Goal: Task Accomplishment & Management: Complete application form

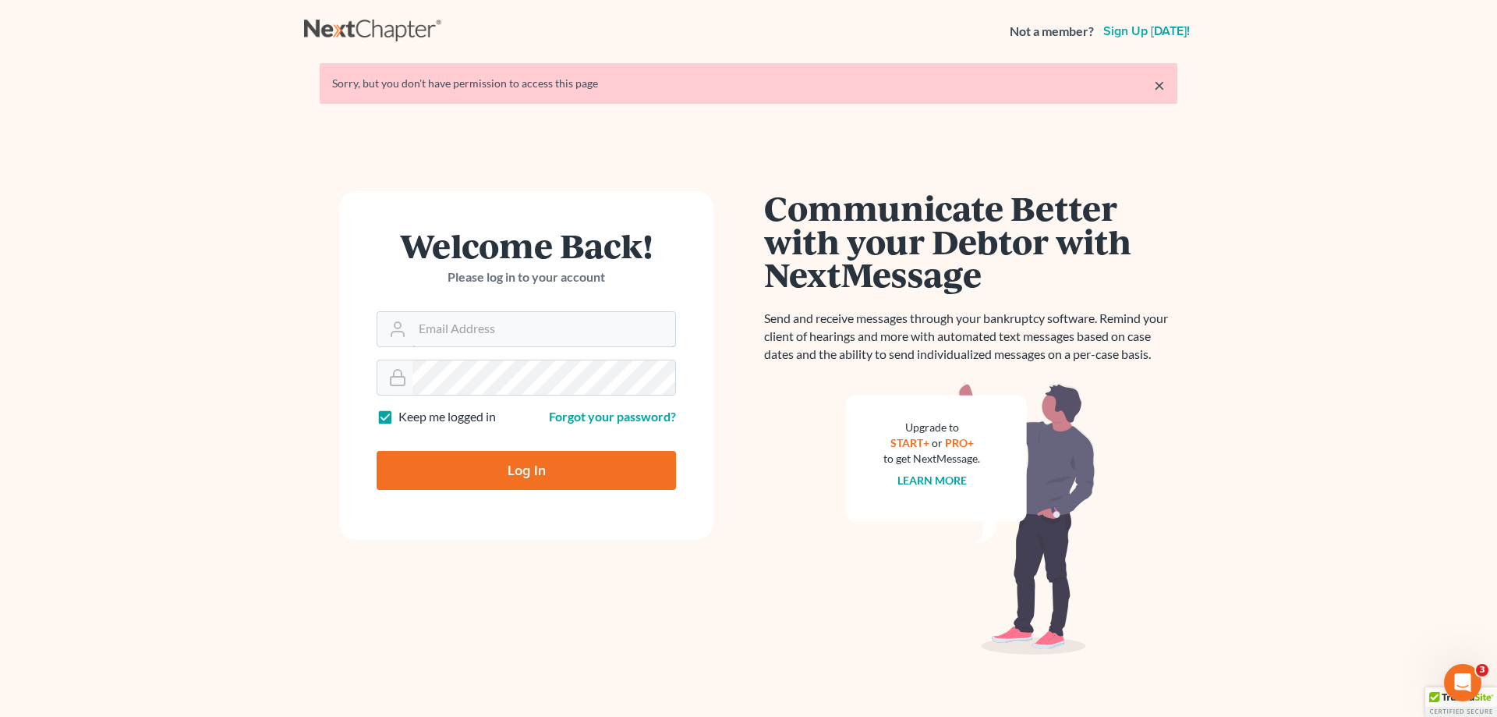
type input "[EMAIL_ADDRESS][DOMAIN_NAME]"
click at [522, 466] on input "Log In" at bounding box center [526, 470] width 299 height 39
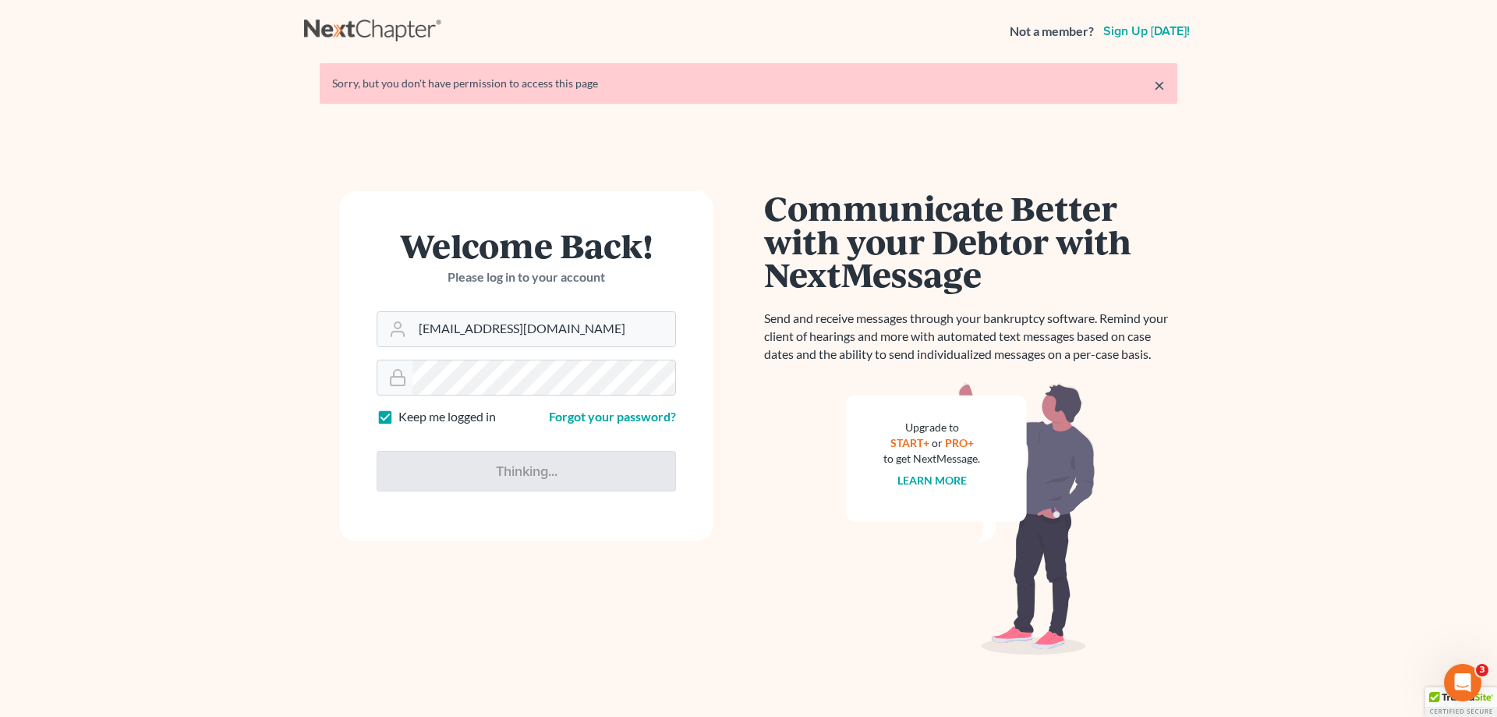
type input "Thinking..."
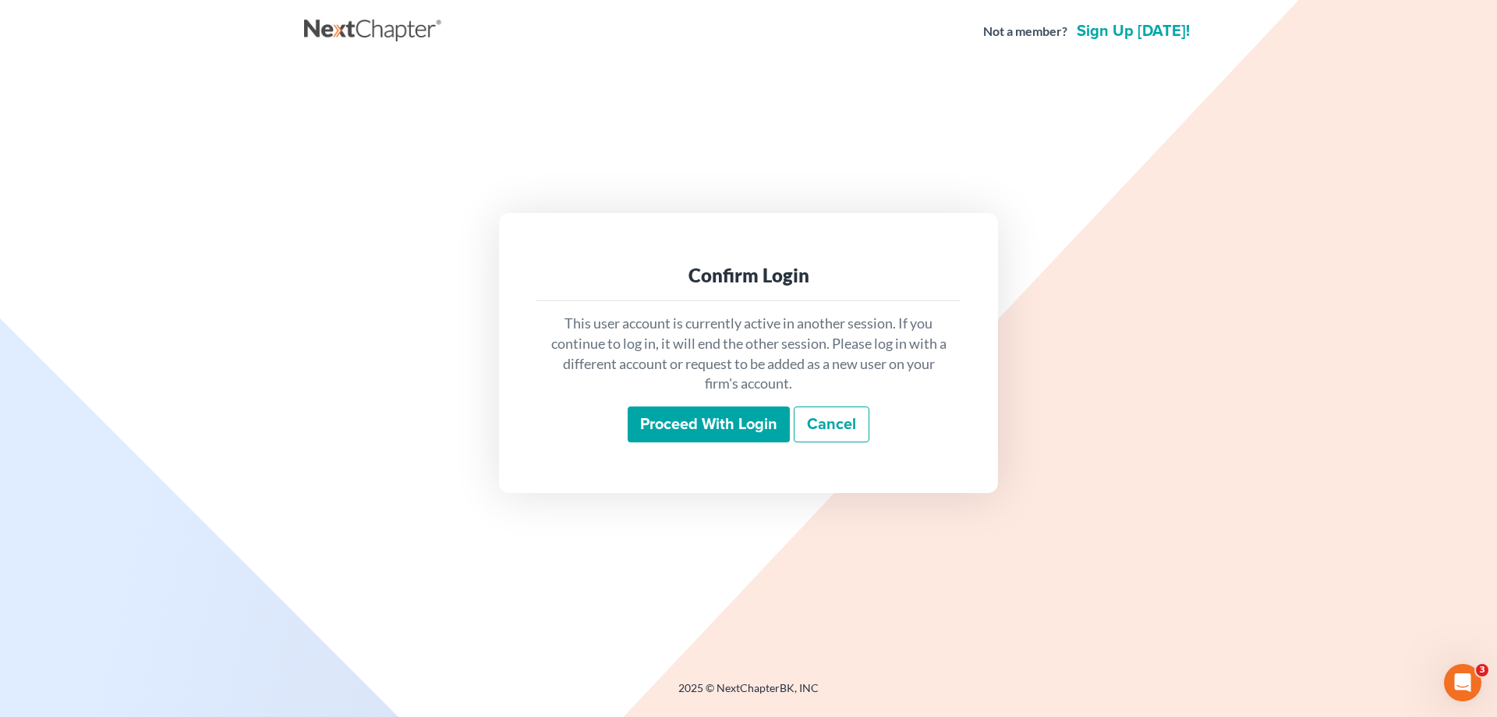
click at [733, 424] on input "Proceed with login" at bounding box center [709, 424] width 162 height 36
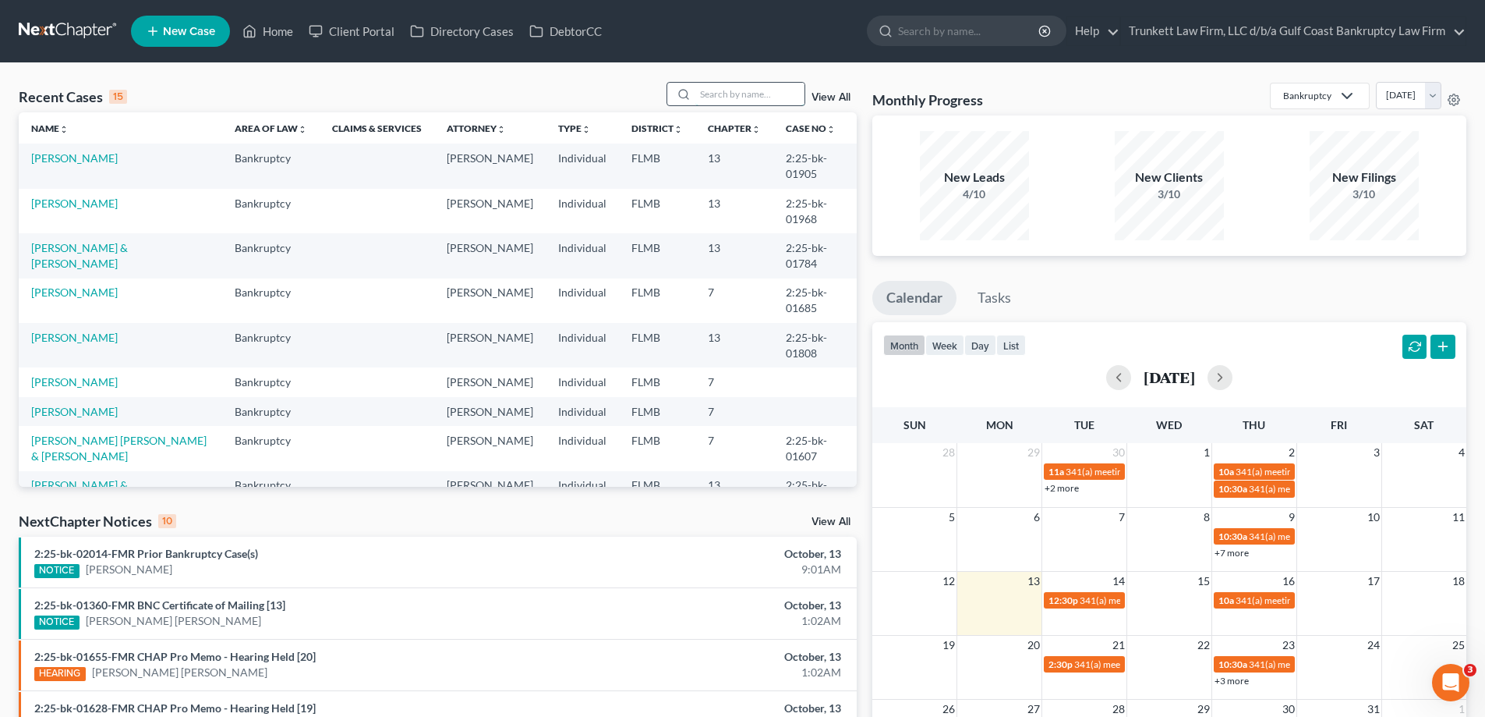
click at [785, 91] on input "search" at bounding box center [750, 94] width 109 height 23
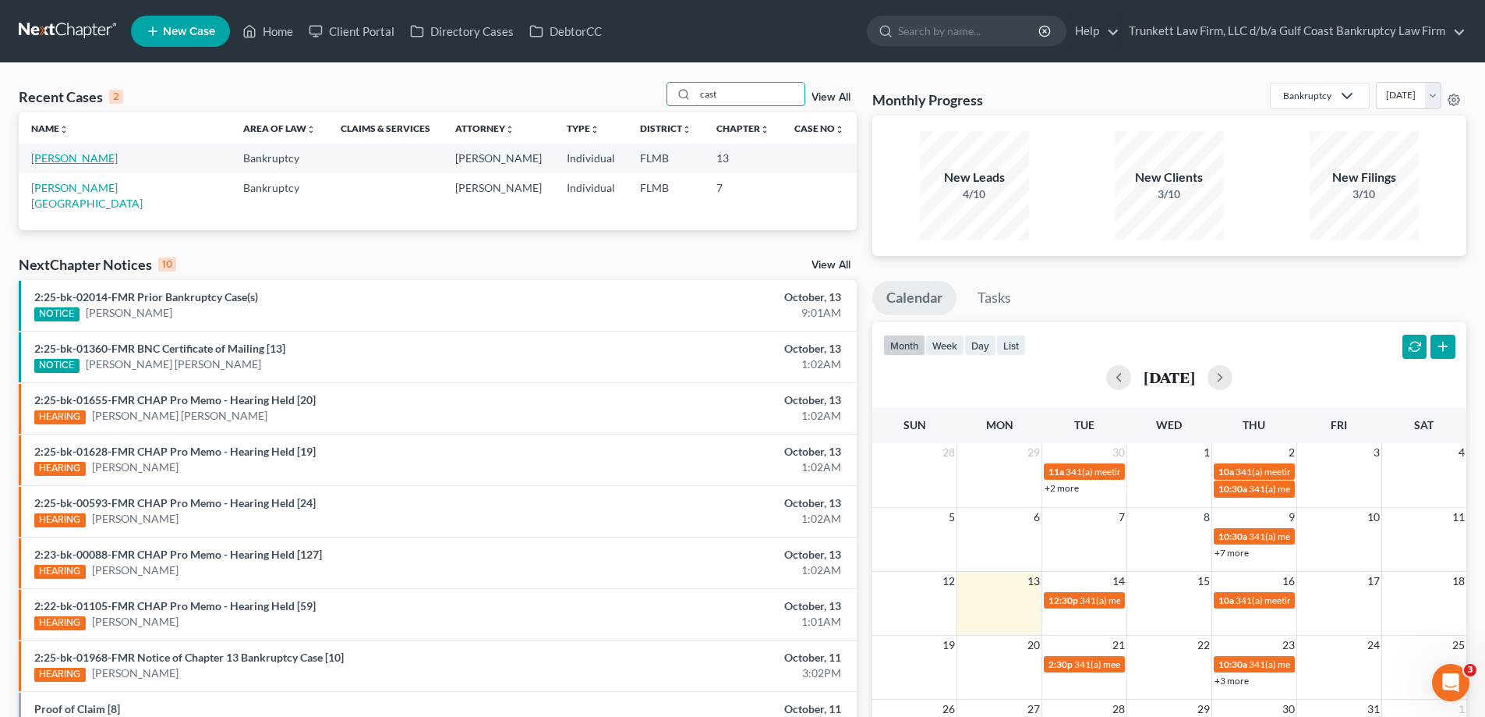
type input "cast"
click at [100, 154] on link "[PERSON_NAME]" at bounding box center [74, 157] width 87 height 13
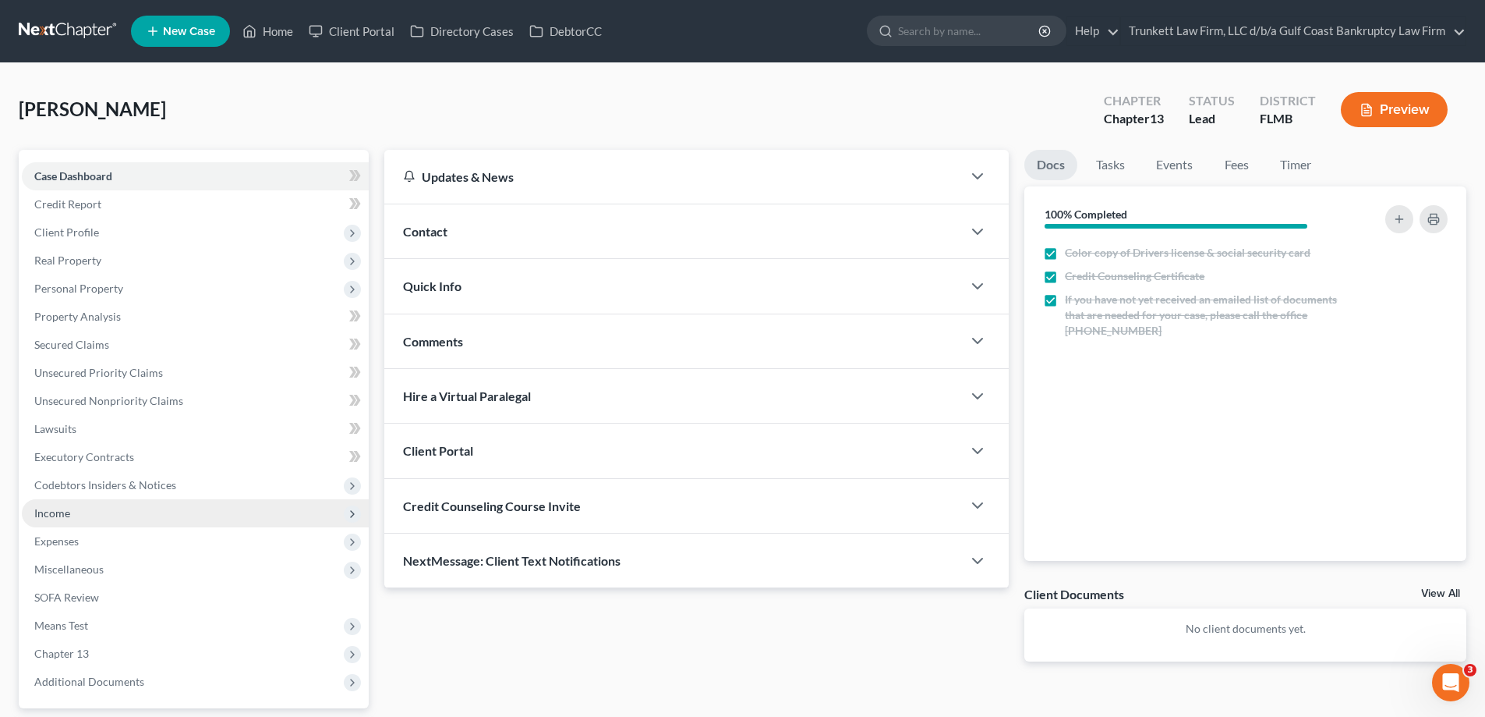
click at [66, 512] on span "Income" at bounding box center [52, 512] width 36 height 13
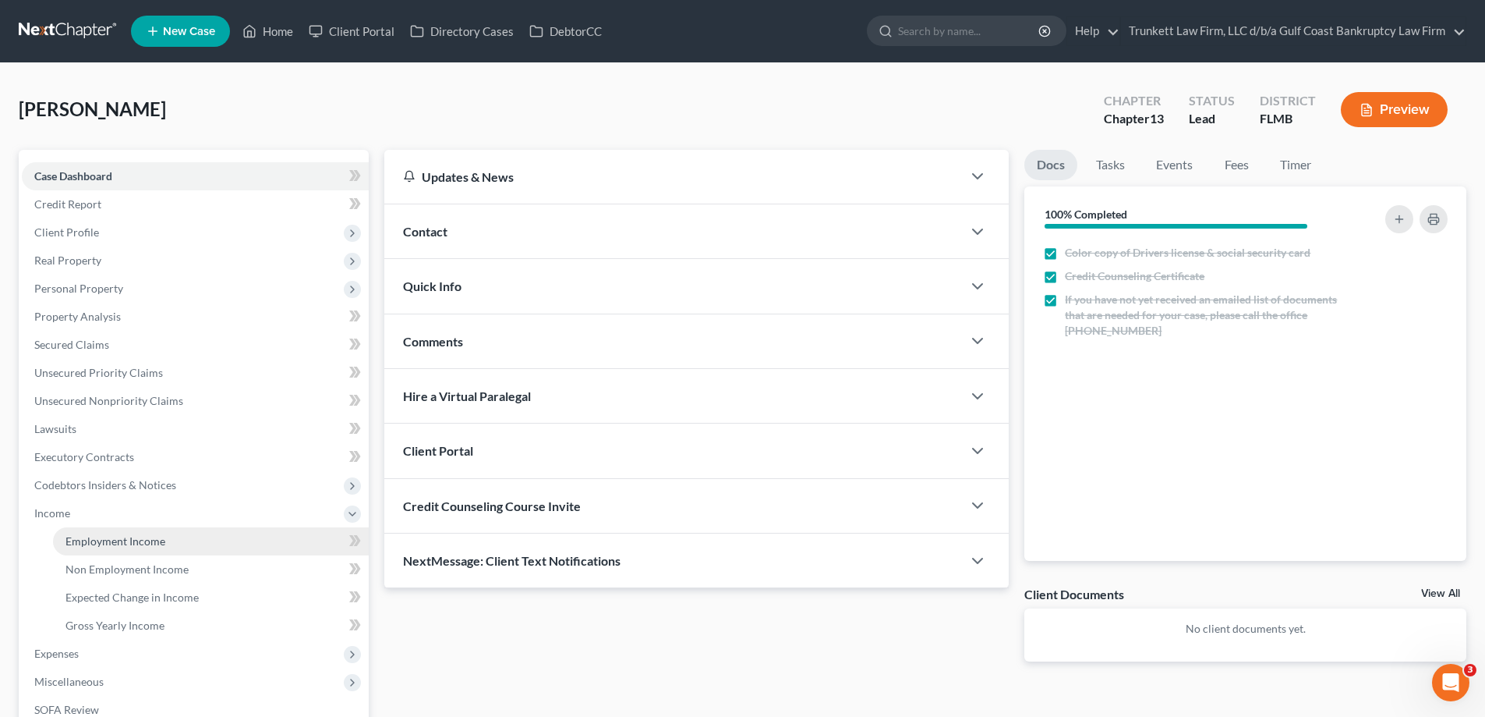
click at [136, 536] on span "Employment Income" at bounding box center [115, 540] width 100 height 13
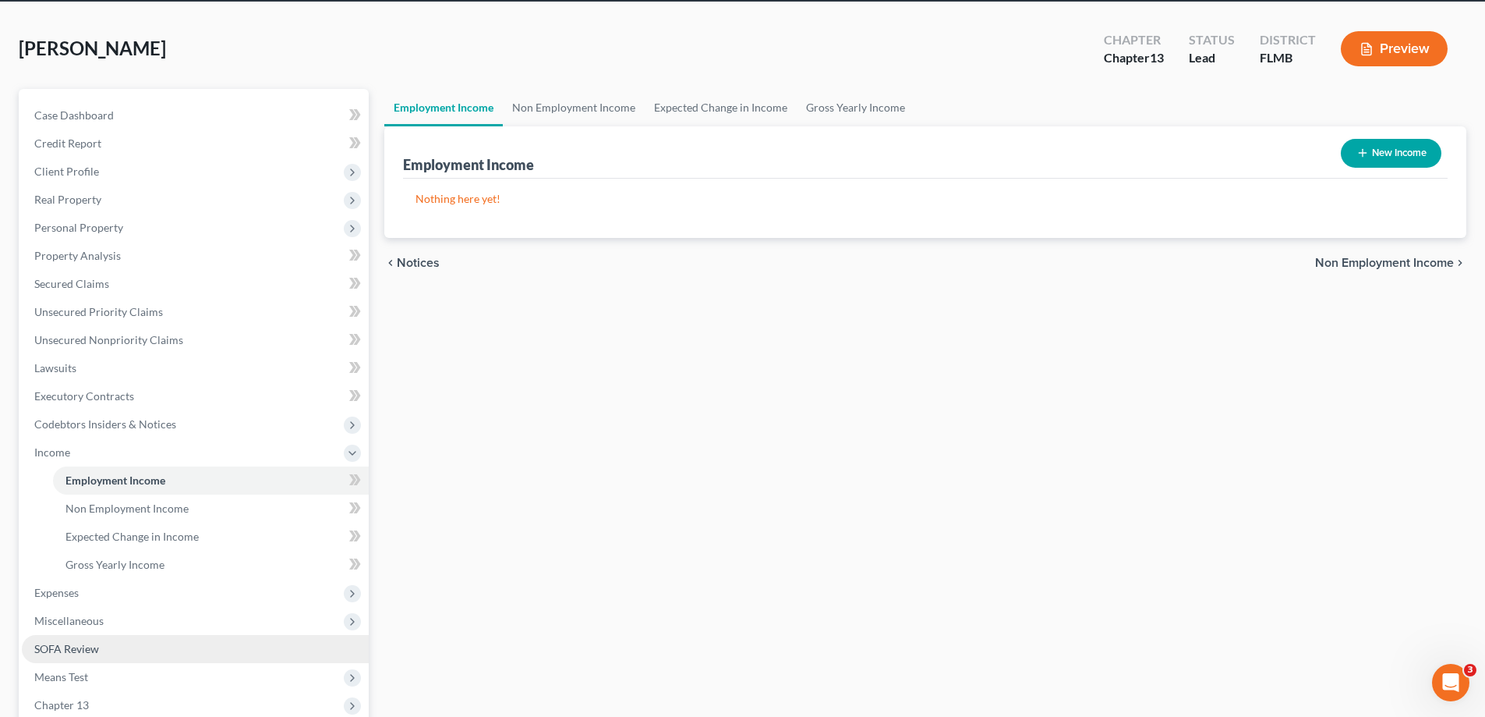
scroll to position [78, 0]
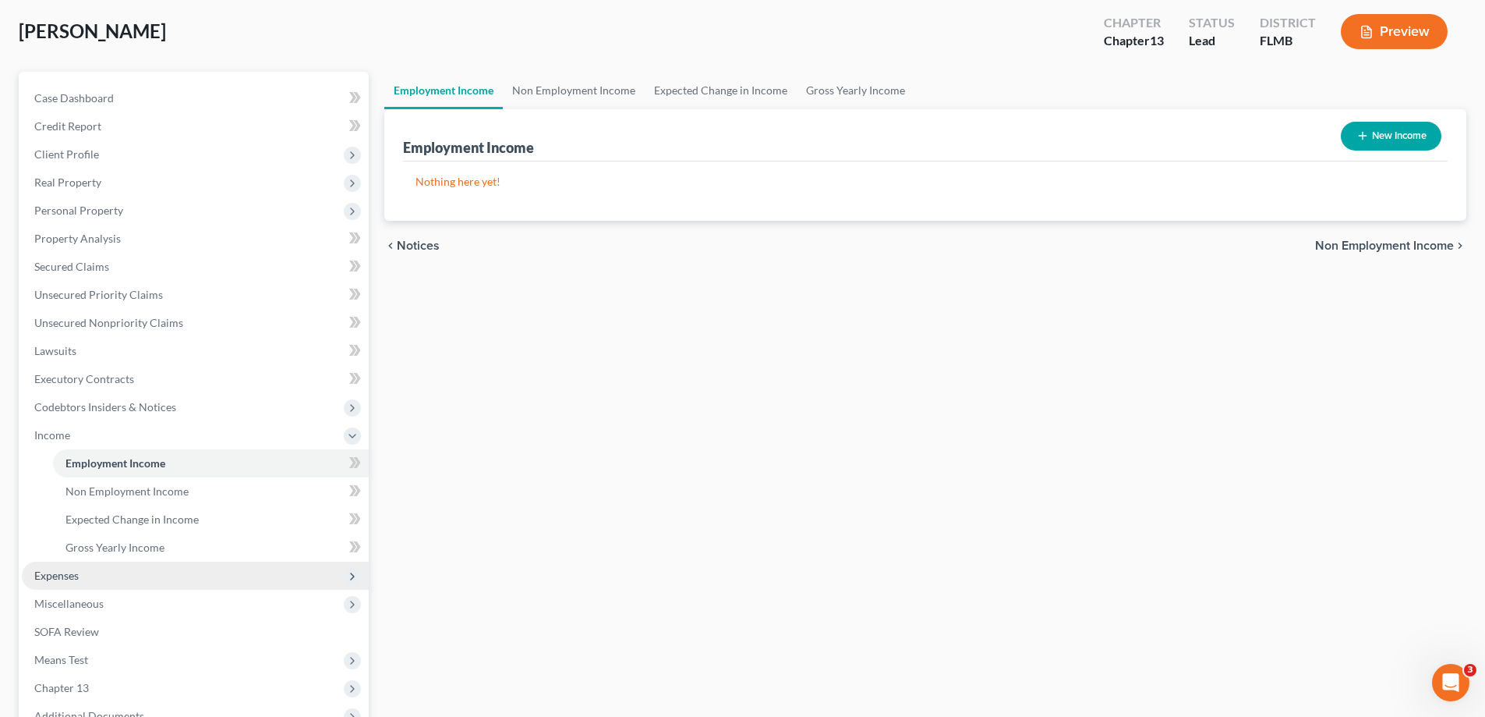
click at [90, 572] on span "Expenses" at bounding box center [195, 575] width 347 height 28
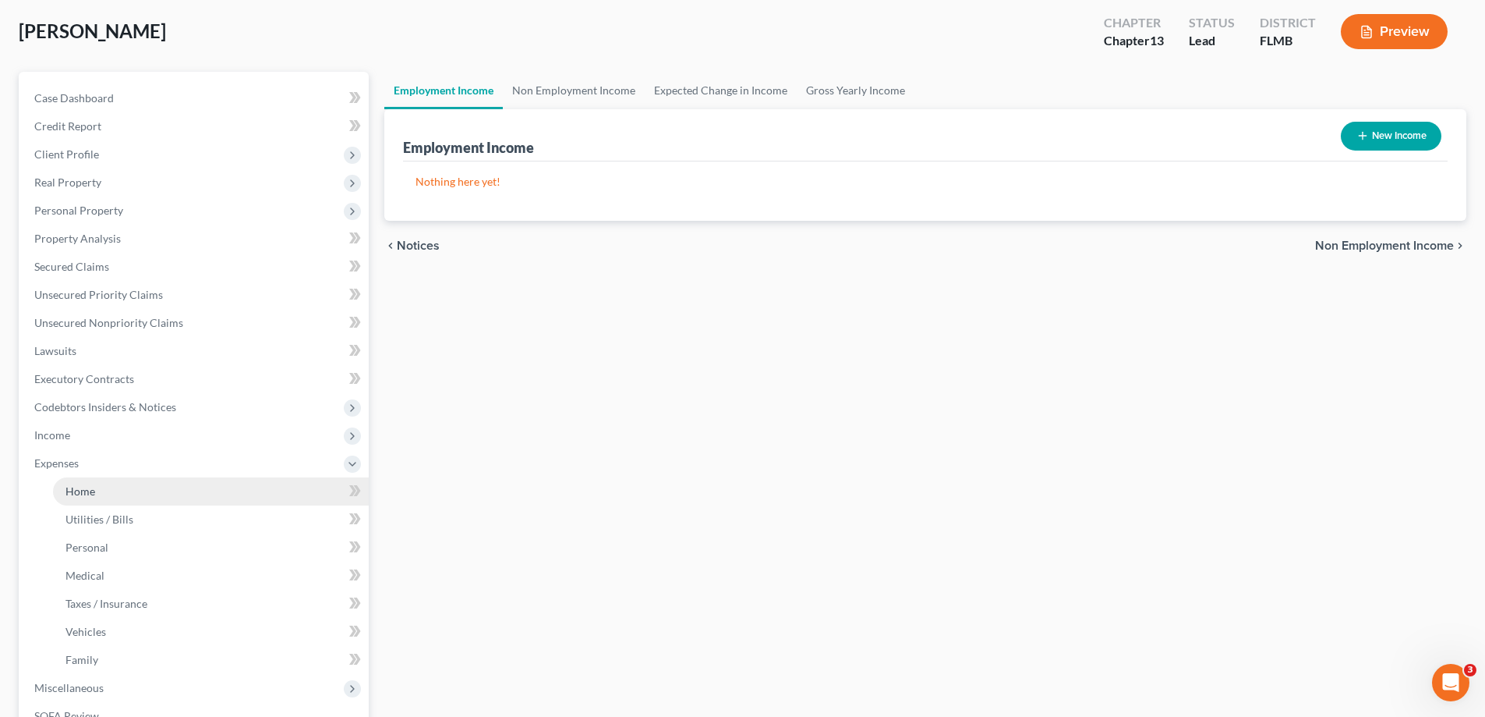
click at [97, 492] on link "Home" at bounding box center [211, 491] width 316 height 28
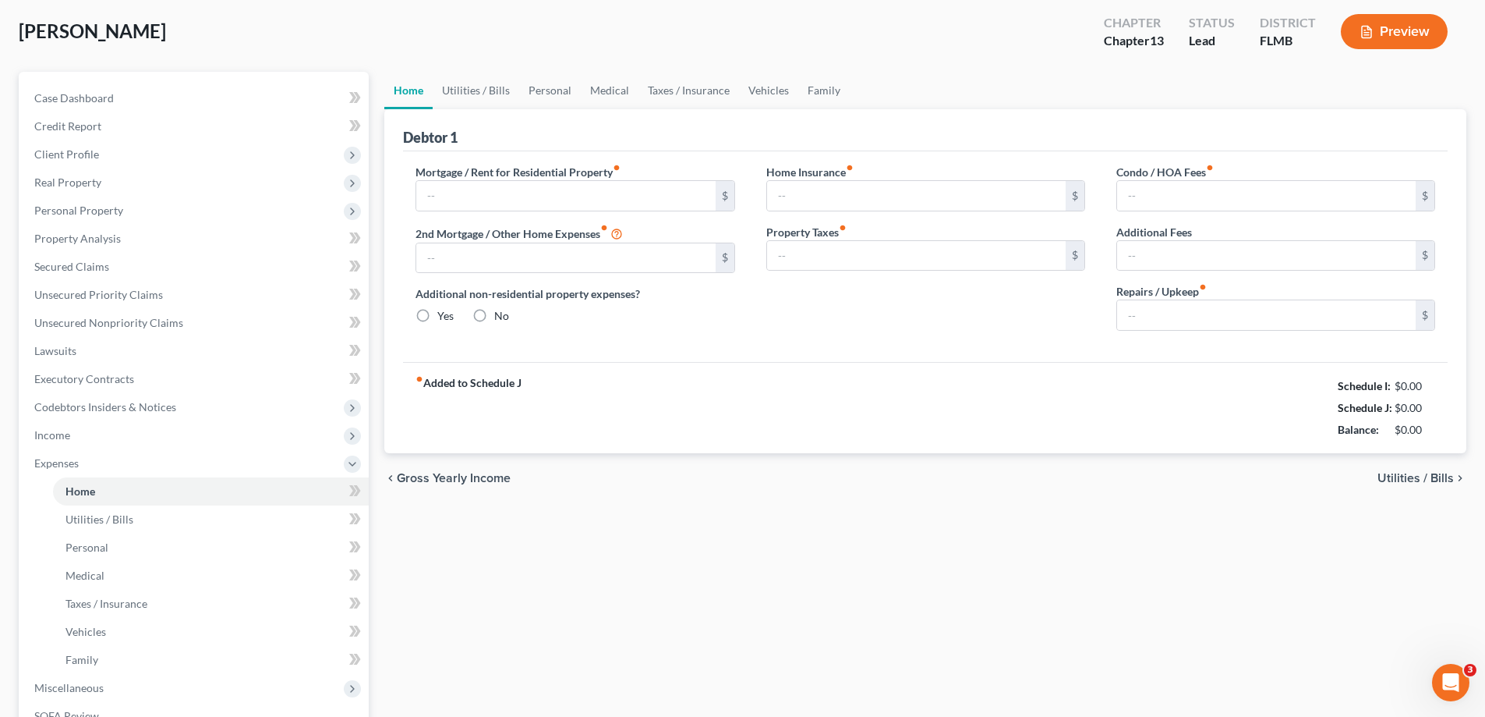
scroll to position [3, 0]
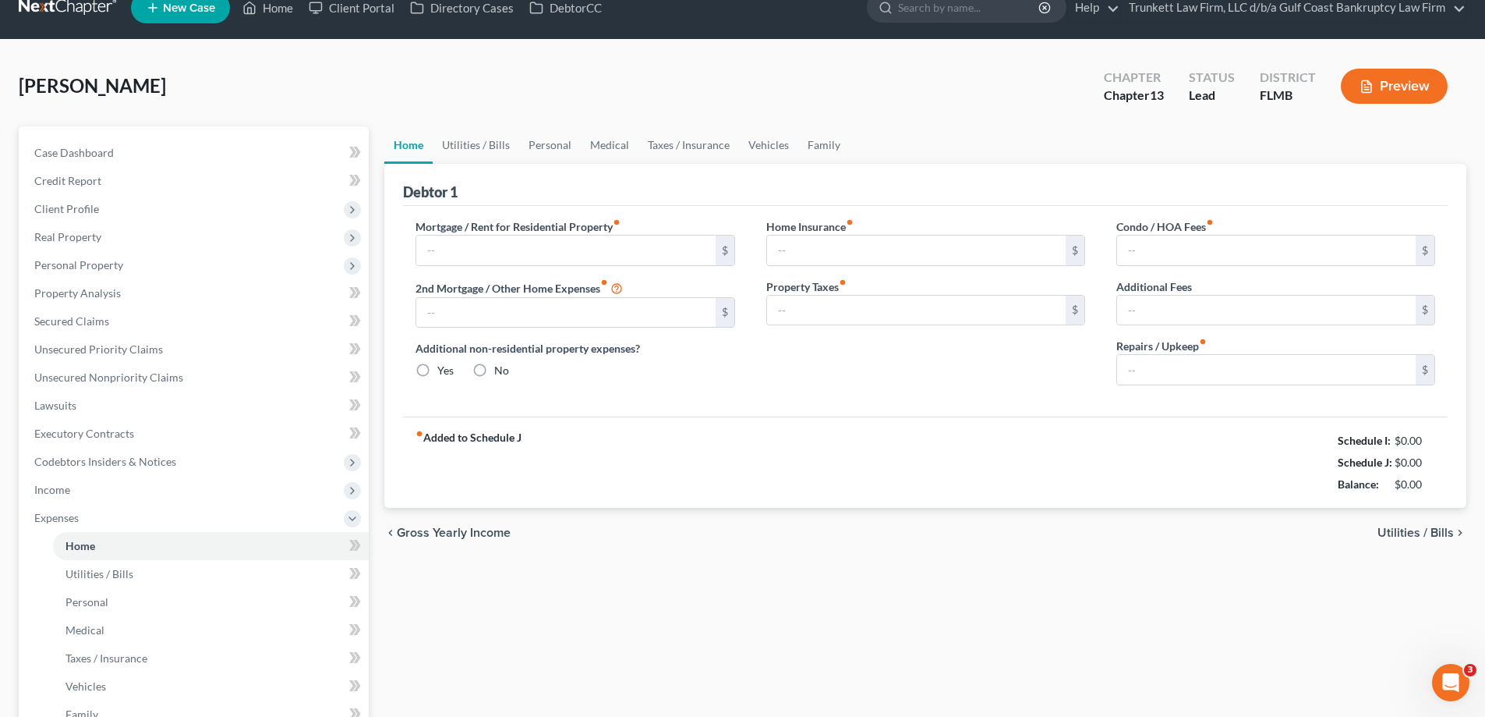
type input "2,200.00"
type input "0.00"
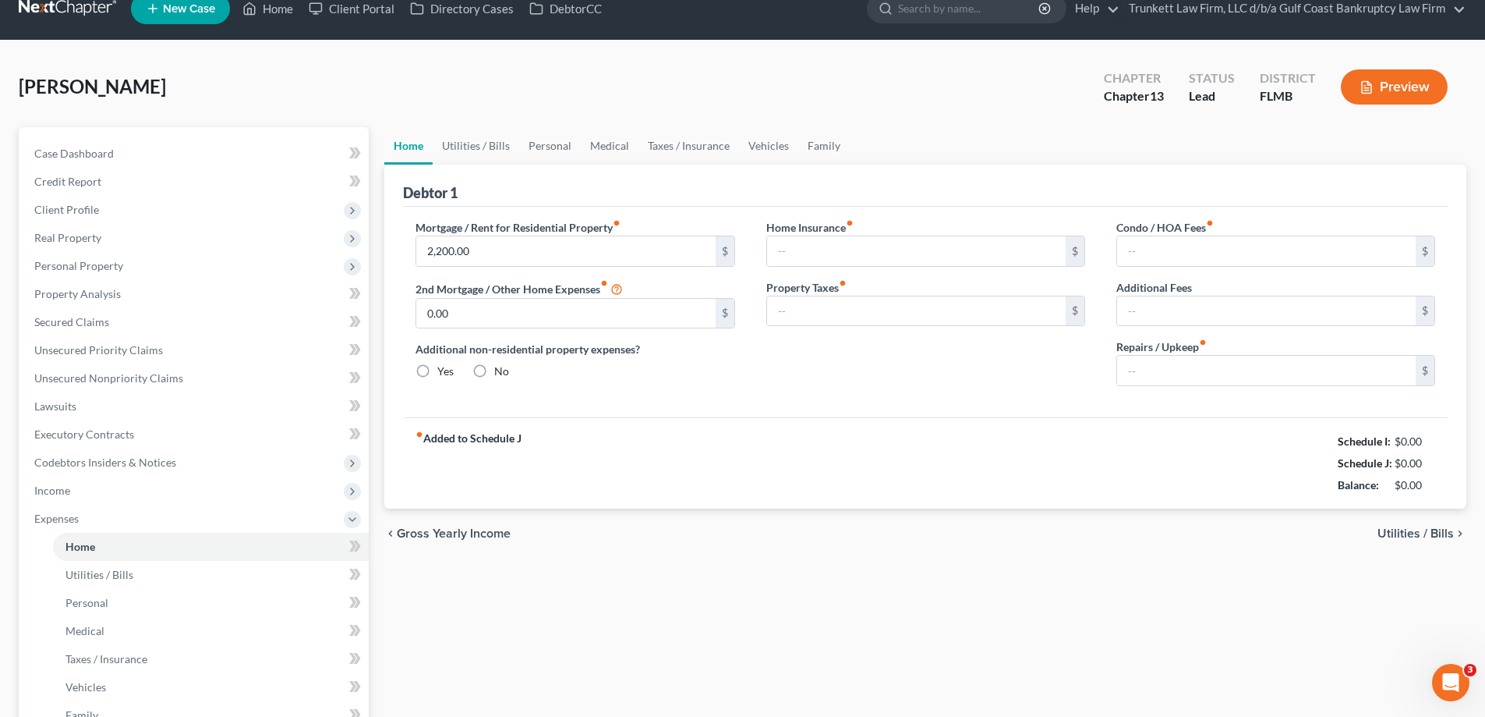
radio input "true"
type input "0.00"
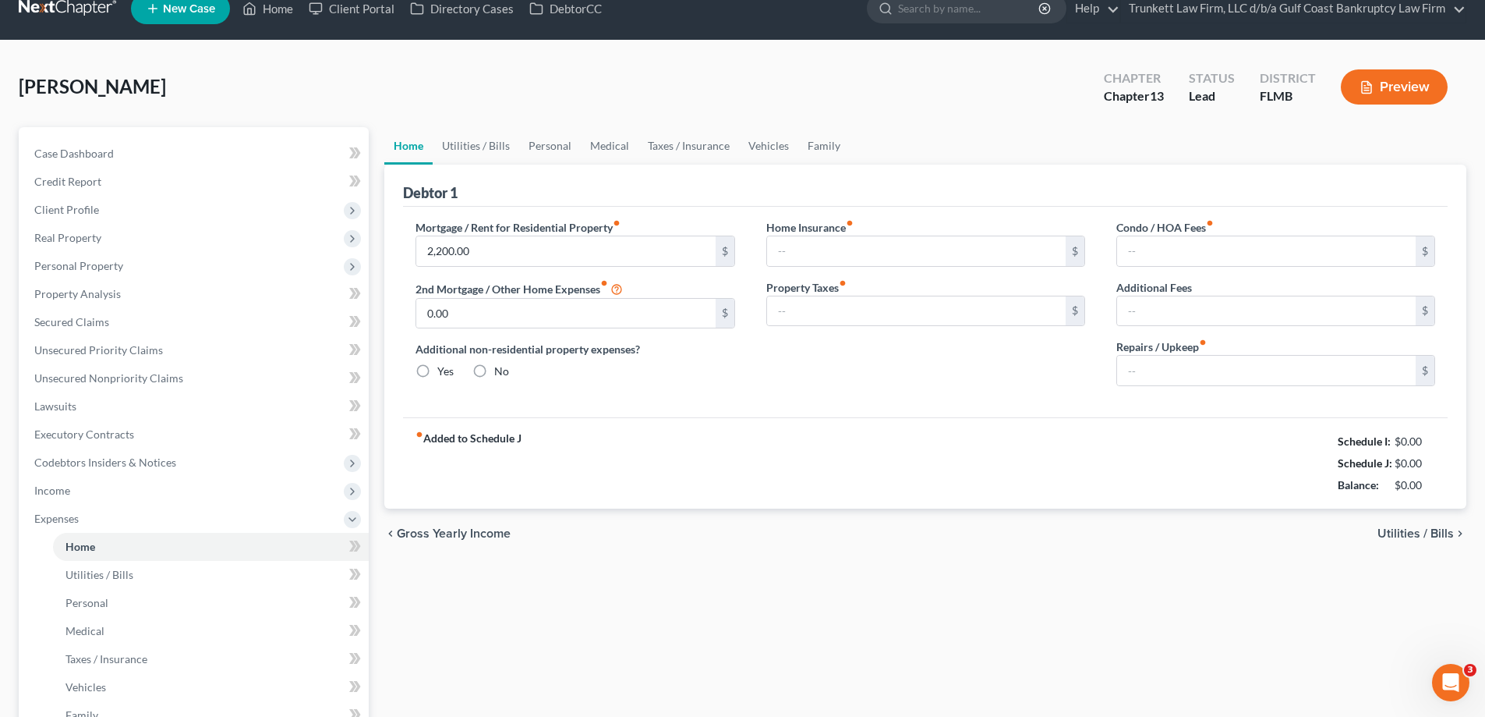
type input "0.00"
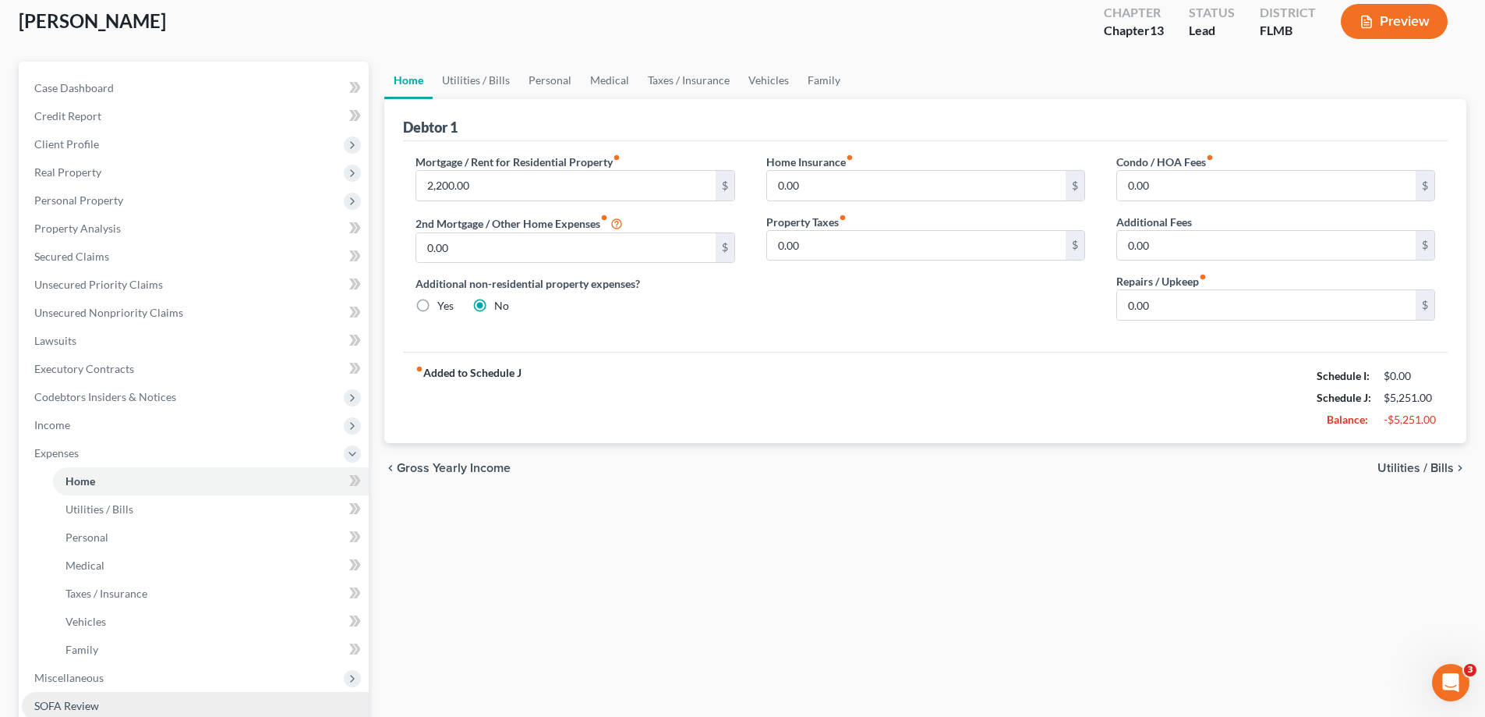
scroll to position [78, 0]
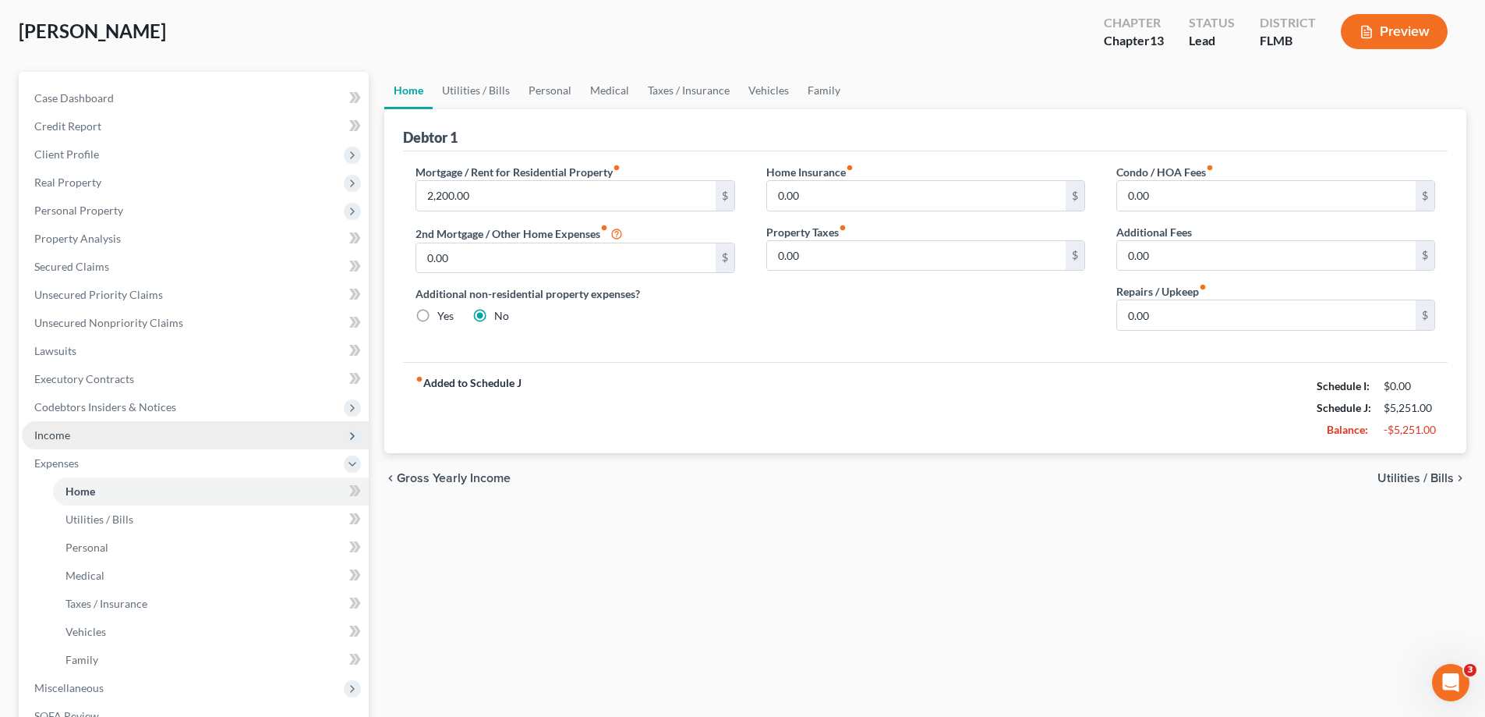
click at [69, 434] on span "Income" at bounding box center [52, 434] width 36 height 13
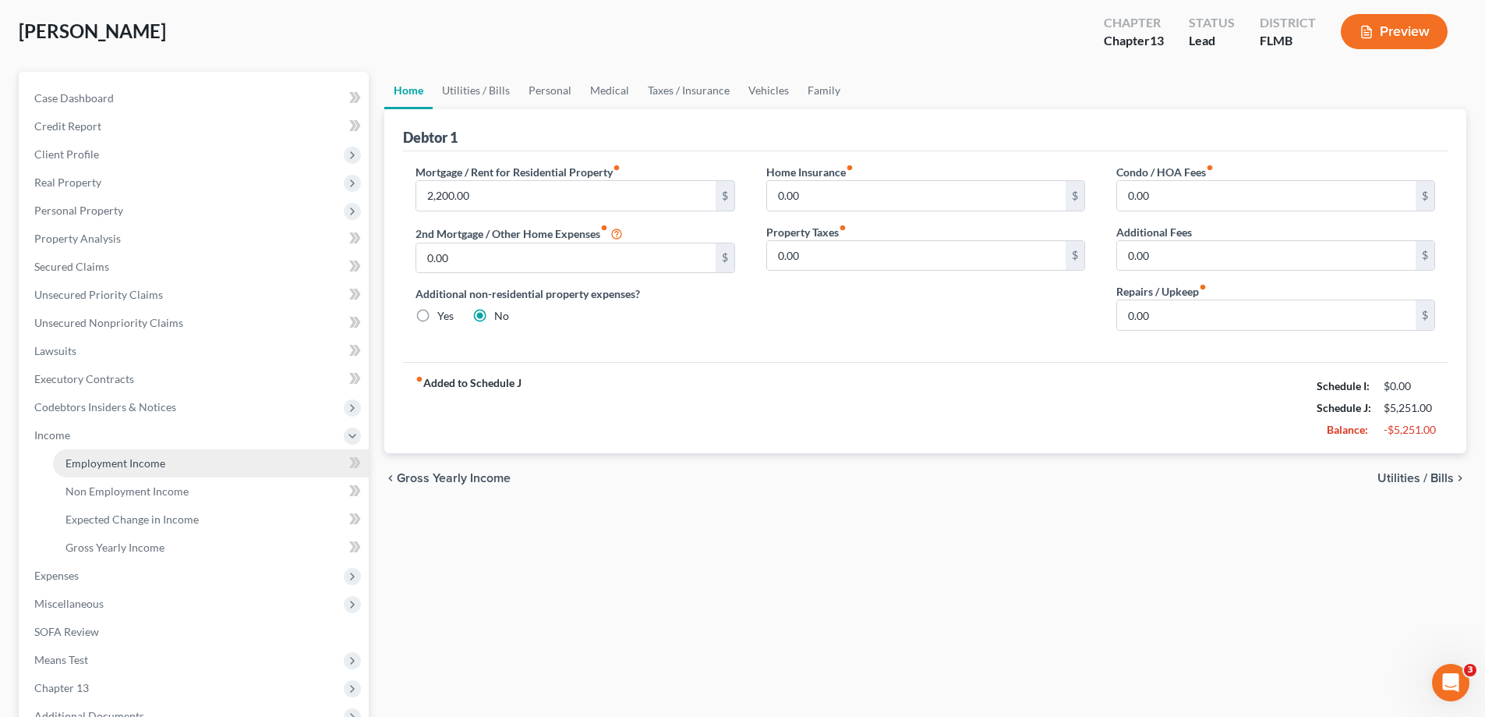
click at [122, 463] on span "Employment Income" at bounding box center [115, 462] width 100 height 13
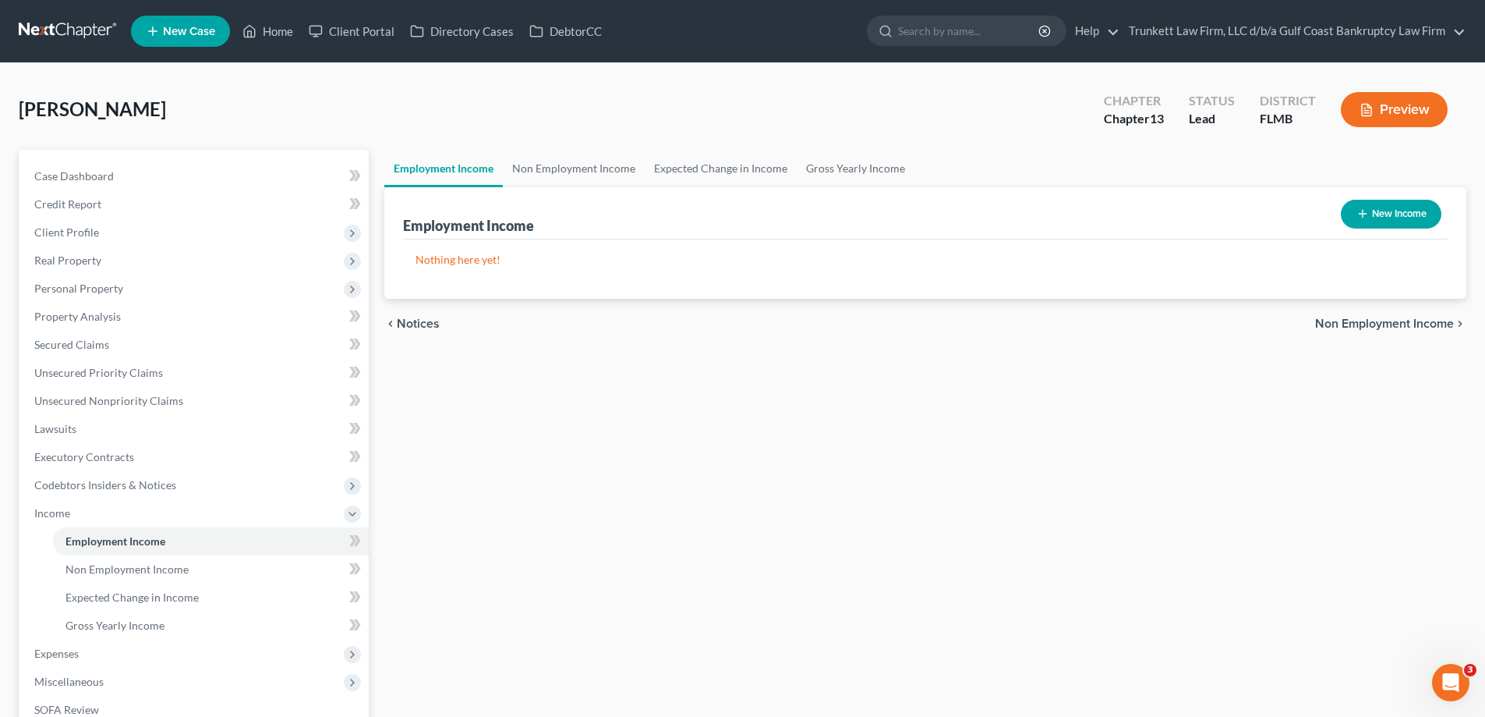
click at [1362, 208] on icon "button" at bounding box center [1363, 213] width 12 height 12
select select "0"
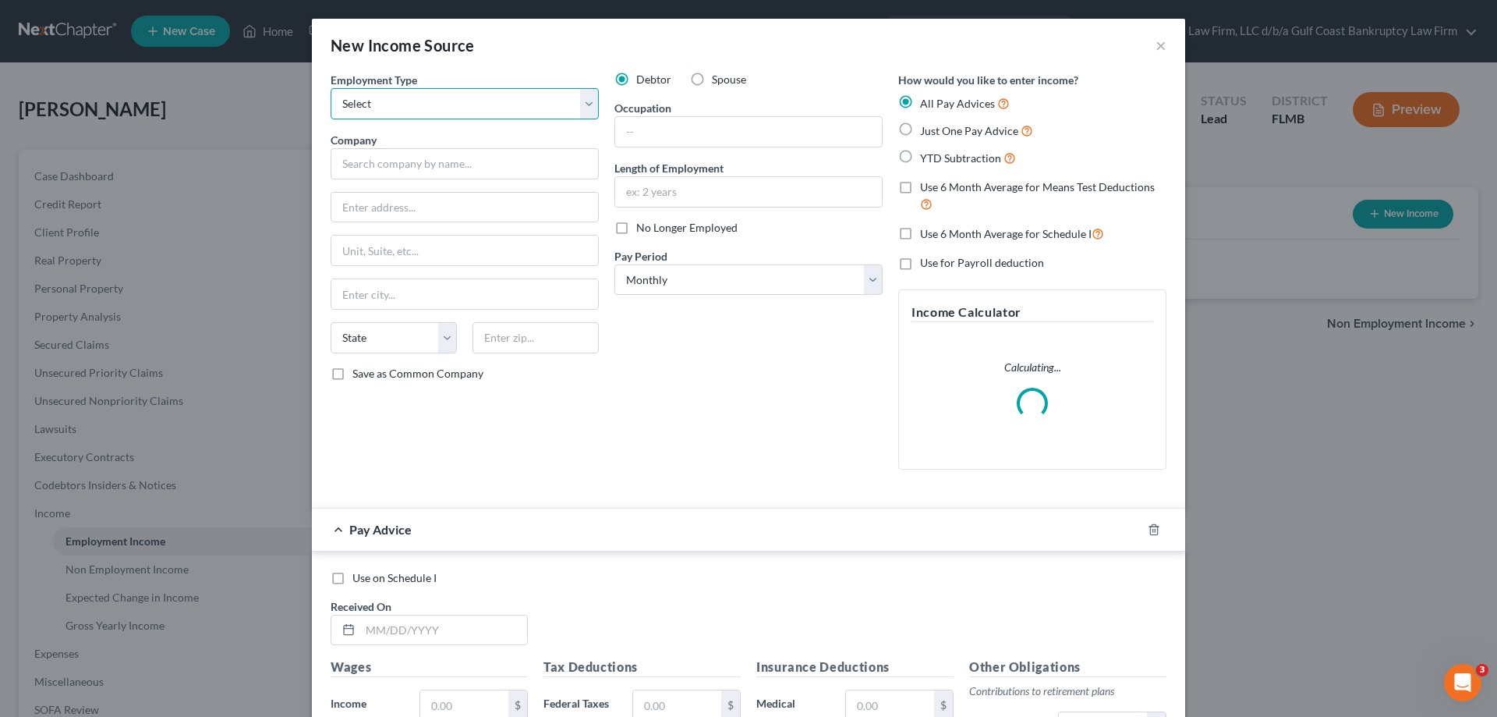
click at [398, 106] on select "Select Full or [DEMOGRAPHIC_DATA] Employment Self Employment" at bounding box center [465, 103] width 268 height 31
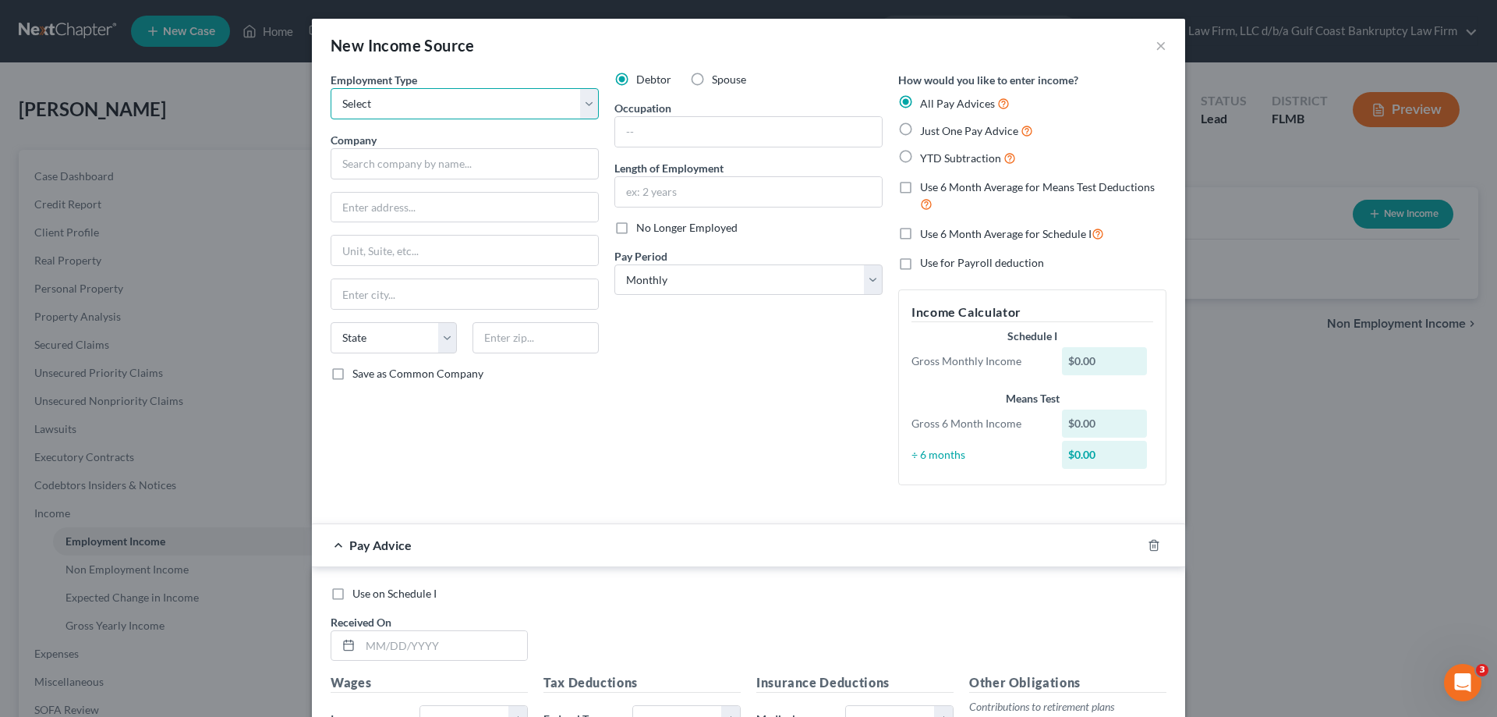
select select "1"
click at [331, 88] on select "Select Full or [DEMOGRAPHIC_DATA] Employment Self Employment" at bounding box center [465, 103] width 268 height 31
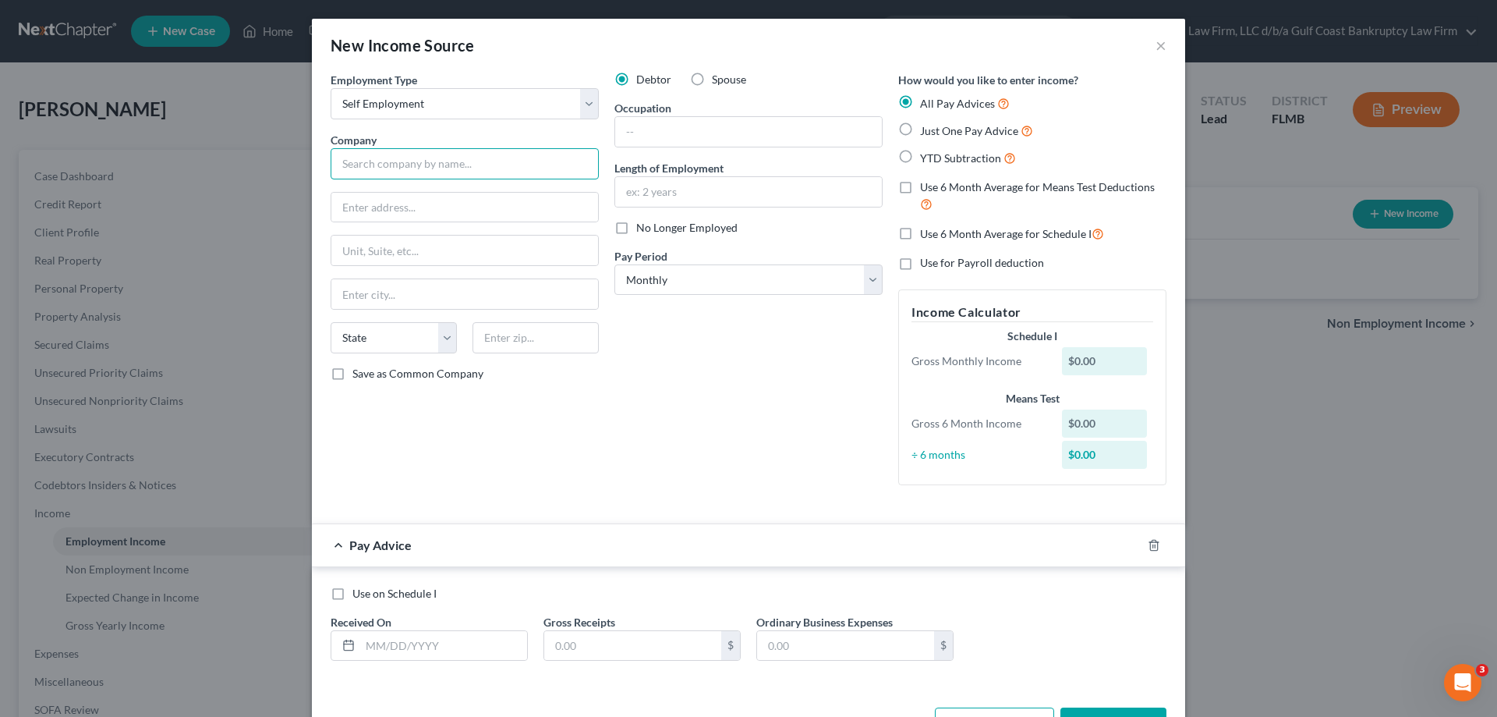
click at [360, 165] on input "text" at bounding box center [465, 163] width 268 height 31
click at [1163, 39] on div "New Income Source ×" at bounding box center [748, 45] width 873 height 53
click at [1156, 47] on button "×" at bounding box center [1161, 45] width 11 height 19
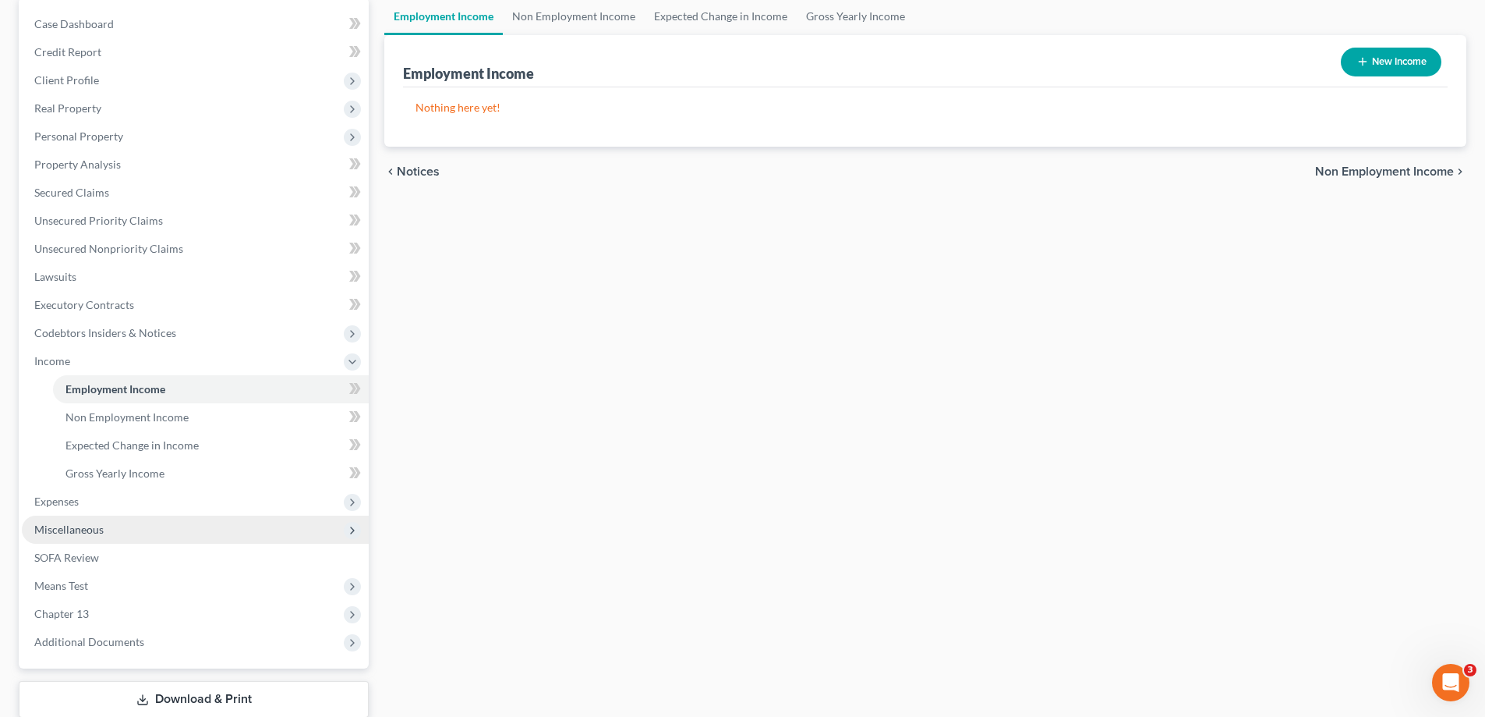
scroll to position [156, 0]
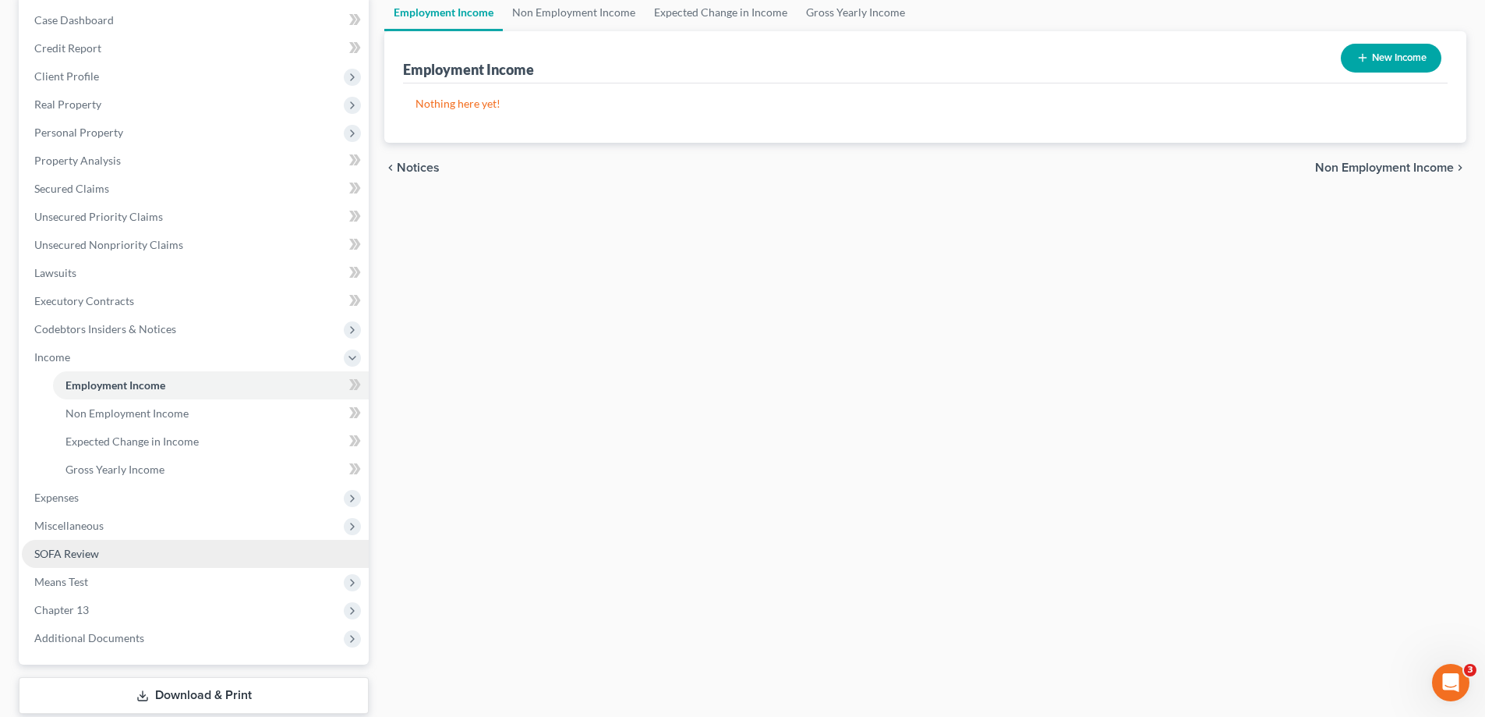
click at [90, 555] on span "SOFA Review" at bounding box center [66, 553] width 65 height 13
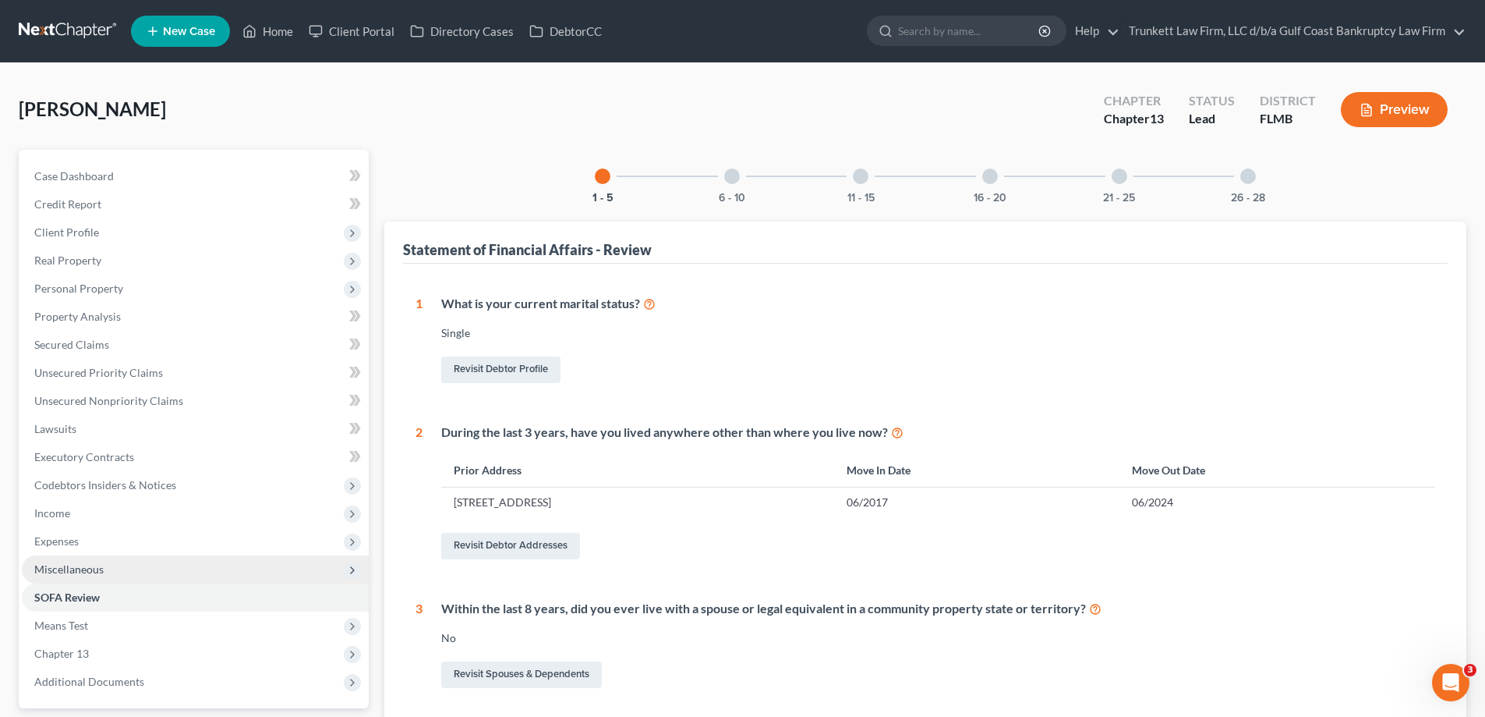
click at [88, 564] on span "Miscellaneous" at bounding box center [68, 568] width 69 height 13
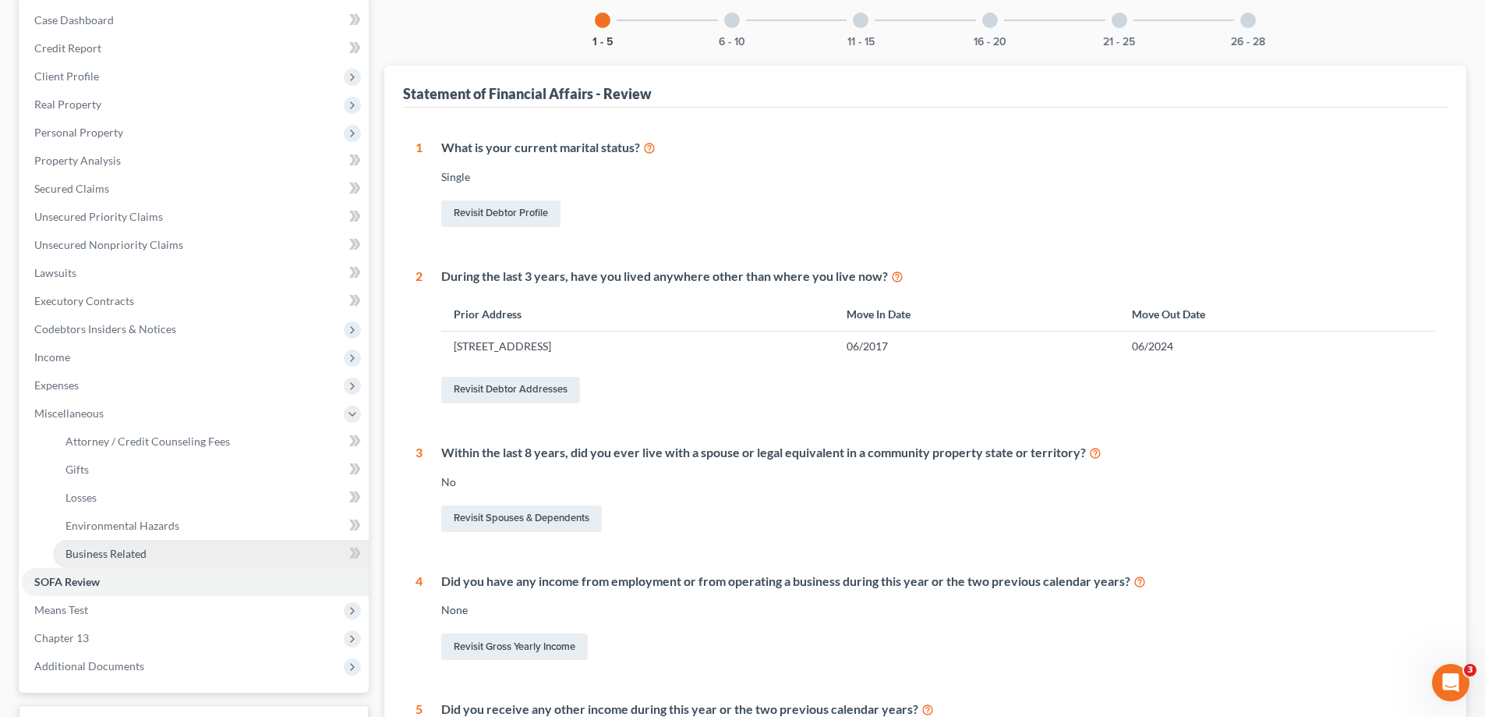
click at [129, 550] on span "Business Related" at bounding box center [105, 553] width 81 height 13
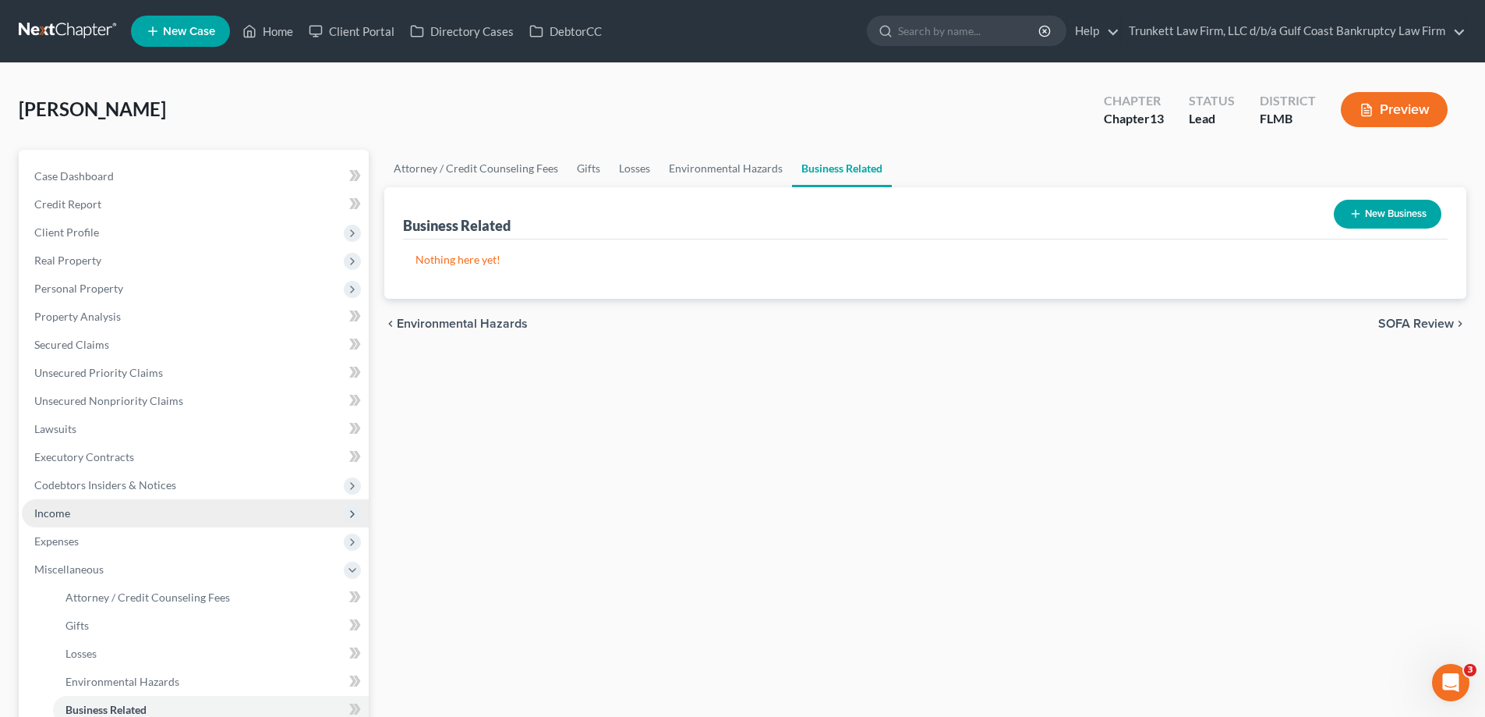
click at [92, 511] on span "Income" at bounding box center [195, 513] width 347 height 28
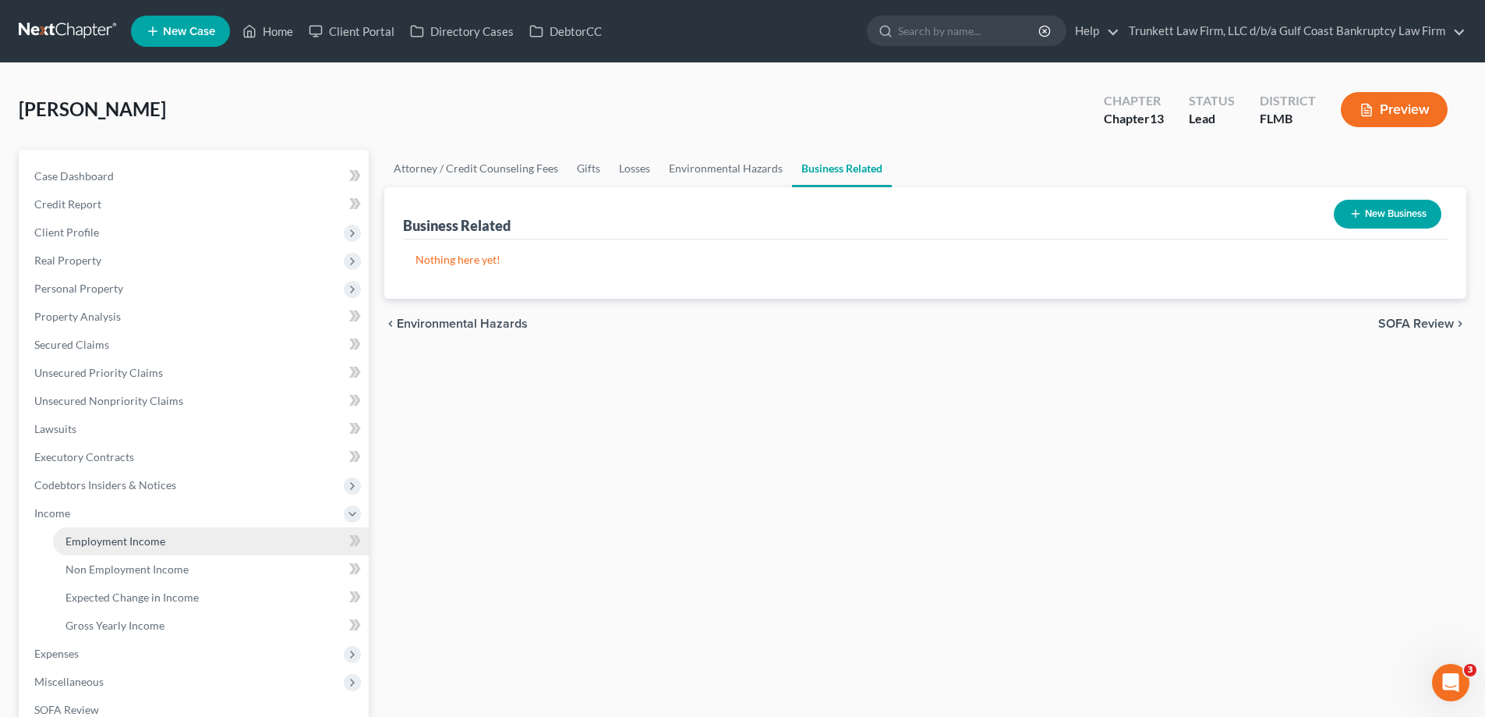
click at [136, 534] on span "Employment Income" at bounding box center [115, 540] width 100 height 13
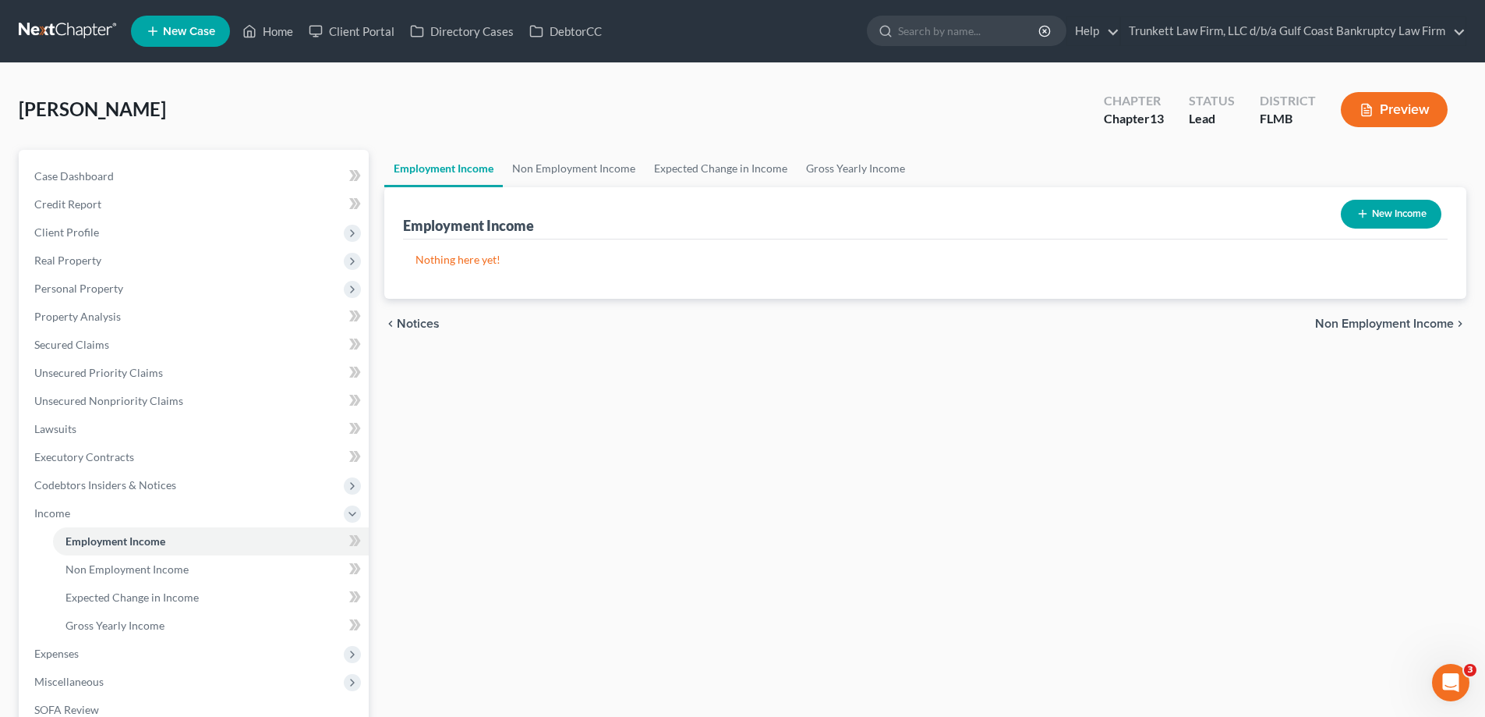
click at [1389, 204] on button "New Income" at bounding box center [1391, 214] width 101 height 29
select select "0"
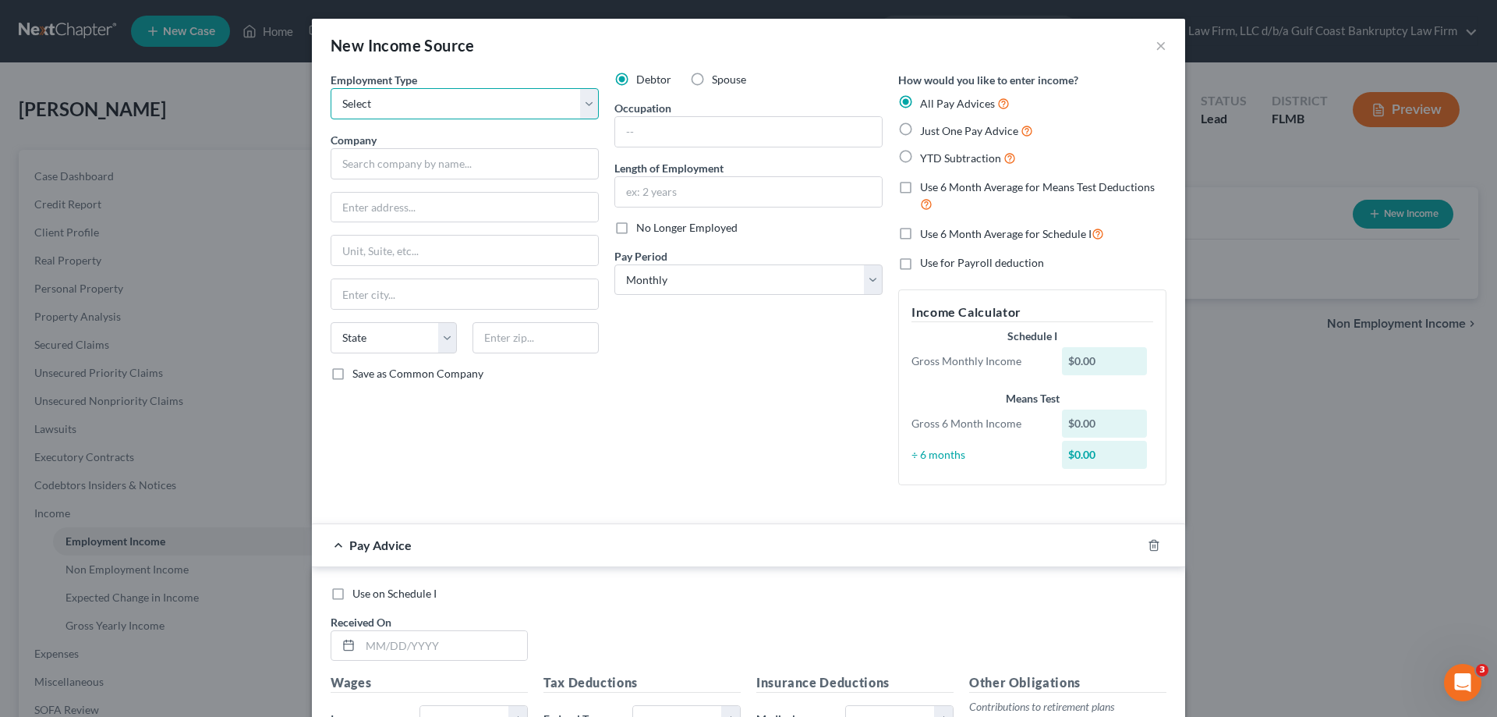
click at [414, 103] on select "Select Full or [DEMOGRAPHIC_DATA] Employment Self Employment" at bounding box center [465, 103] width 268 height 31
select select "1"
click at [331, 88] on select "Select Full or [DEMOGRAPHIC_DATA] Employment Self Employment" at bounding box center [465, 103] width 268 height 31
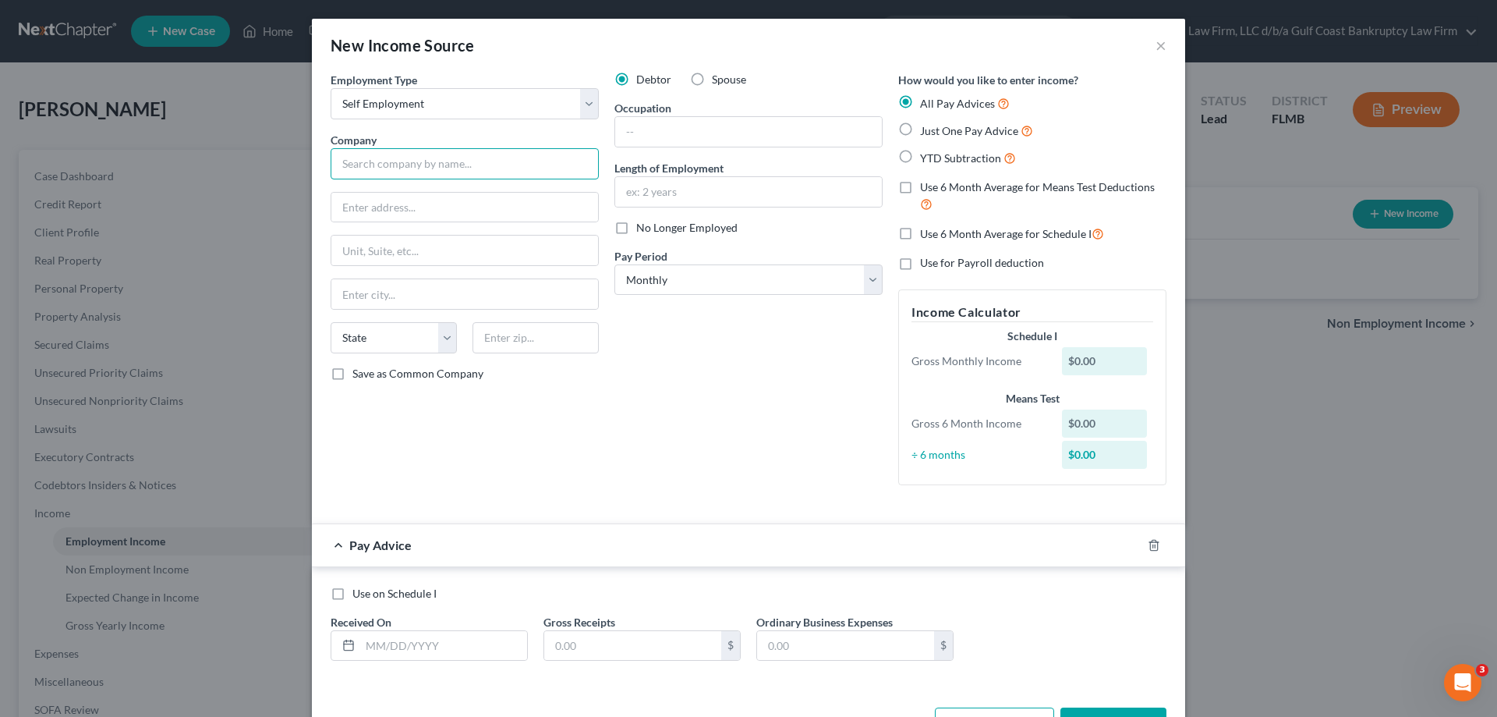
click at [402, 154] on input "text" at bounding box center [465, 163] width 268 height 31
type input "Truck driver"
click at [699, 136] on input "text" at bounding box center [748, 132] width 267 height 30
type input "truck driver"
click at [673, 197] on input "text" at bounding box center [748, 192] width 267 height 30
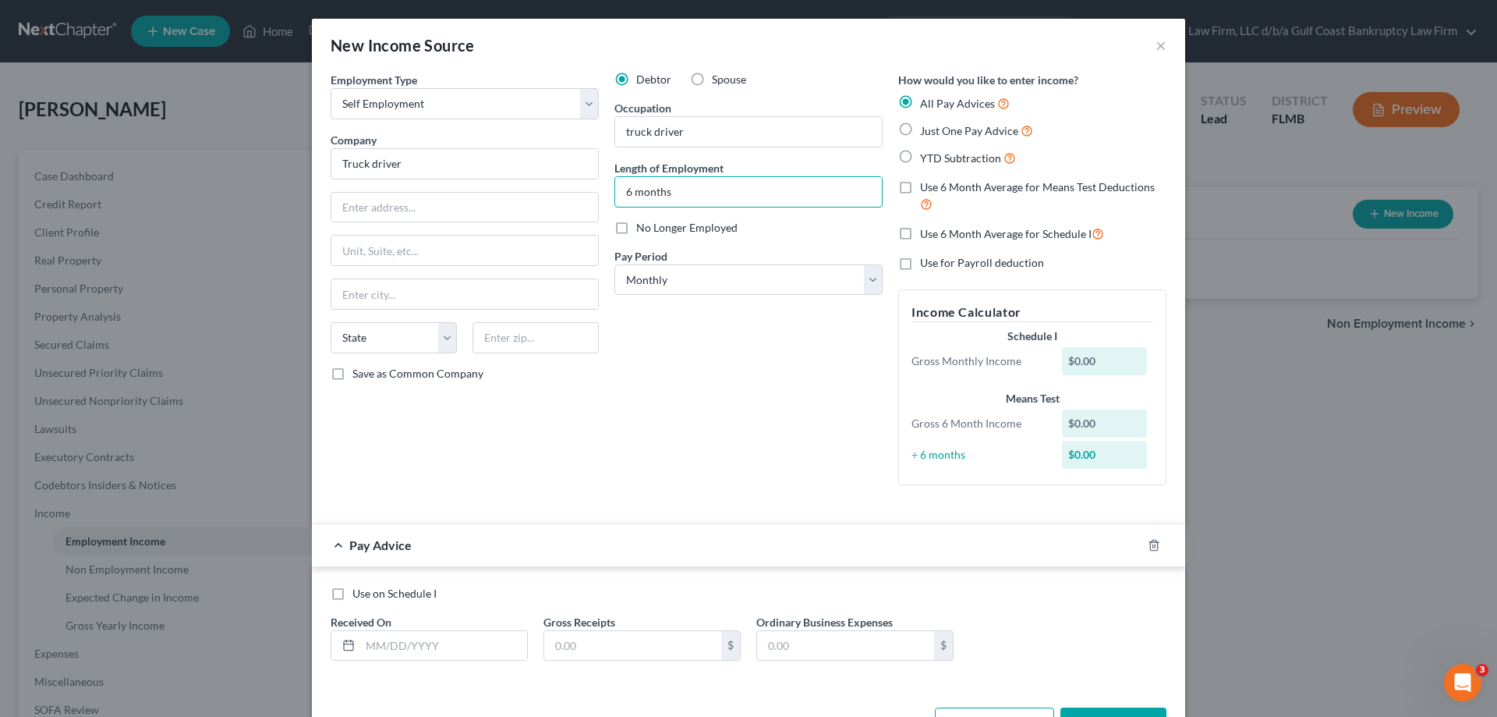
scroll to position [55, 0]
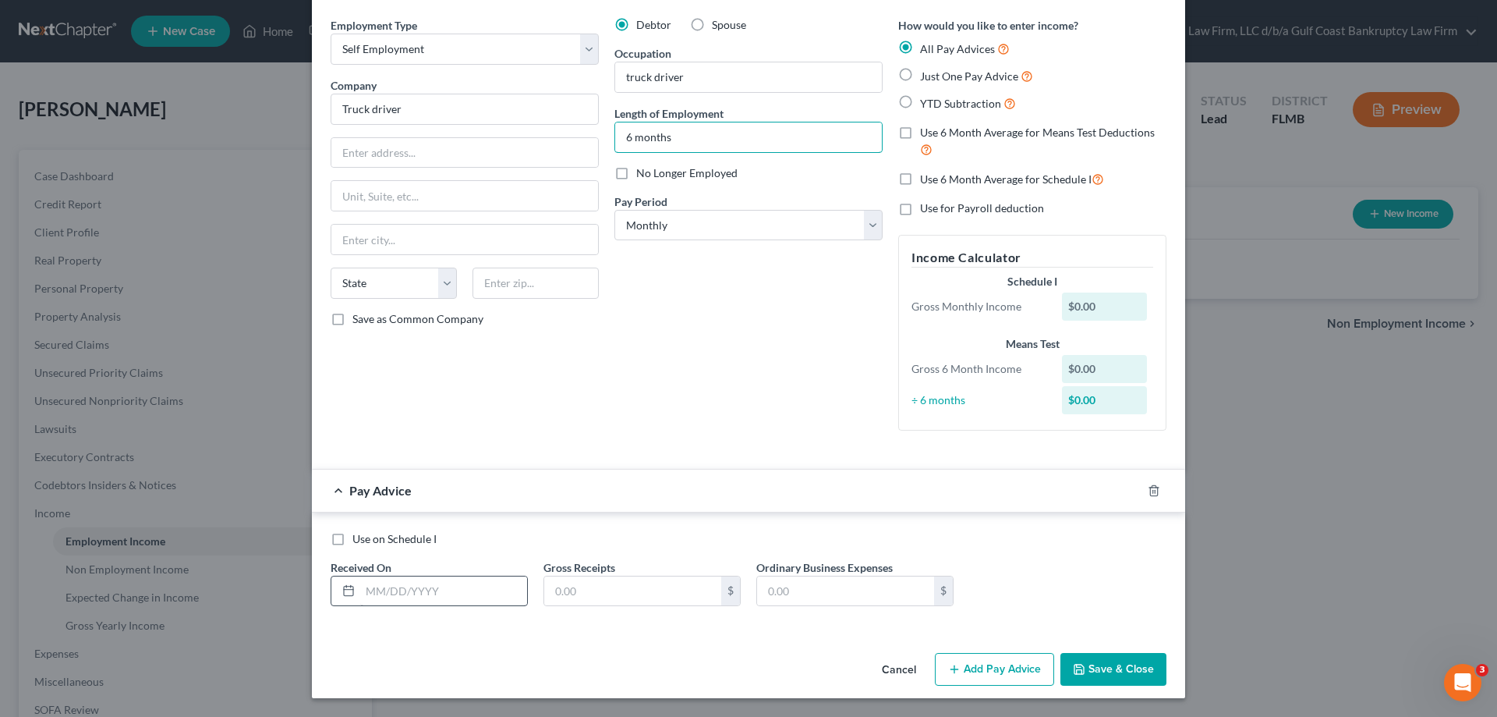
type input "6 months"
click at [427, 583] on input "text" at bounding box center [443, 591] width 167 height 30
type input "[DATE]"
click at [599, 586] on input "text" at bounding box center [632, 591] width 177 height 30
type input "3,300"
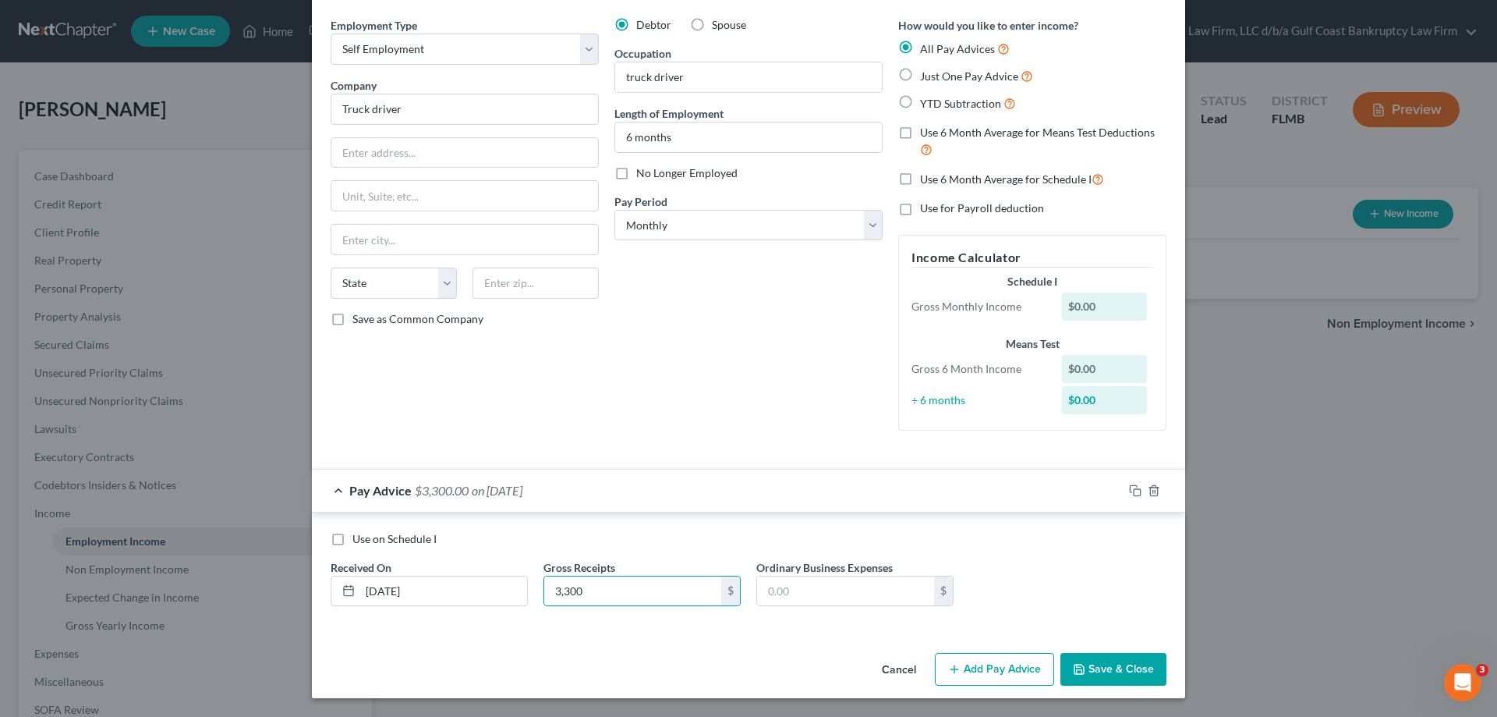
click at [1121, 667] on button "Save & Close" at bounding box center [1113, 669] width 106 height 33
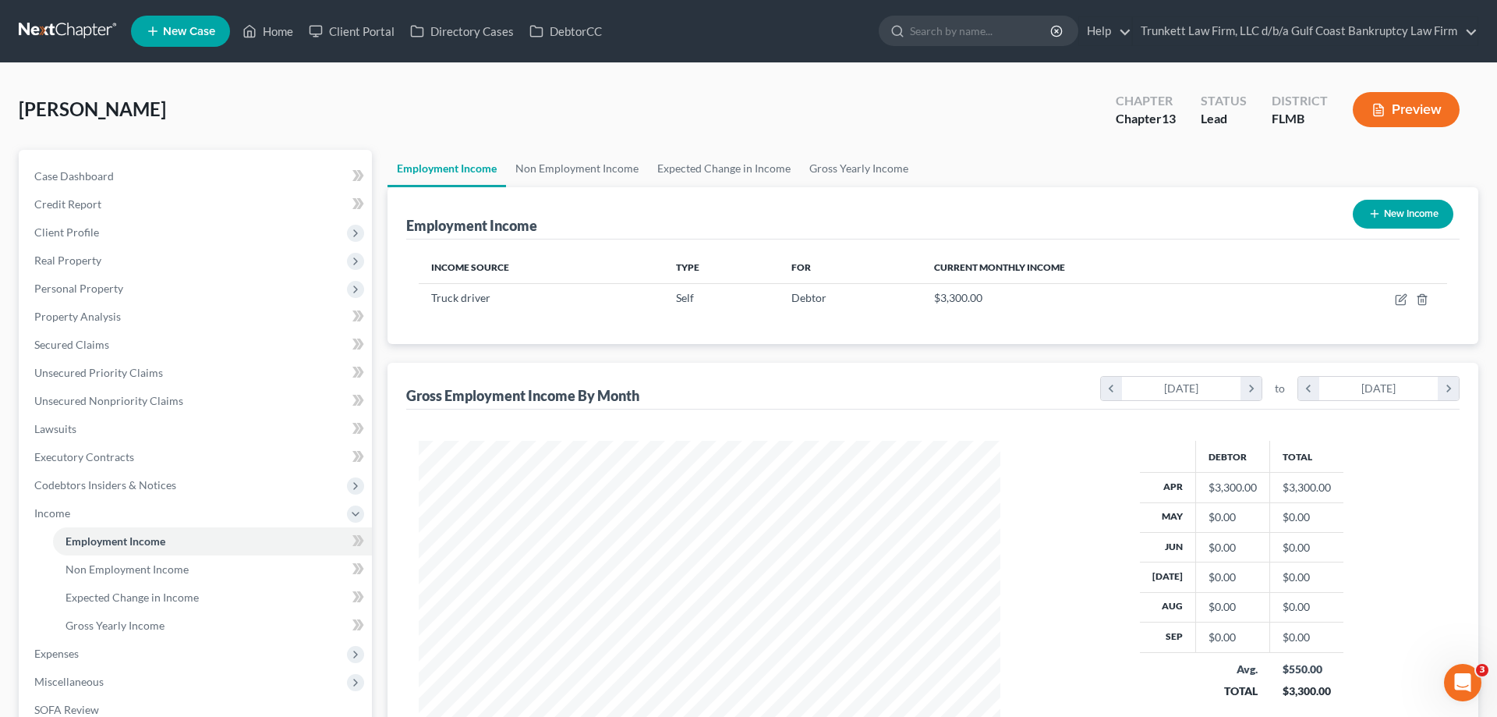
scroll to position [779459, 779137]
click at [1386, 294] on icon "button" at bounding box center [1389, 299] width 12 height 12
select select "1"
select select "0"
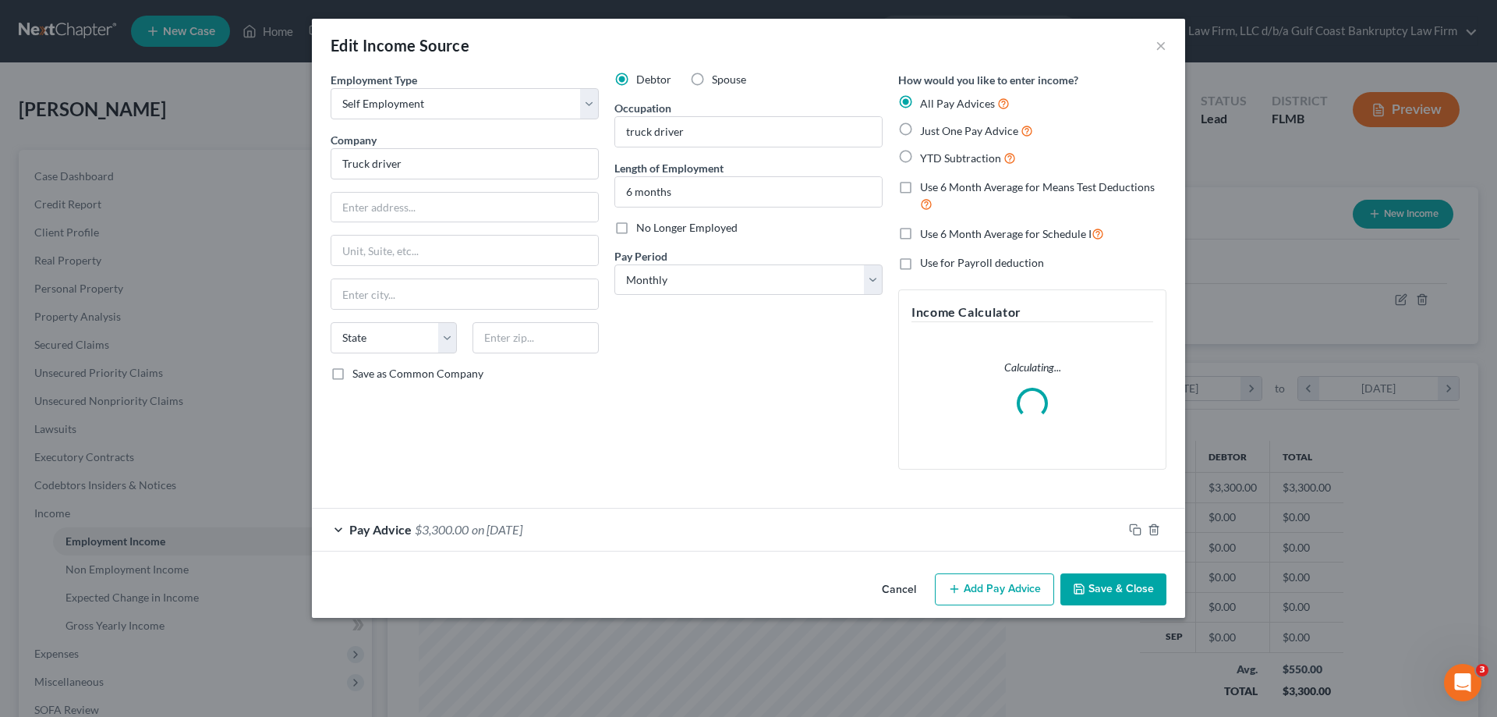
scroll to position [293, 618]
click at [1130, 529] on icon "button" at bounding box center [1133, 527] width 7 height 7
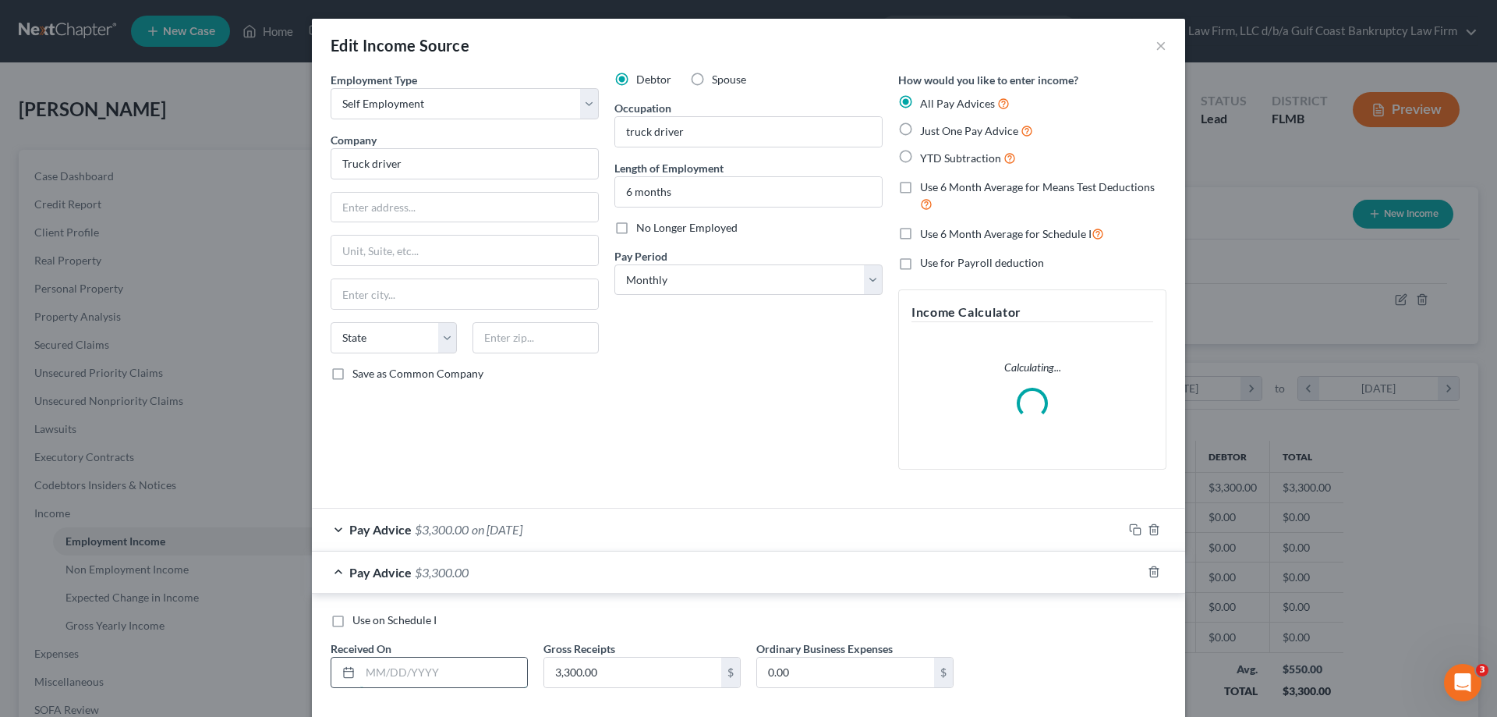
click at [434, 675] on input "text" at bounding box center [443, 672] width 167 height 30
type input "[DATE]"
type input "9,099.20"
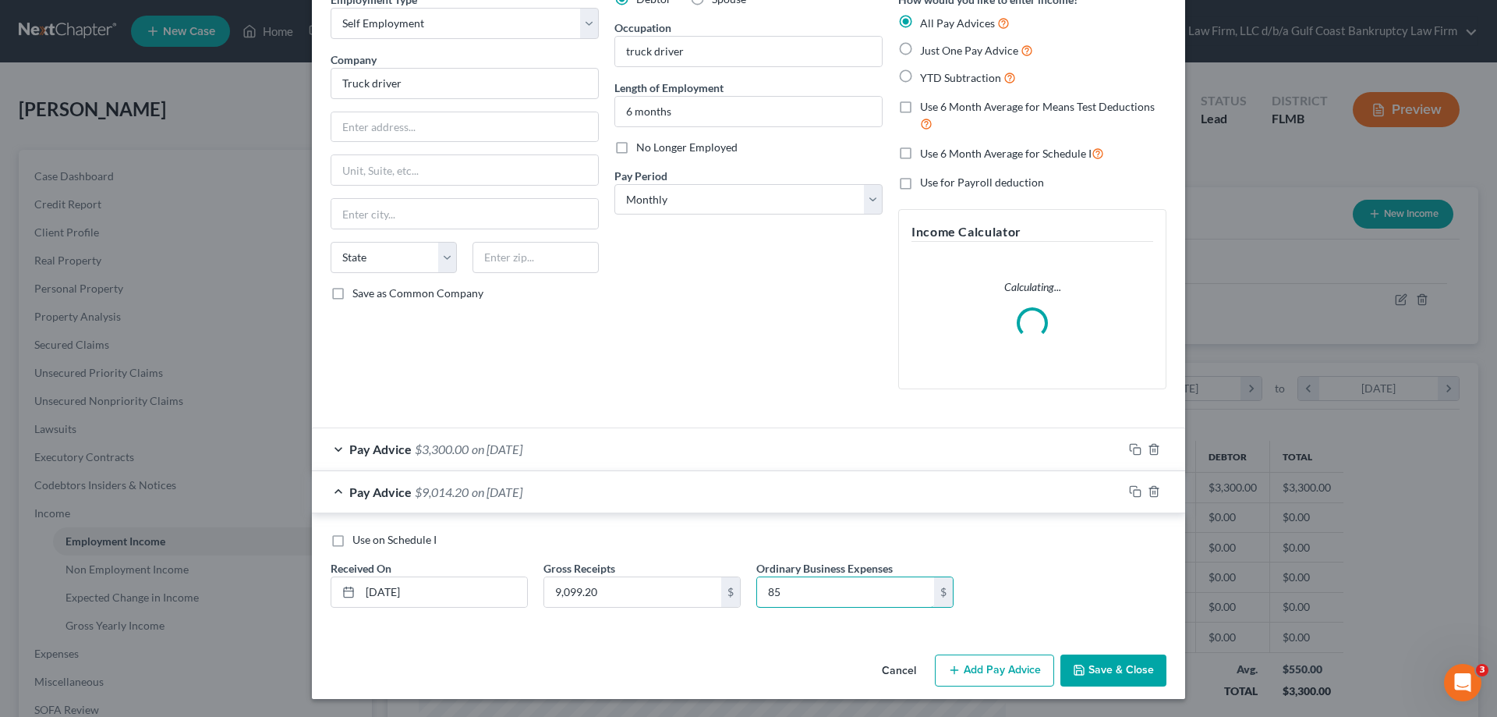
scroll to position [81, 0]
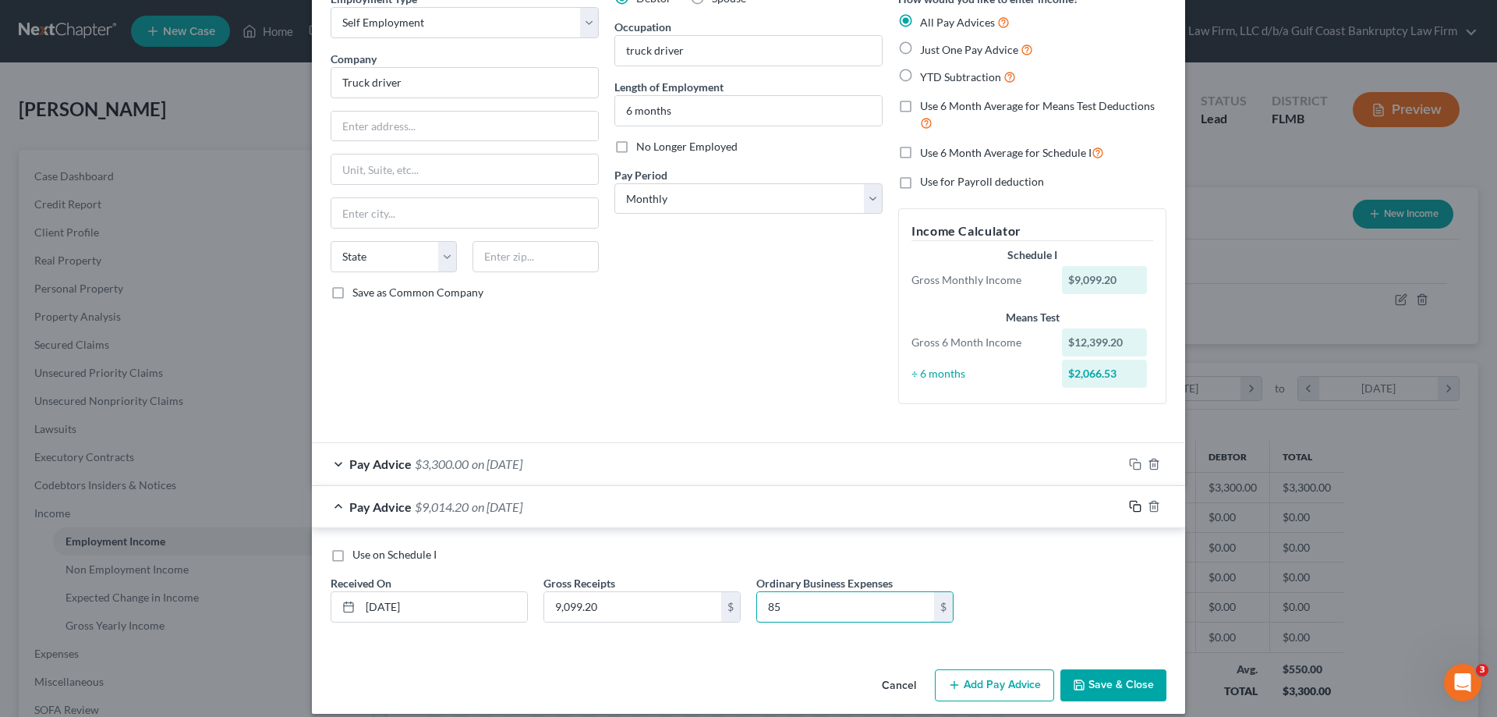
type input "85"
click at [1130, 509] on icon "button" at bounding box center [1135, 506] width 12 height 12
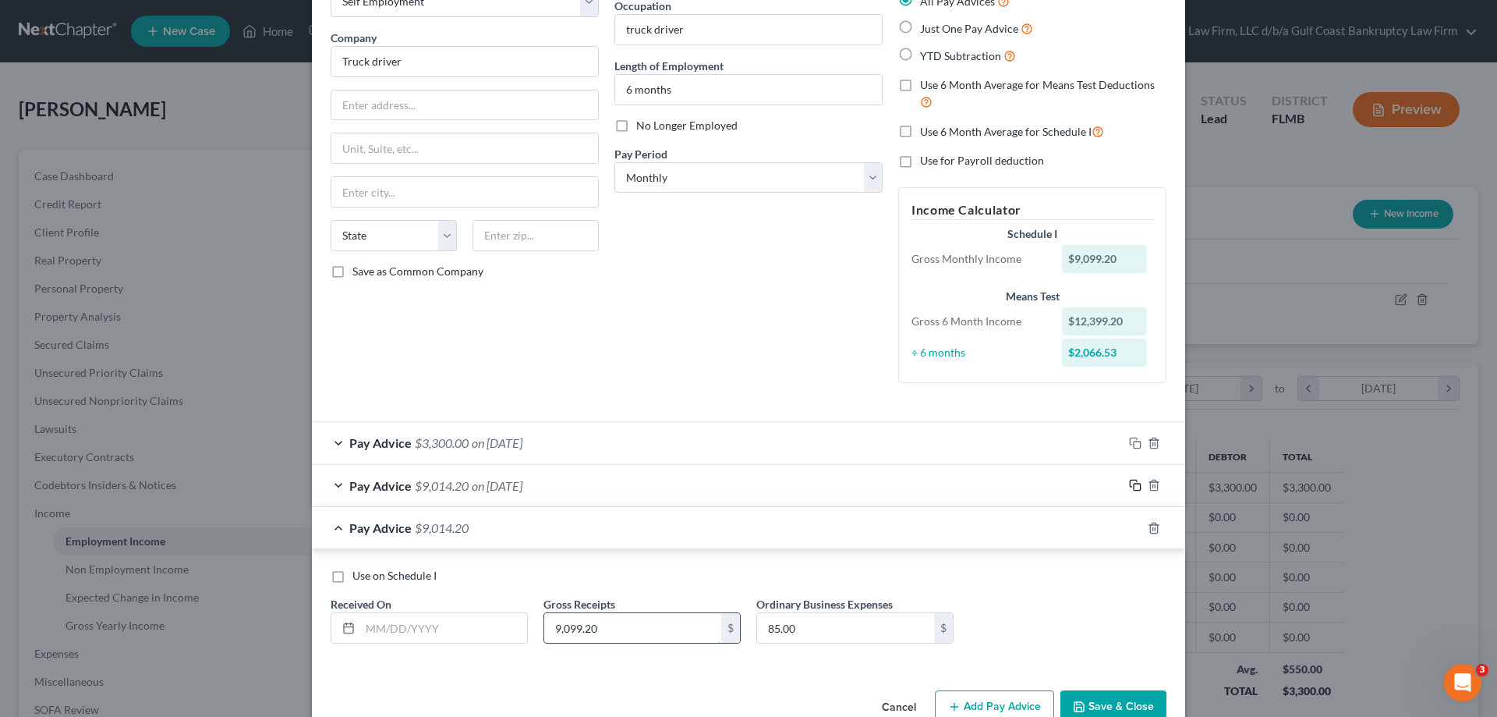
scroll to position [140, 0]
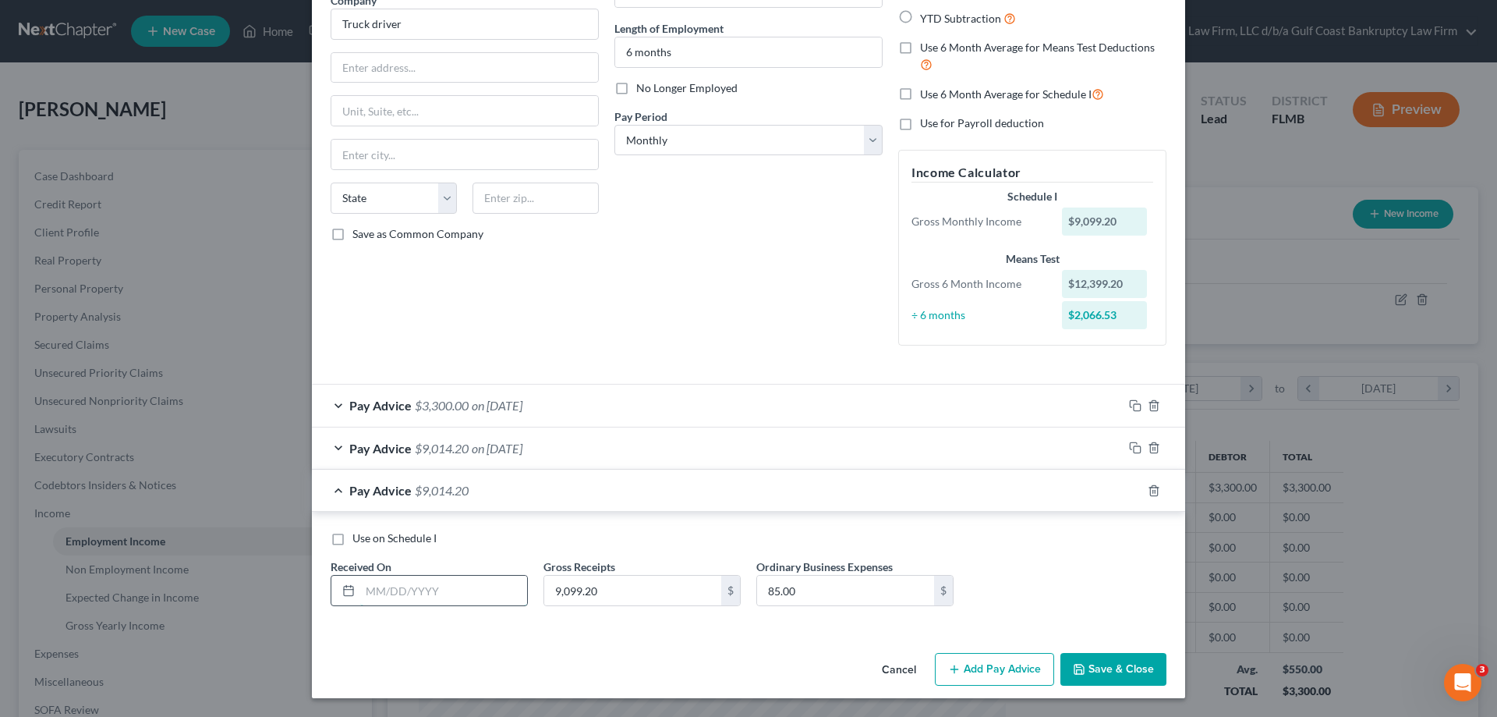
click at [416, 579] on input "text" at bounding box center [443, 590] width 167 height 30
type input "[DATE]"
type input "3"
type input "2,838.20"
click at [834, 580] on input "85.00" at bounding box center [845, 590] width 177 height 30
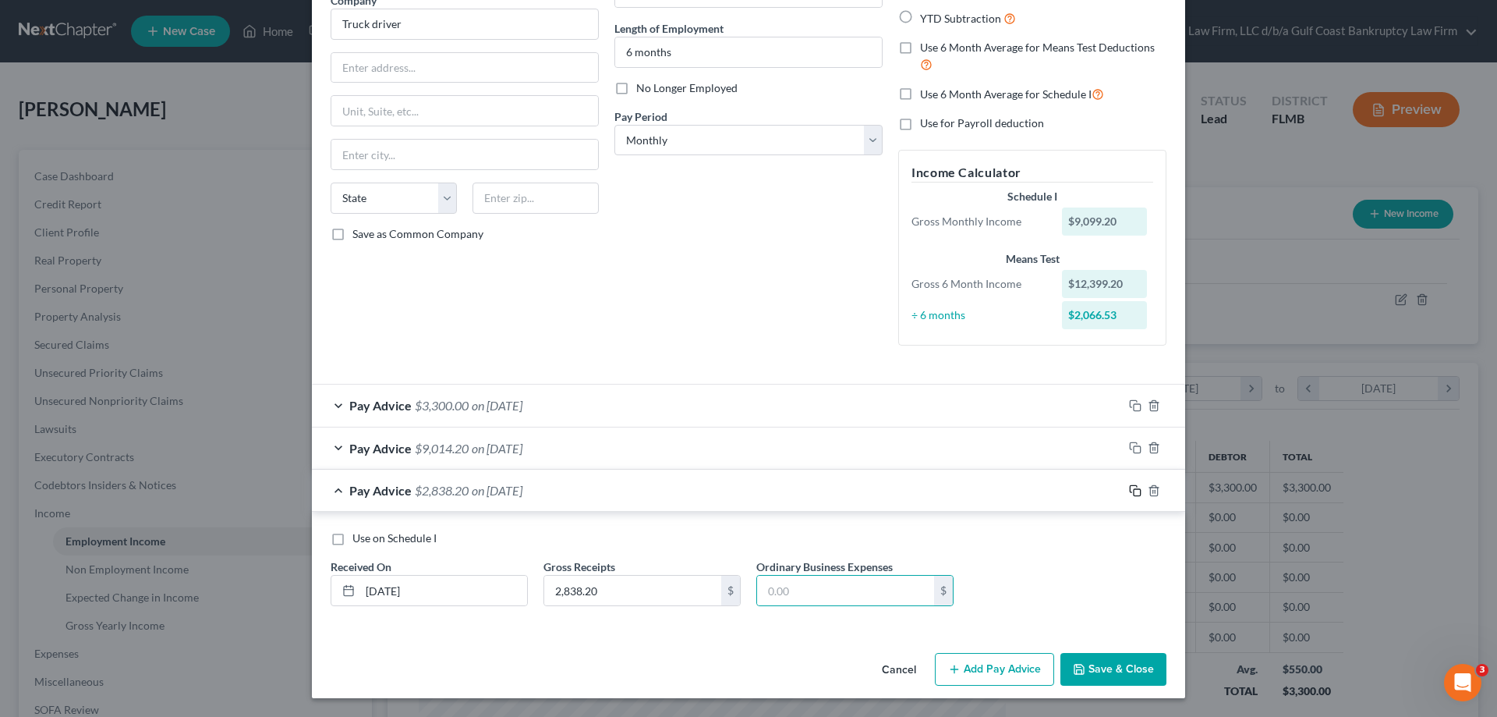
click at [1129, 487] on icon "button" at bounding box center [1135, 490] width 12 height 12
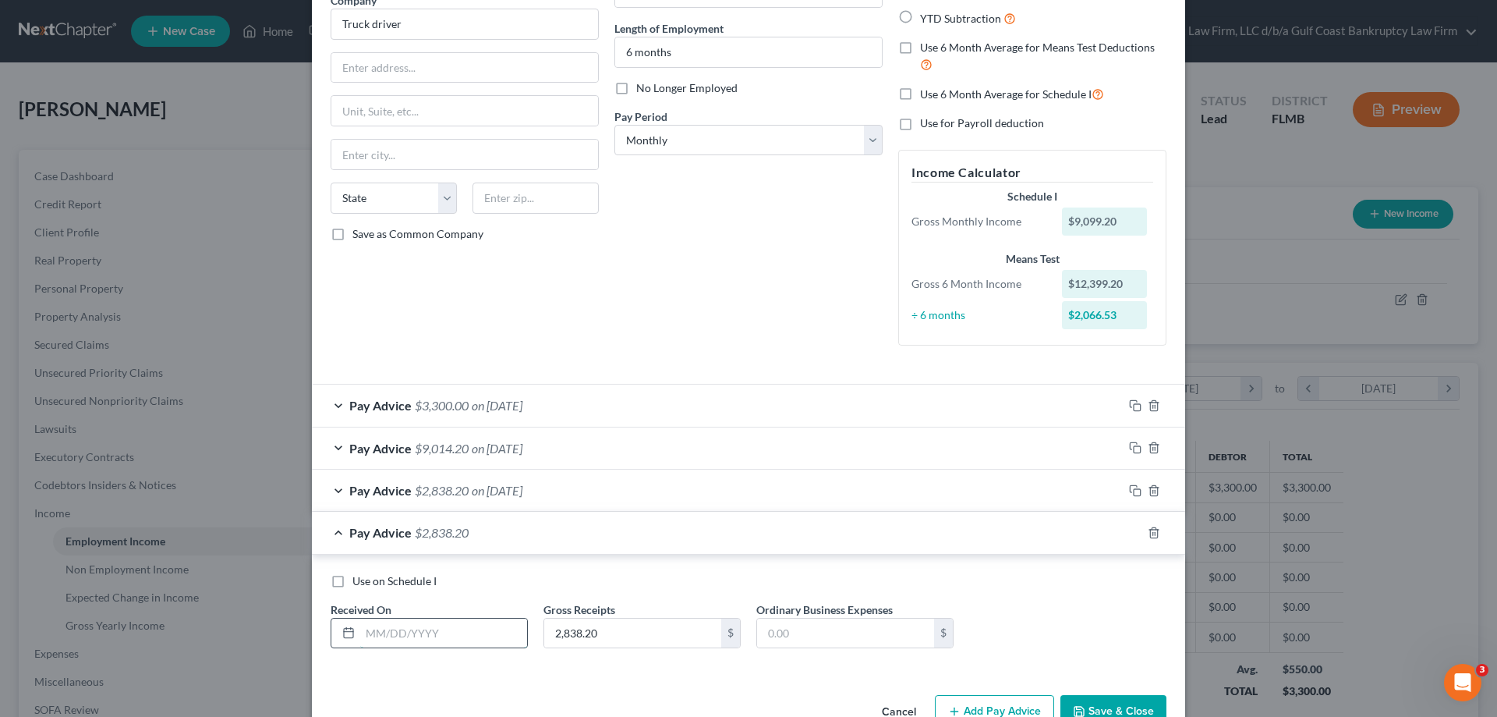
click at [405, 635] on input "text" at bounding box center [443, 633] width 167 height 30
type input "0"
click at [1149, 531] on icon "button" at bounding box center [1154, 532] width 12 height 12
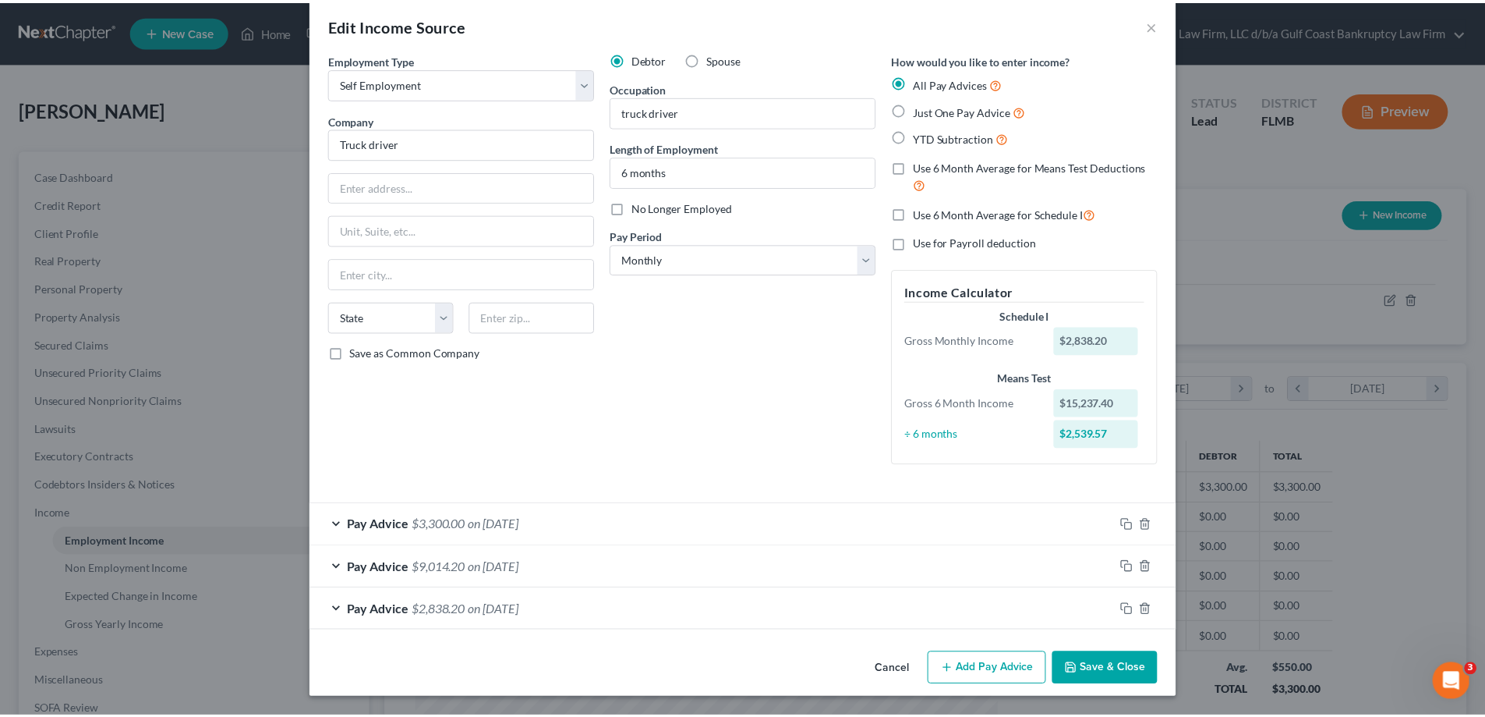
scroll to position [20, 0]
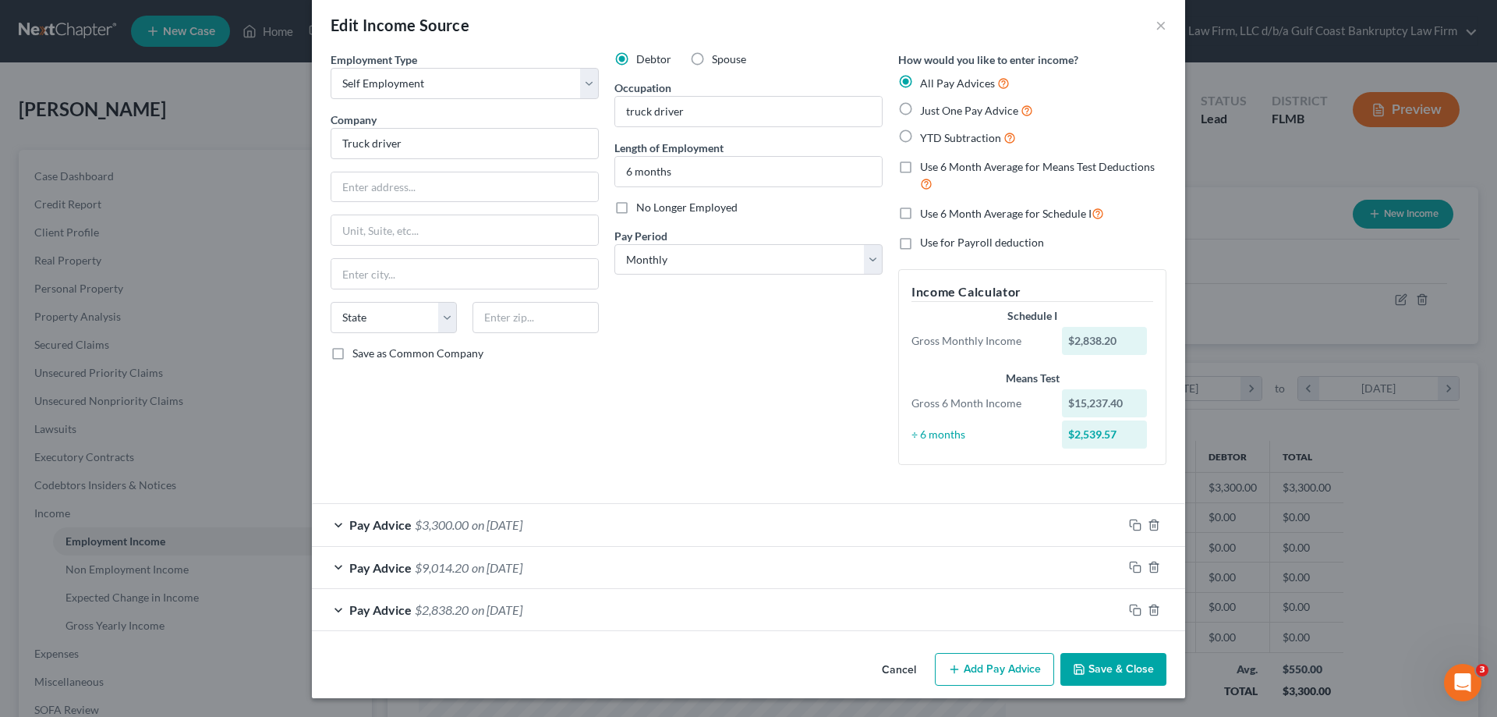
click at [1113, 661] on button "Save & Close" at bounding box center [1113, 669] width 106 height 33
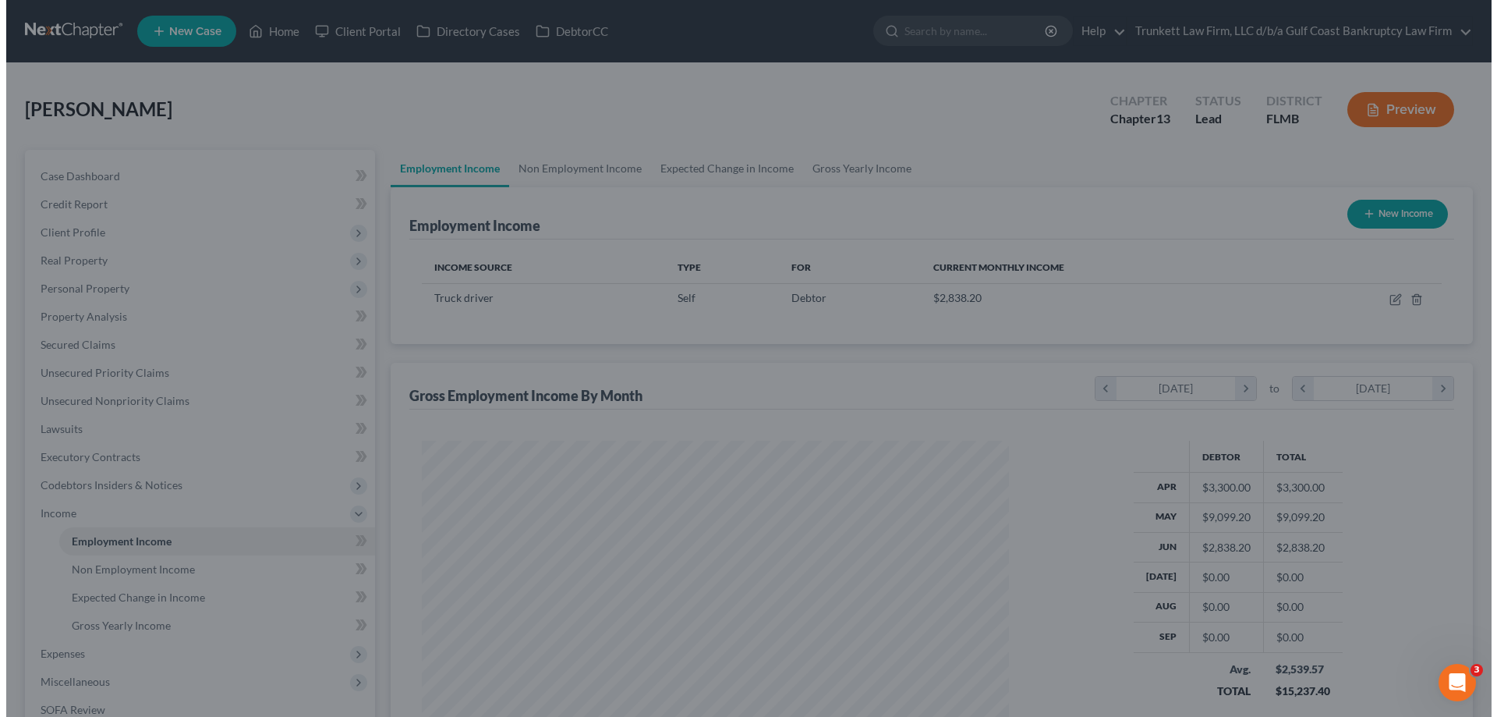
scroll to position [779459, 779137]
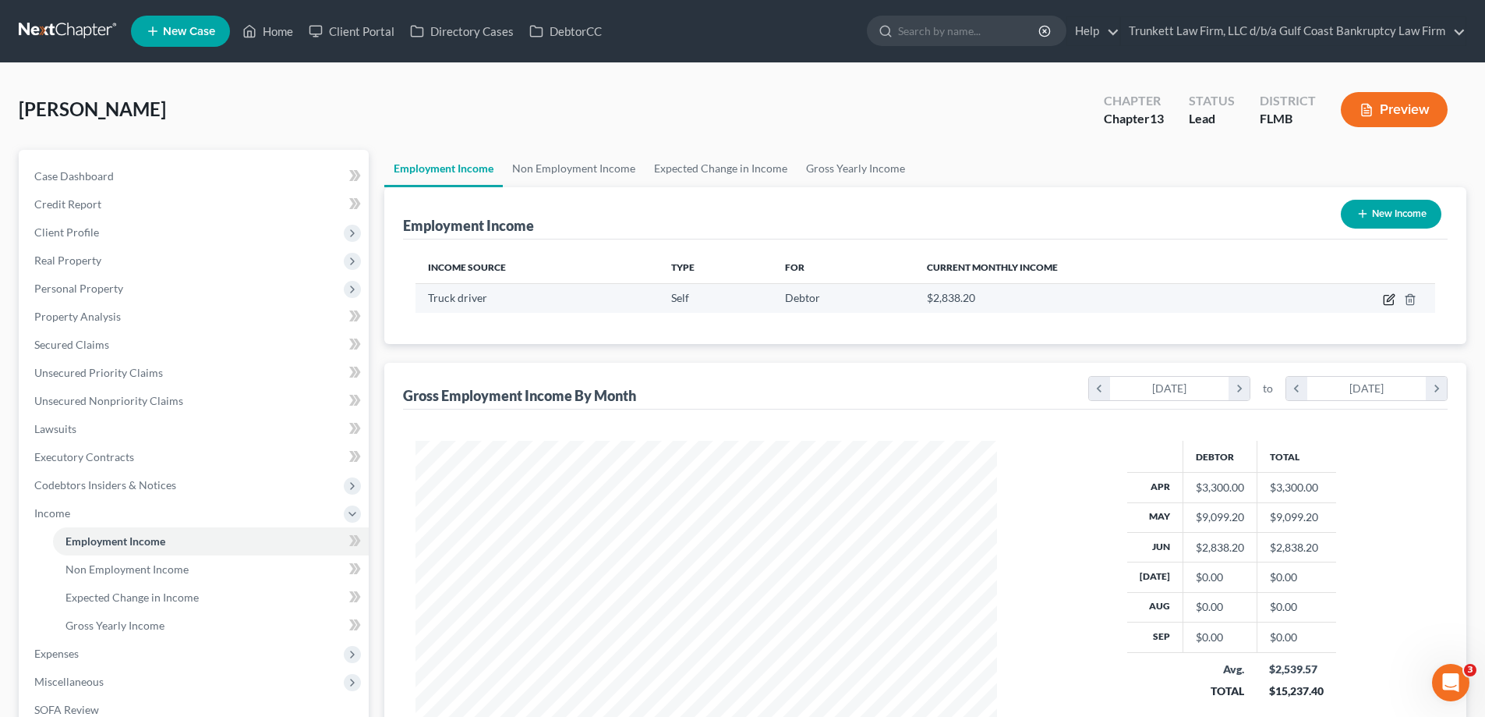
click at [1392, 298] on icon "button" at bounding box center [1389, 299] width 12 height 12
select select "1"
select select "0"
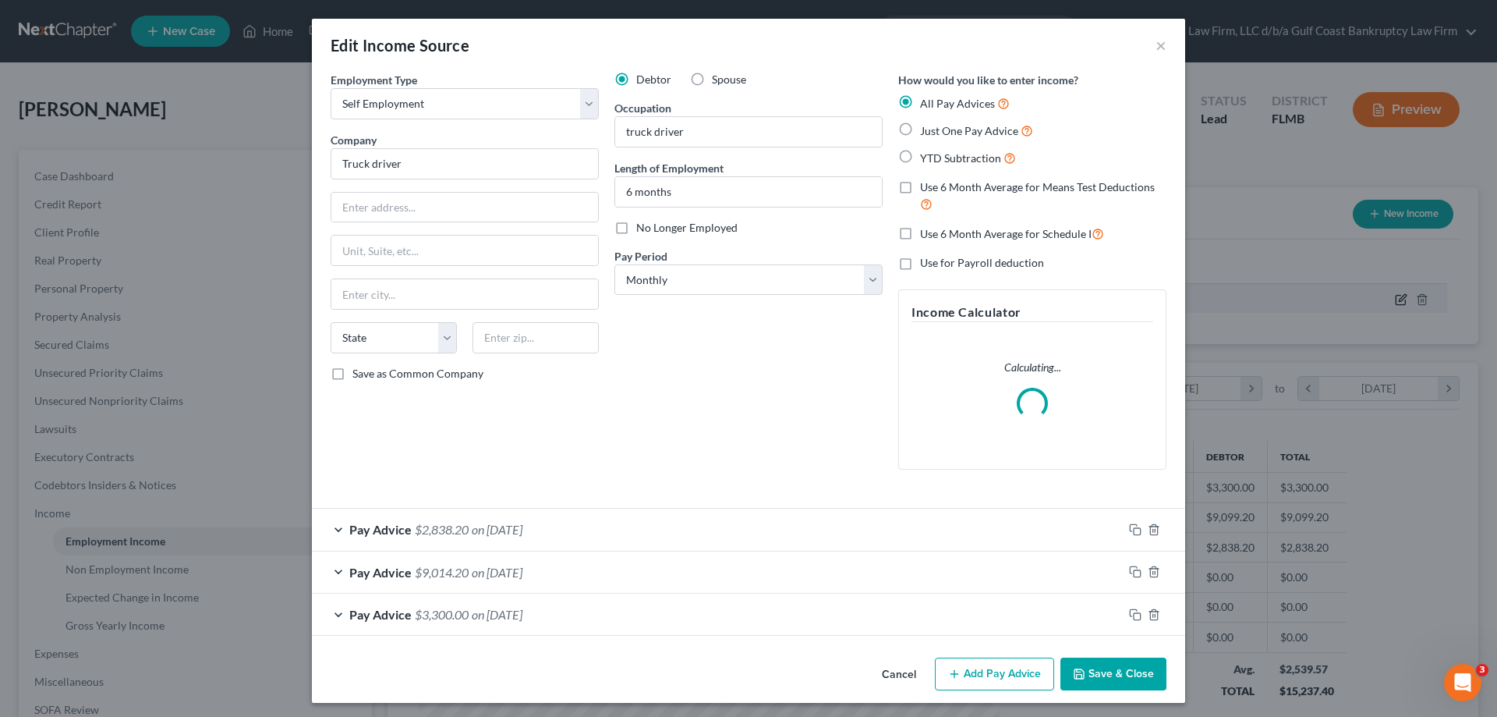
scroll to position [293, 618]
click at [1135, 614] on rect "button" at bounding box center [1137, 616] width 7 height 7
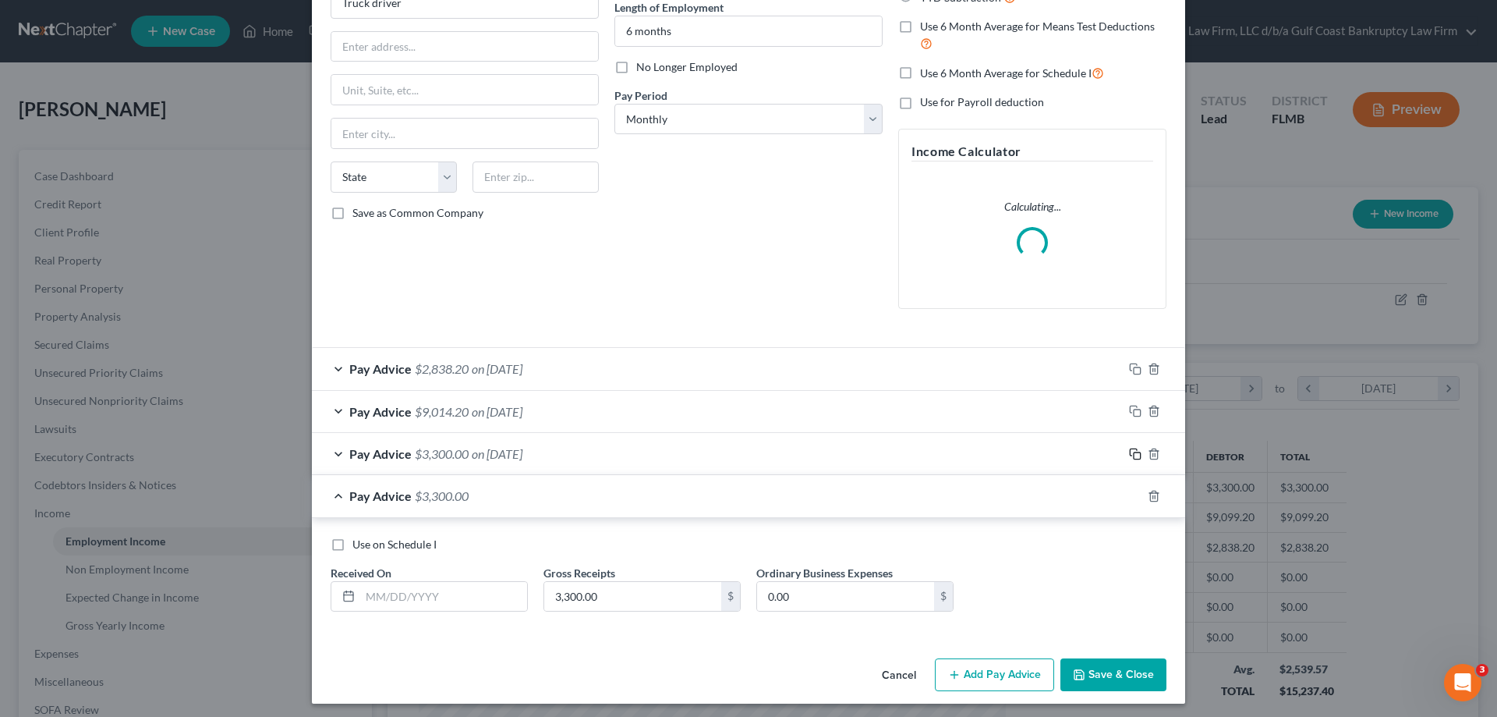
scroll to position [166, 0]
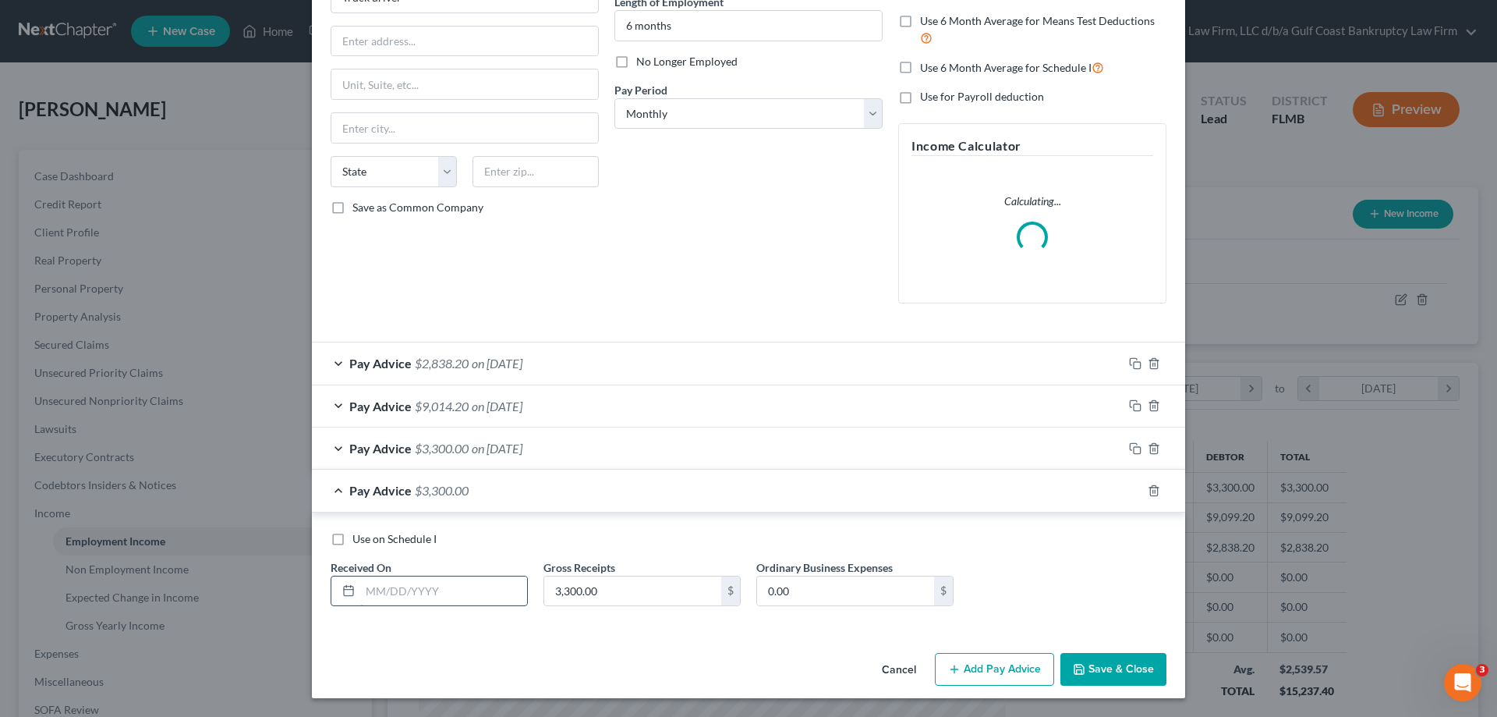
click at [430, 594] on input "text" at bounding box center [443, 591] width 167 height 30
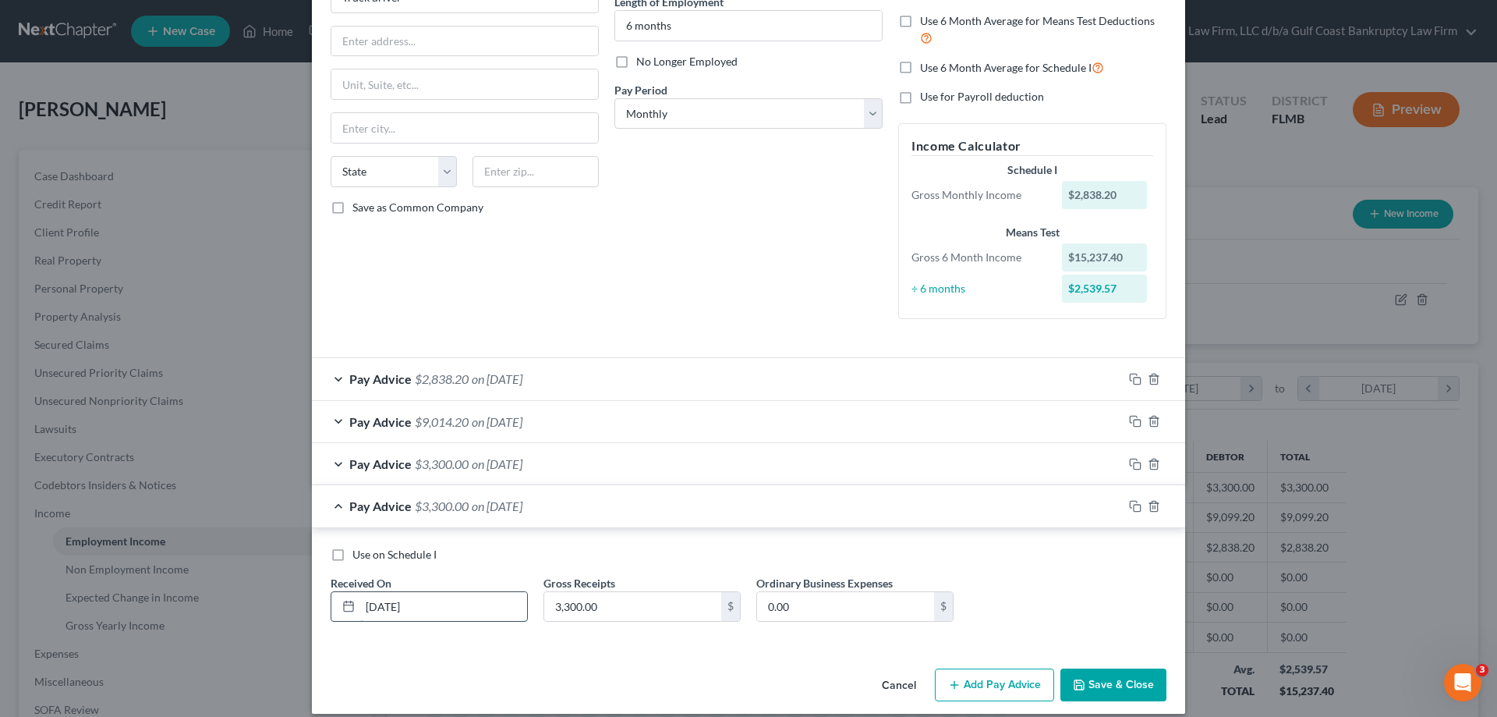
type input "[DATE]"
type input "5,432.37"
click at [827, 597] on input "0.00" at bounding box center [845, 607] width 177 height 30
type input "132.99"
drag, startPoint x: 1125, startPoint y: 503, endPoint x: 1093, endPoint y: 520, distance: 36.3
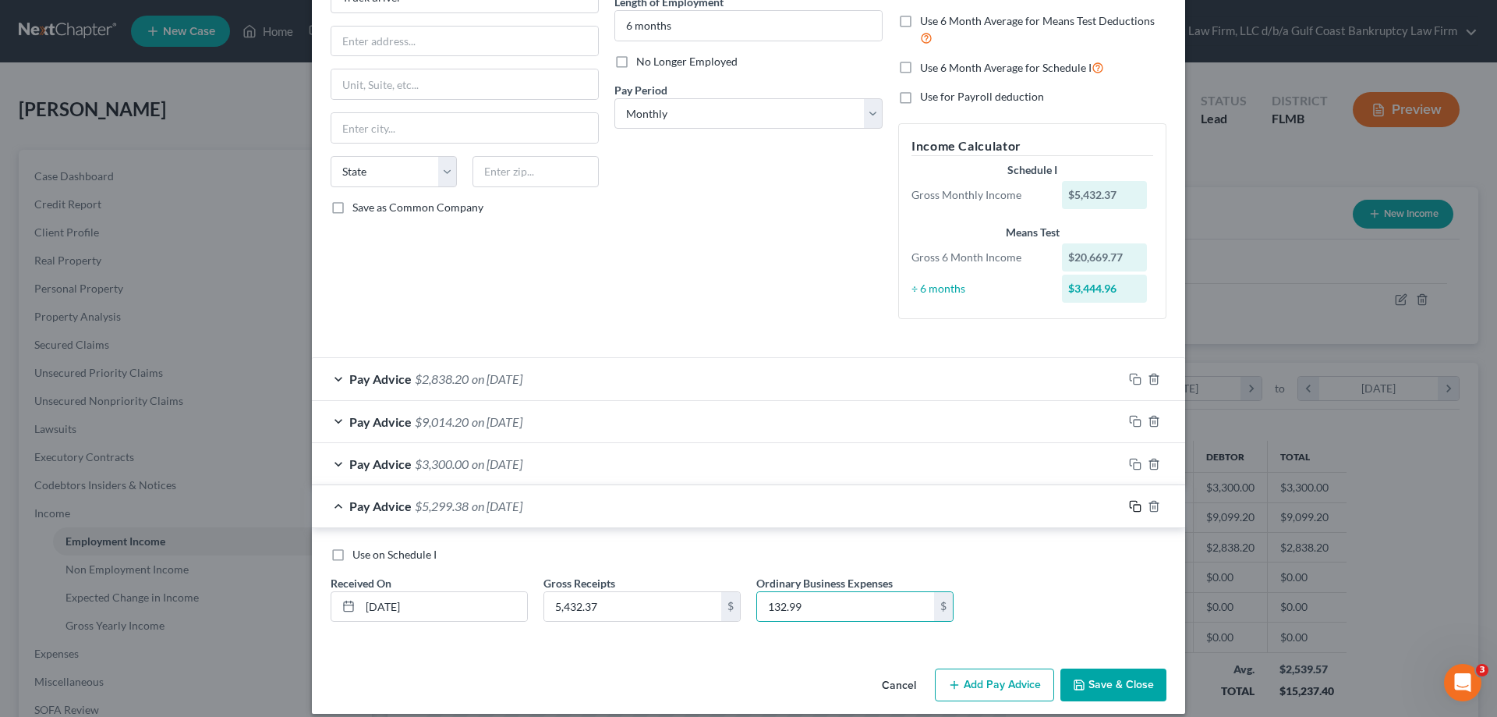
click at [1129, 503] on icon "button" at bounding box center [1135, 506] width 12 height 12
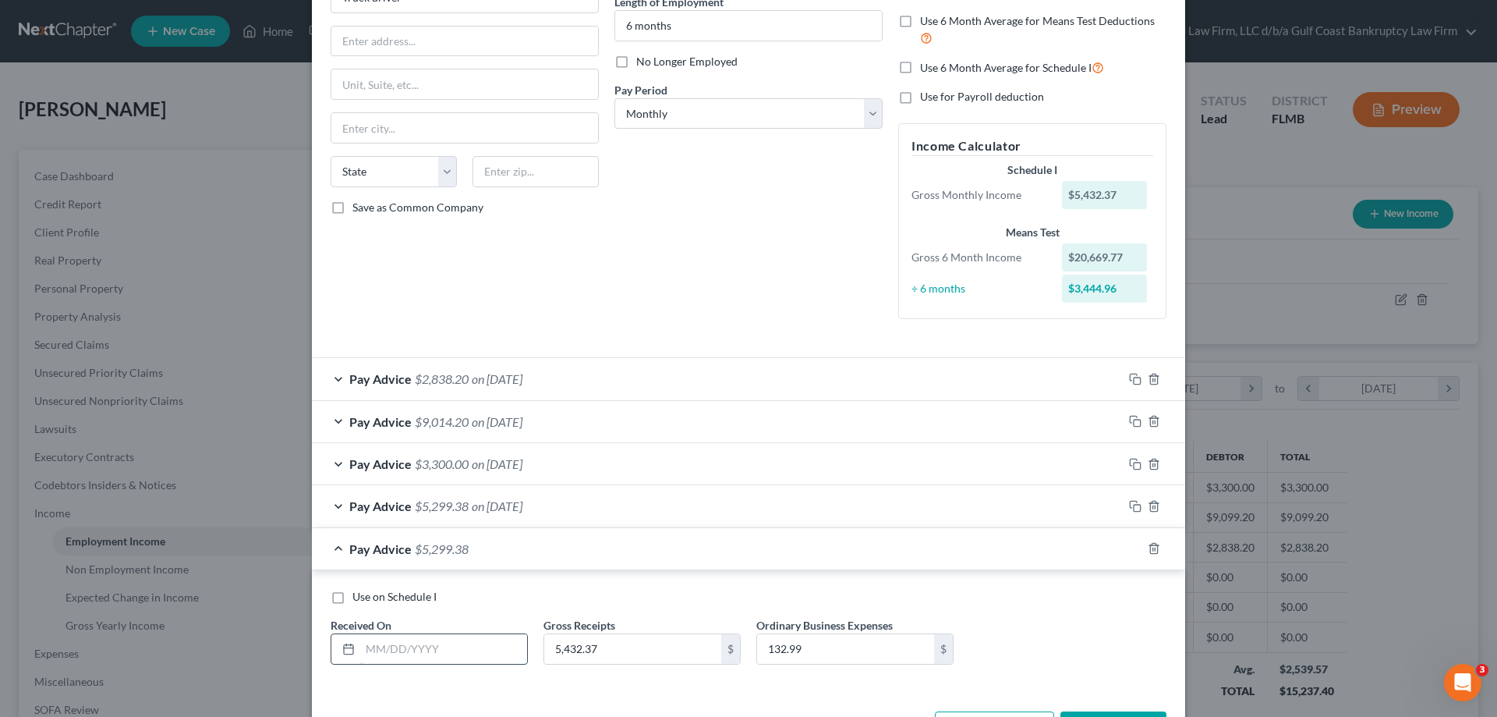
click at [426, 645] on input "text" at bounding box center [443, 649] width 167 height 30
type input "[DATE]"
type input "2,889.75"
click at [827, 653] on input "132.99" at bounding box center [845, 649] width 177 height 30
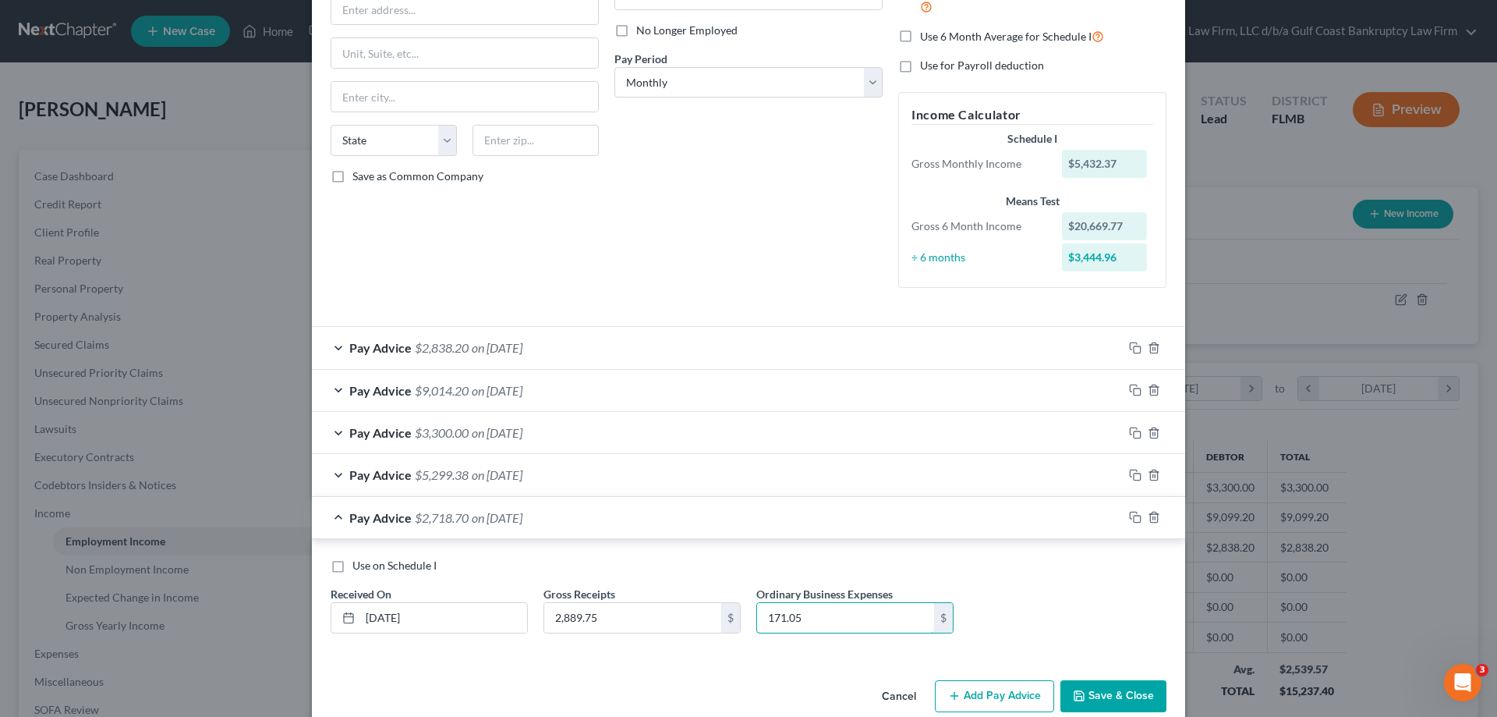
scroll to position [224, 0]
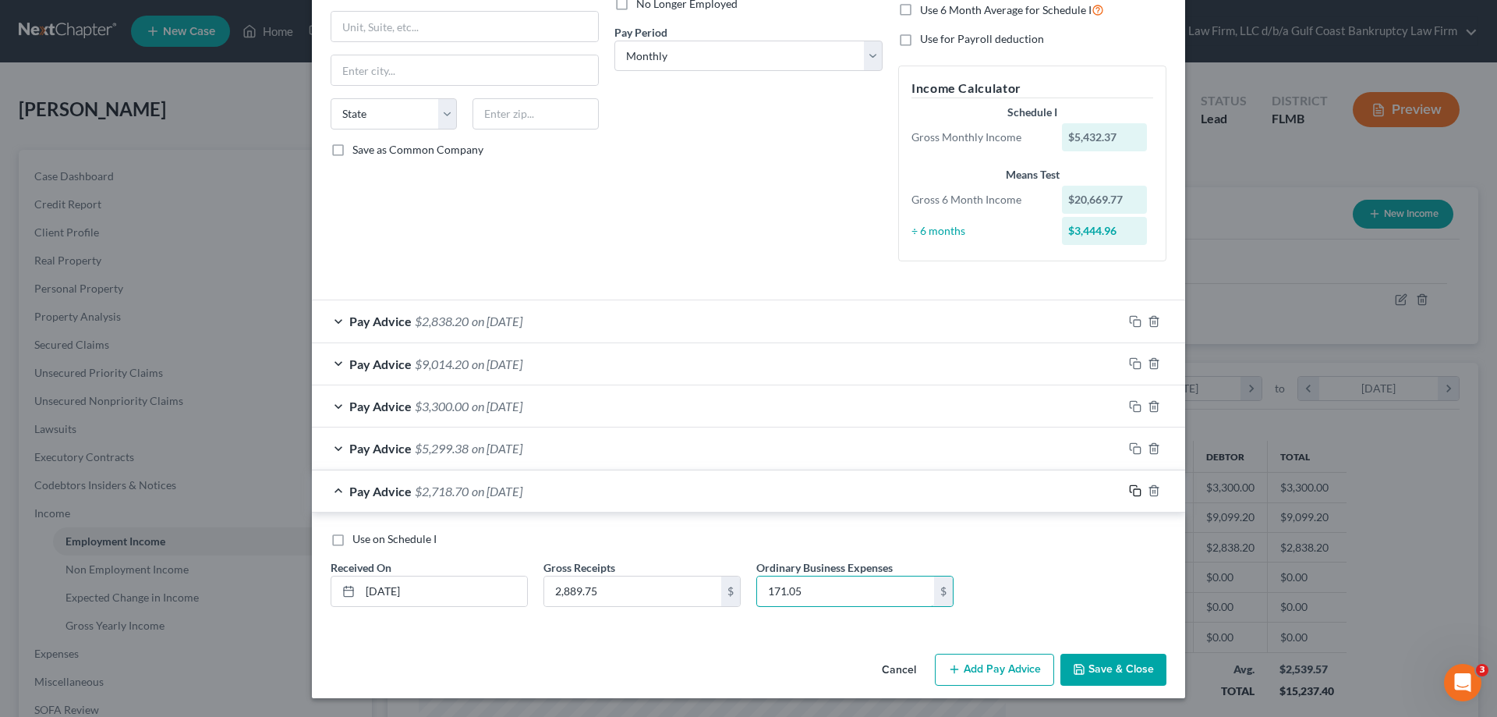
type input "171.05"
click at [1131, 488] on icon "button" at bounding box center [1135, 490] width 12 height 12
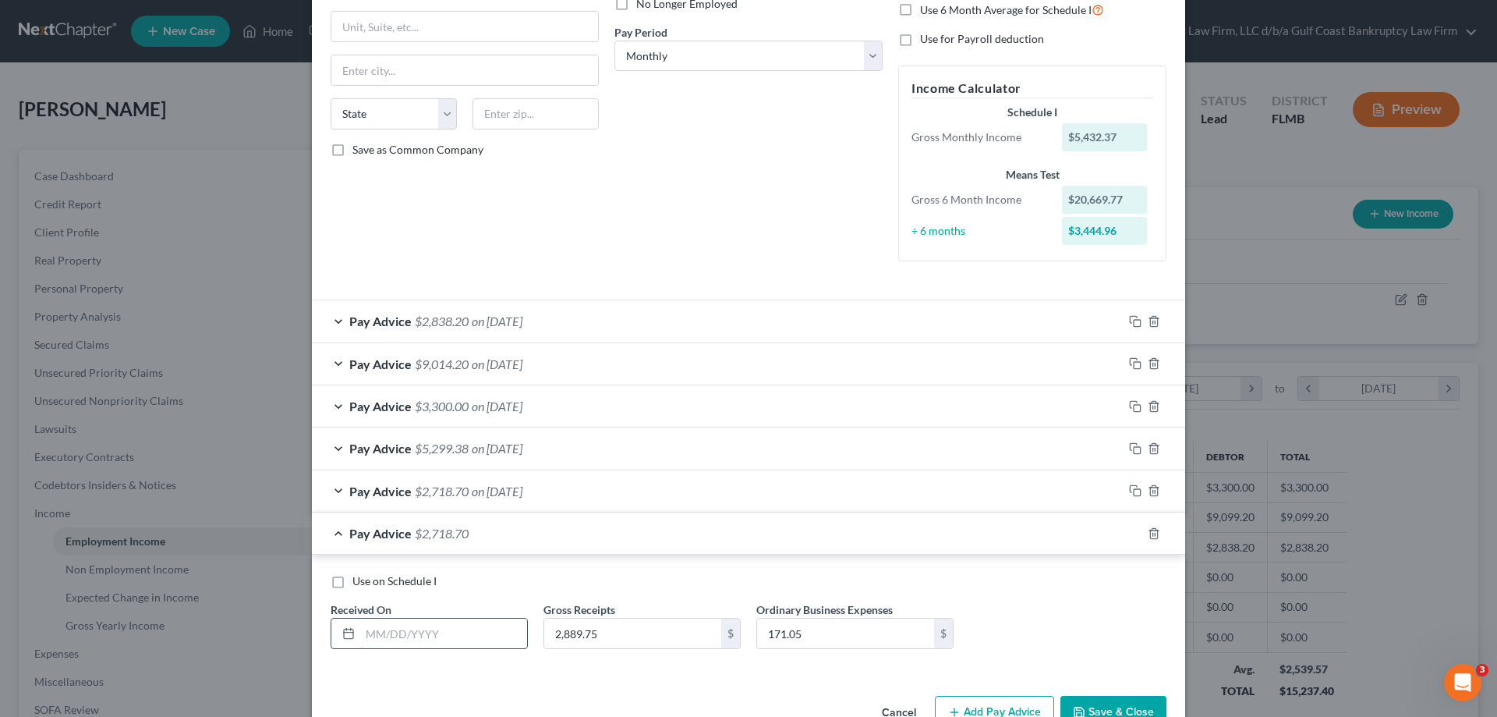
click at [437, 631] on input "text" at bounding box center [443, 633] width 167 height 30
type input "[DATE]"
click at [623, 620] on input "2,889.75" at bounding box center [632, 633] width 177 height 30
type input "4,928.79"
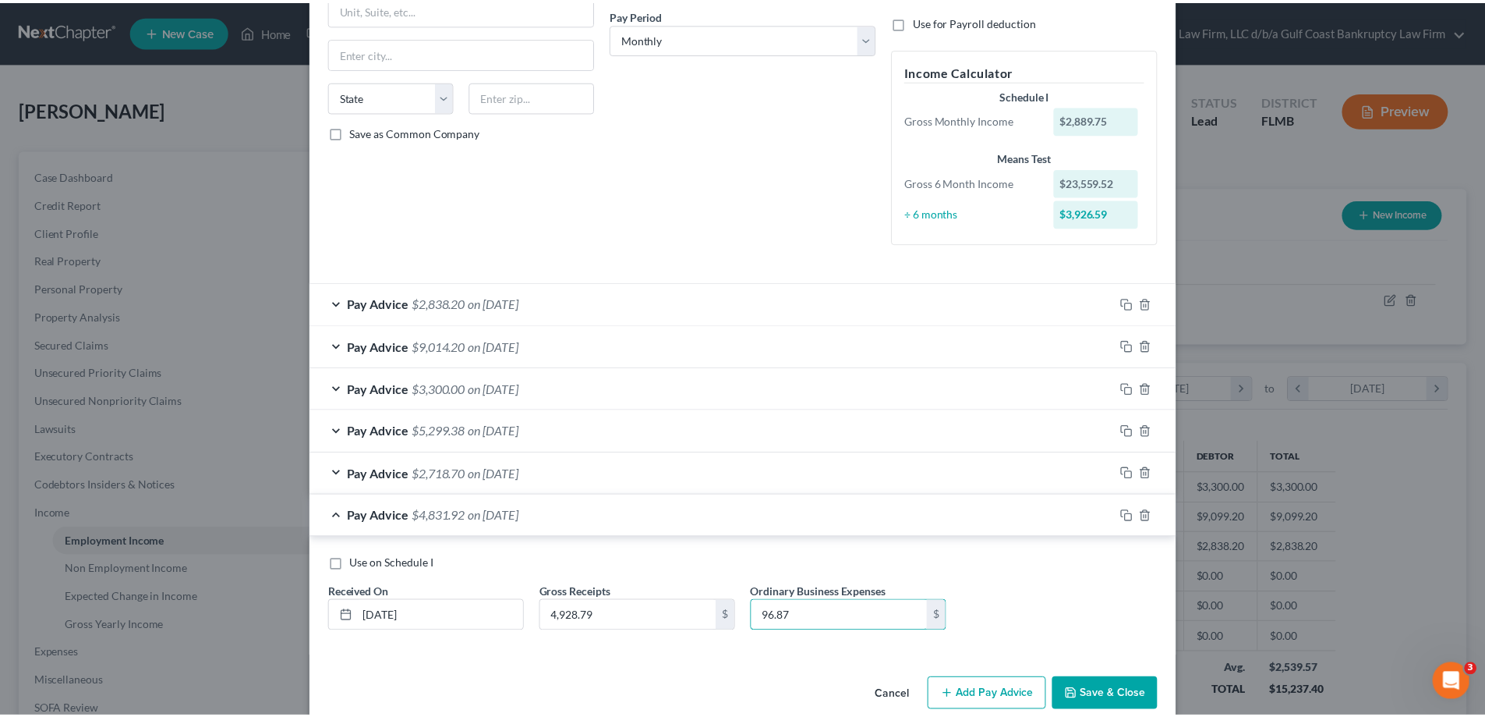
scroll to position [267, 0]
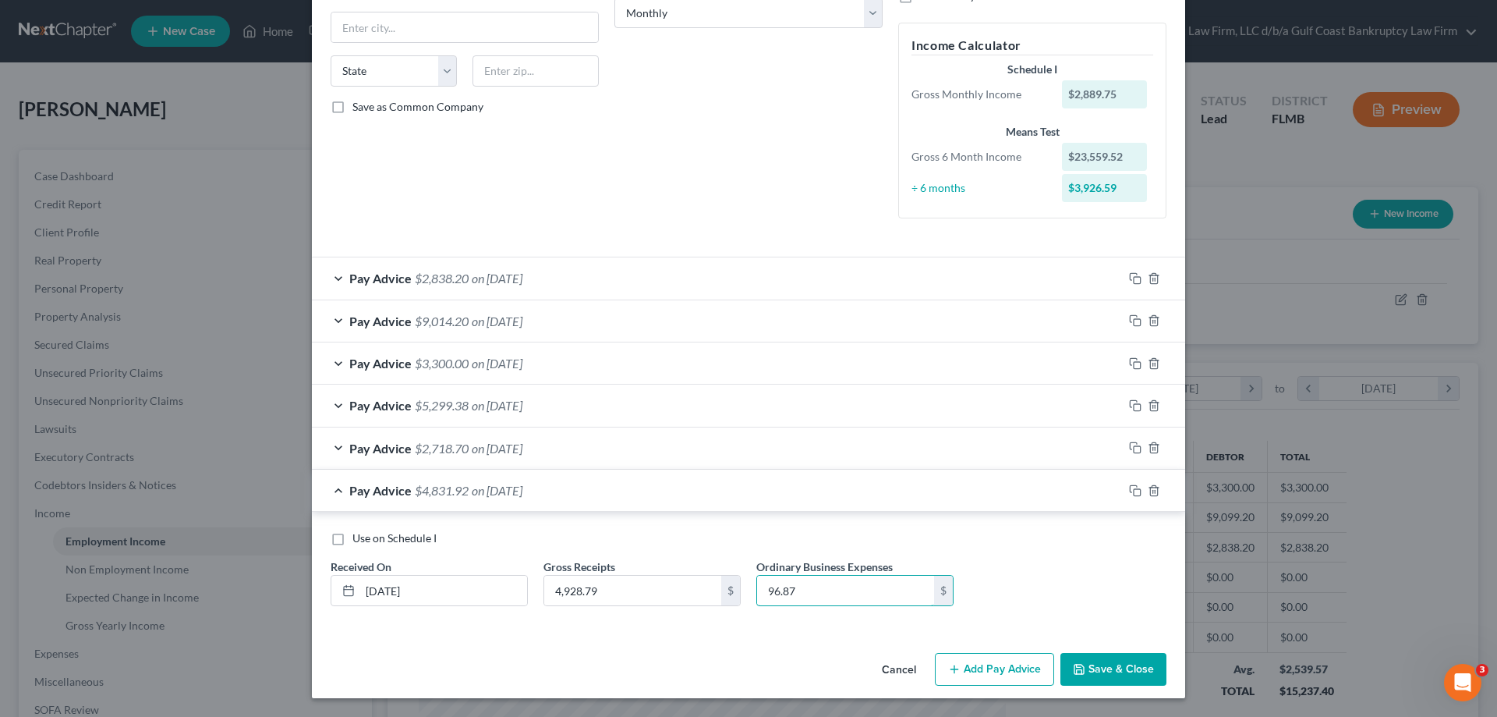
type input "96.87"
click at [1122, 665] on button "Save & Close" at bounding box center [1113, 669] width 106 height 33
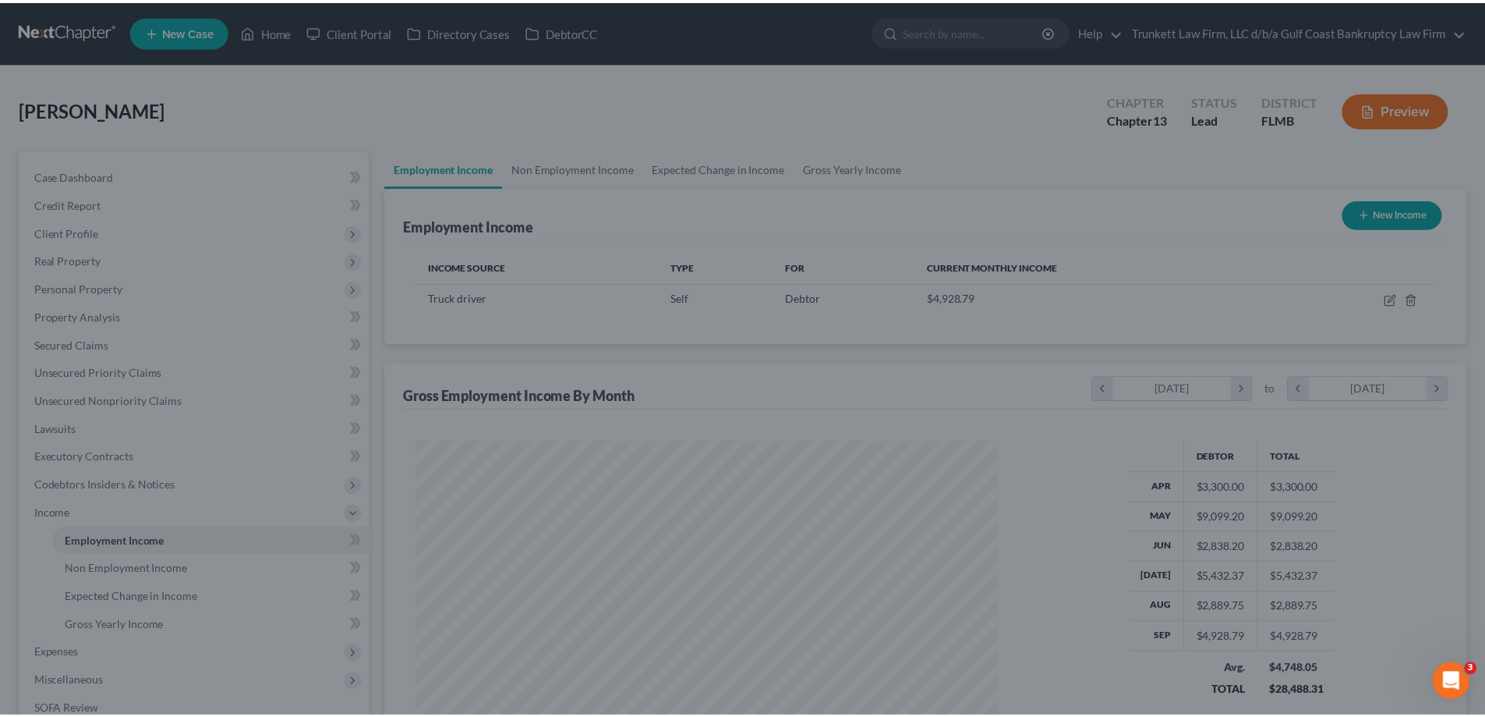
scroll to position [779459, 779137]
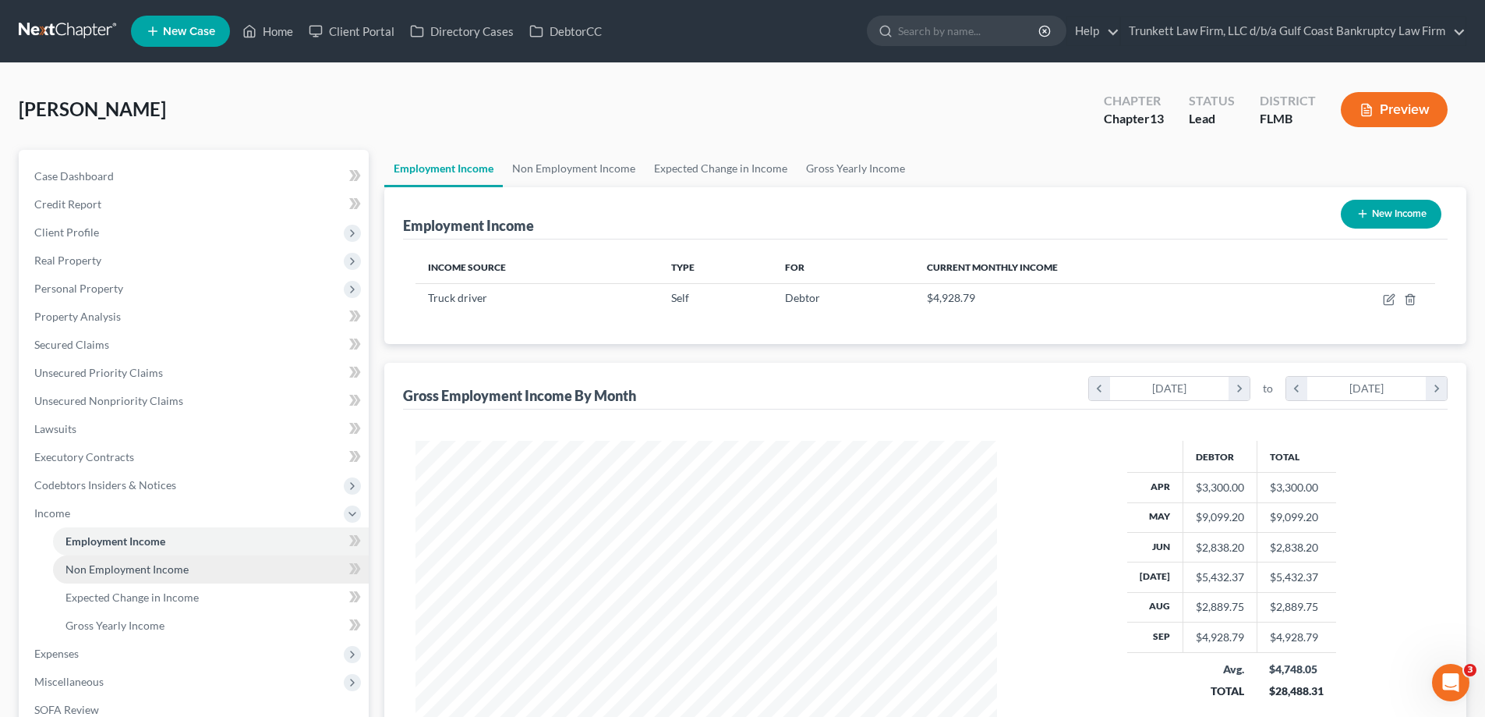
click at [161, 575] on link "Non Employment Income" at bounding box center [211, 569] width 316 height 28
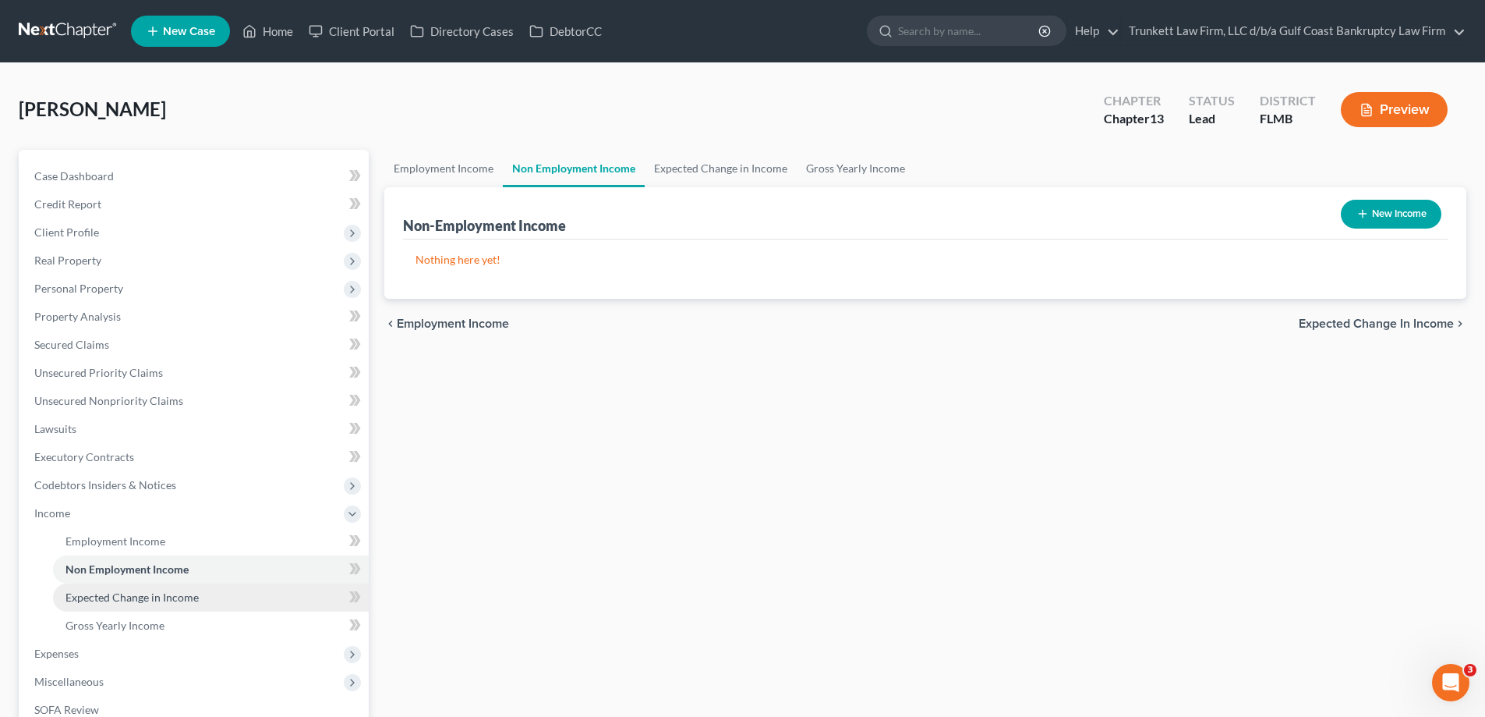
click at [161, 599] on span "Expected Change in Income" at bounding box center [131, 596] width 133 height 13
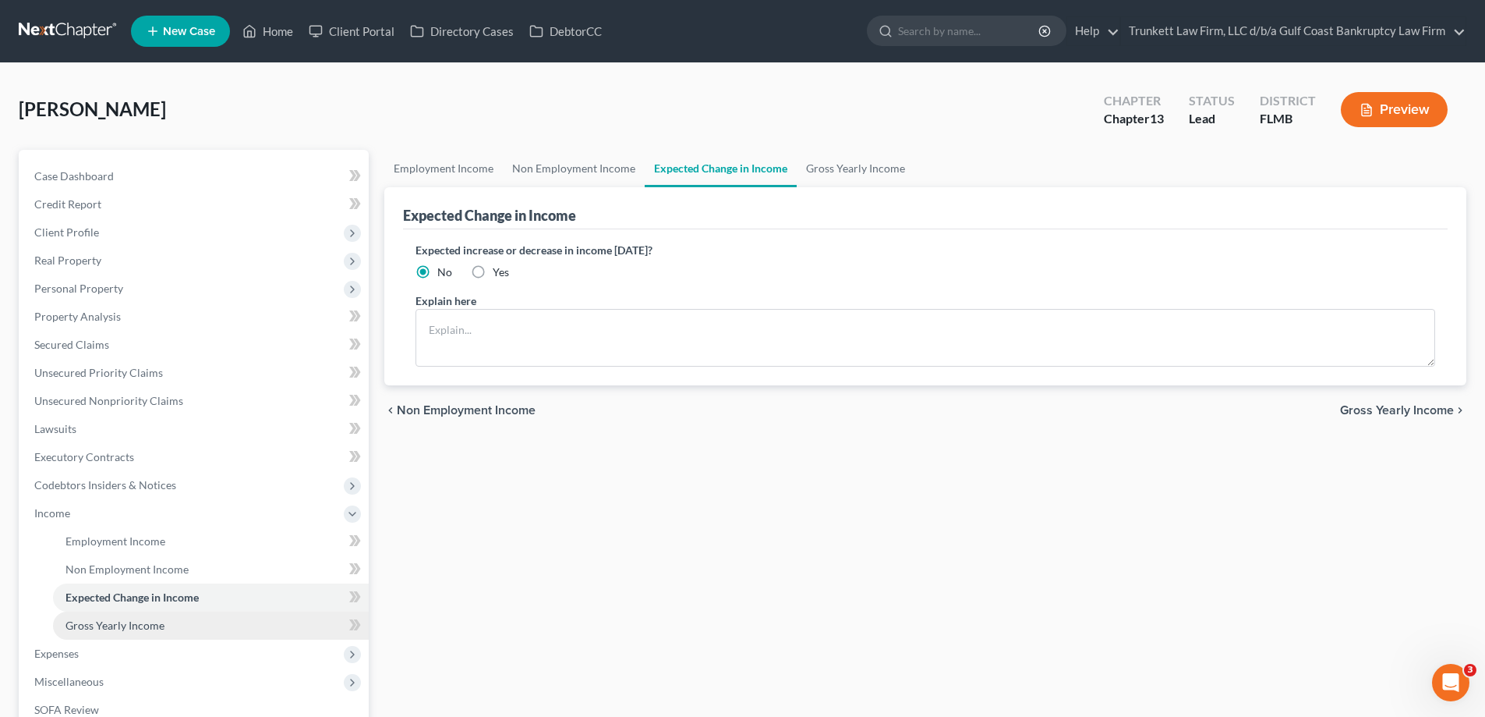
click at [156, 617] on link "Gross Yearly Income" at bounding box center [211, 625] width 316 height 28
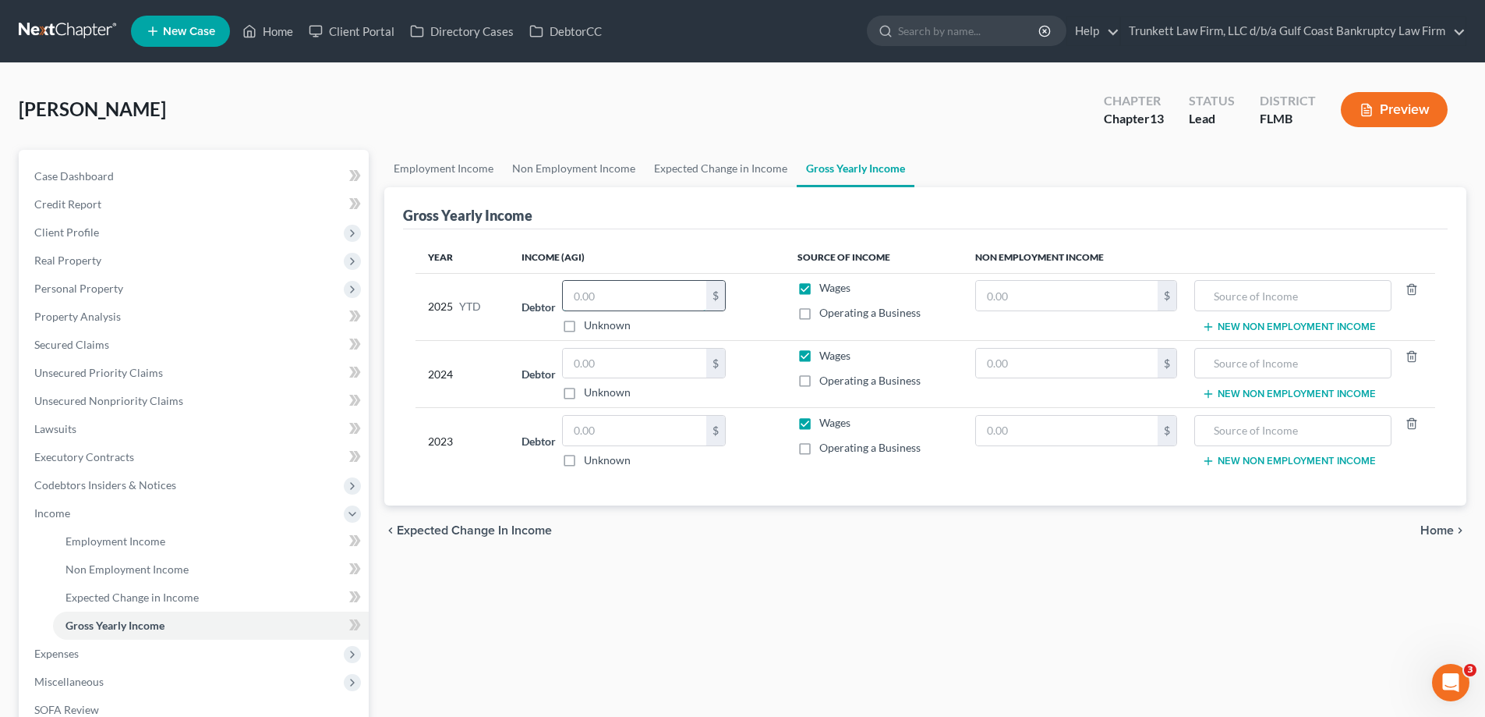
click at [623, 299] on input "text" at bounding box center [634, 296] width 143 height 30
type input "4"
type input "35,000"
click at [604, 373] on input "text" at bounding box center [634, 364] width 143 height 30
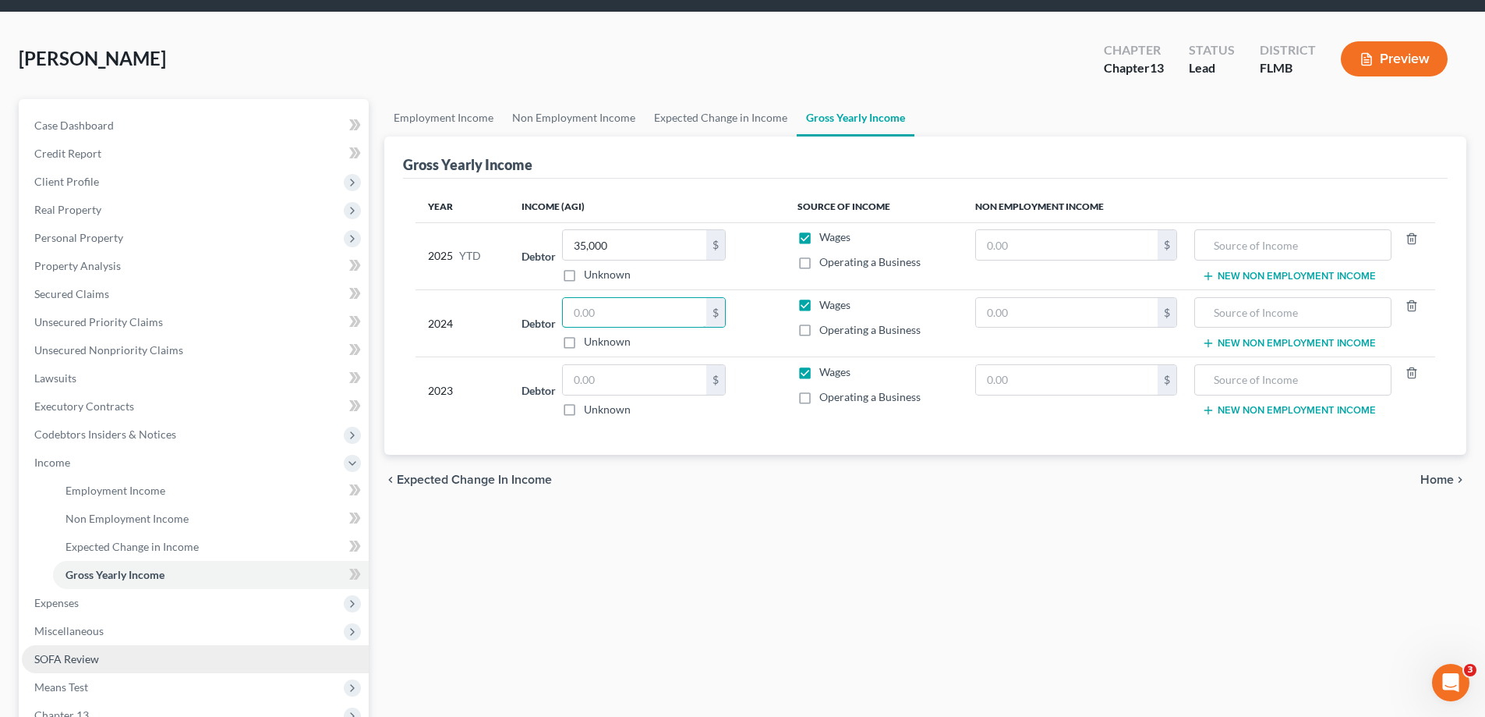
scroll to position [78, 0]
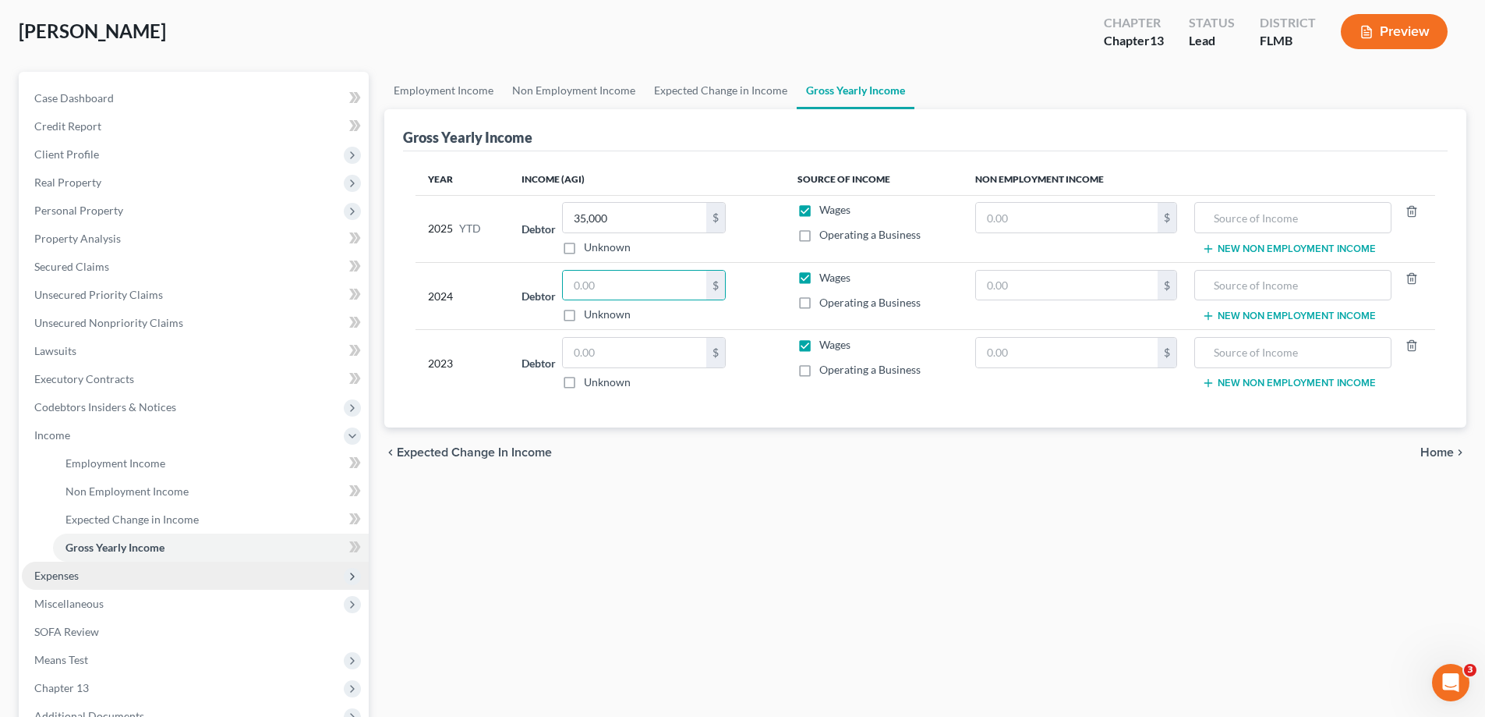
click at [103, 576] on span "Expenses" at bounding box center [195, 575] width 347 height 28
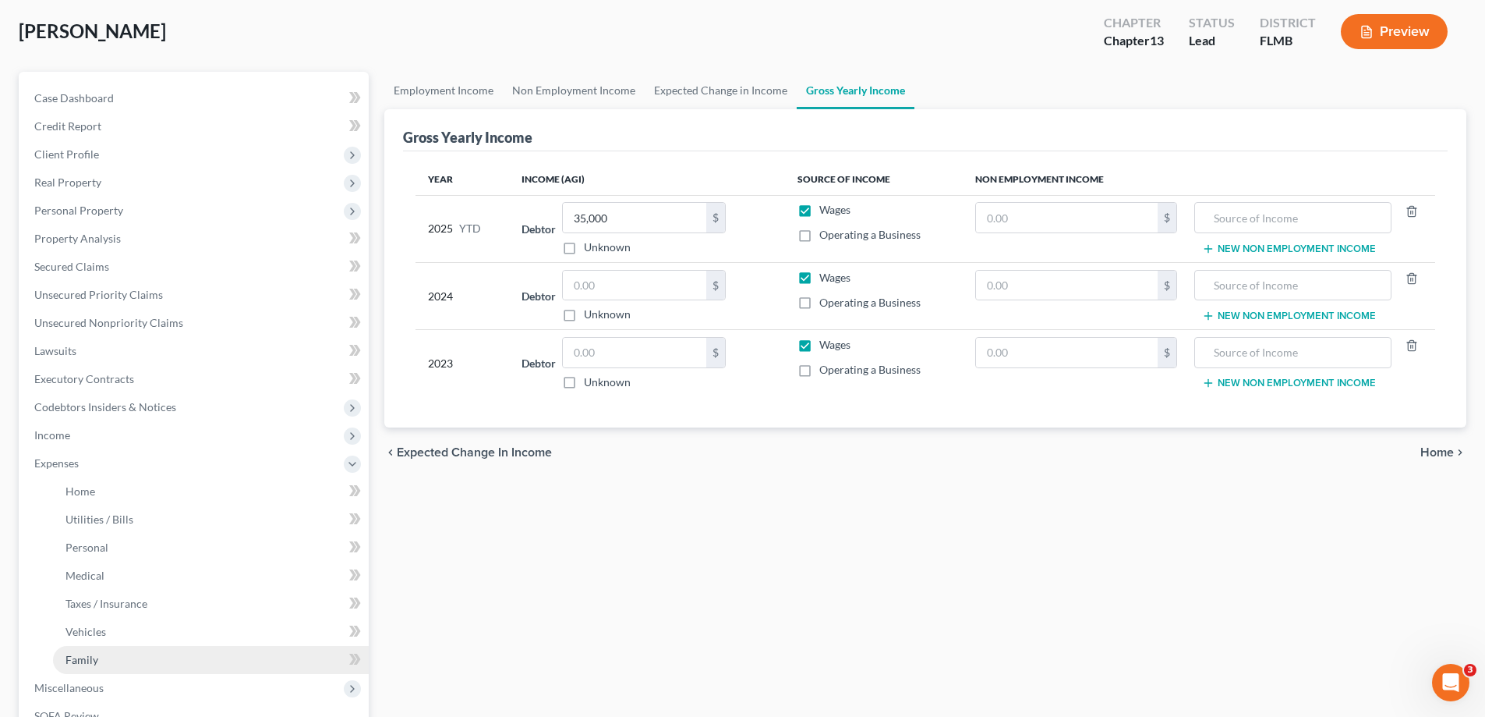
click at [95, 657] on span "Family" at bounding box center [81, 659] width 33 height 13
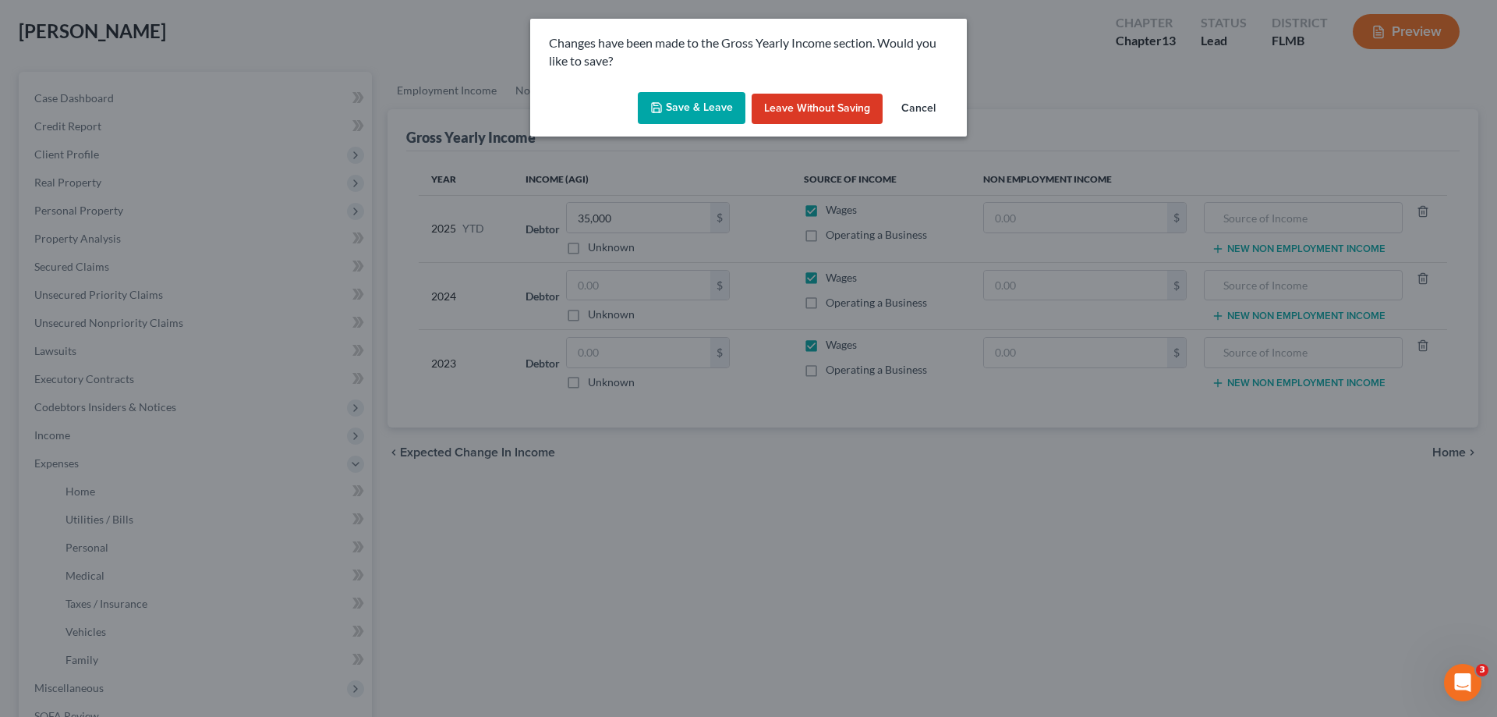
click at [692, 109] on button "Save & Leave" at bounding box center [692, 108] width 108 height 33
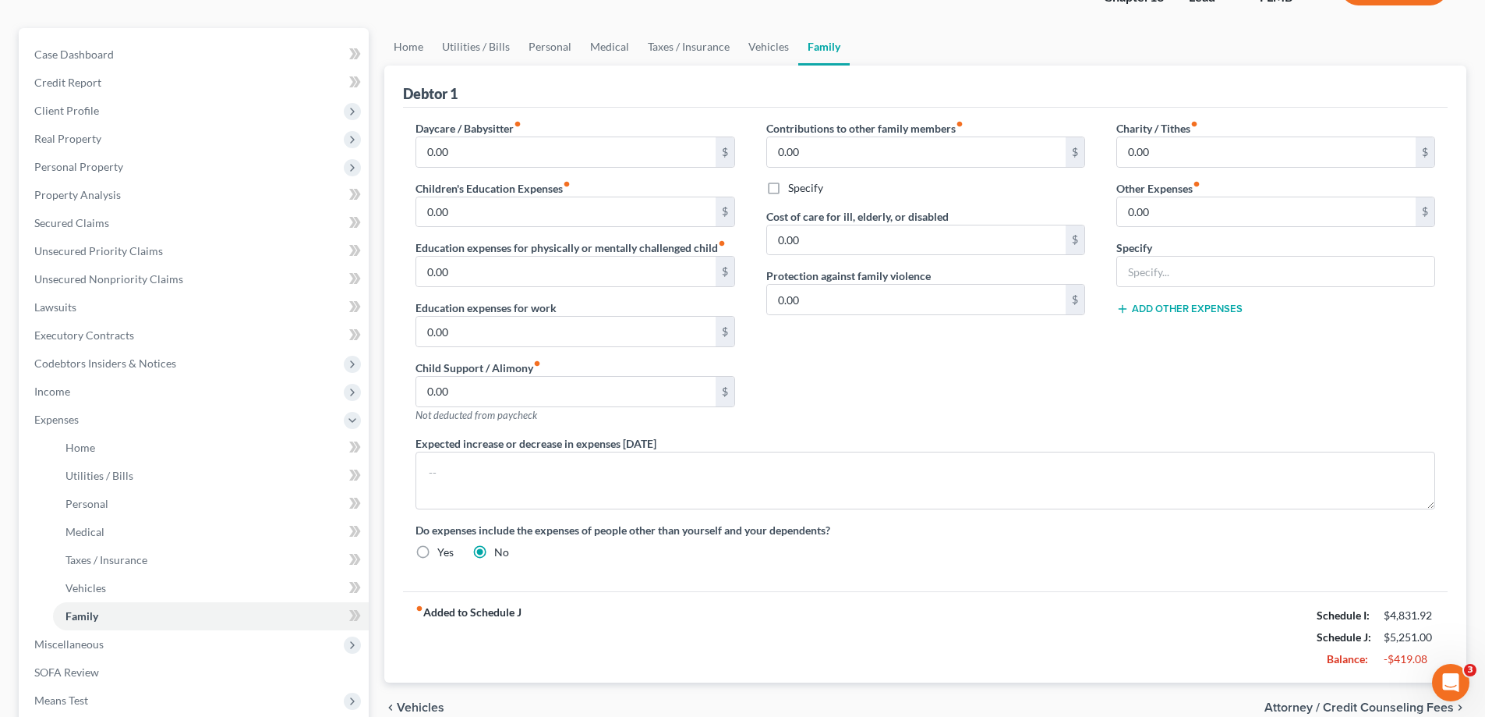
scroll to position [103, 0]
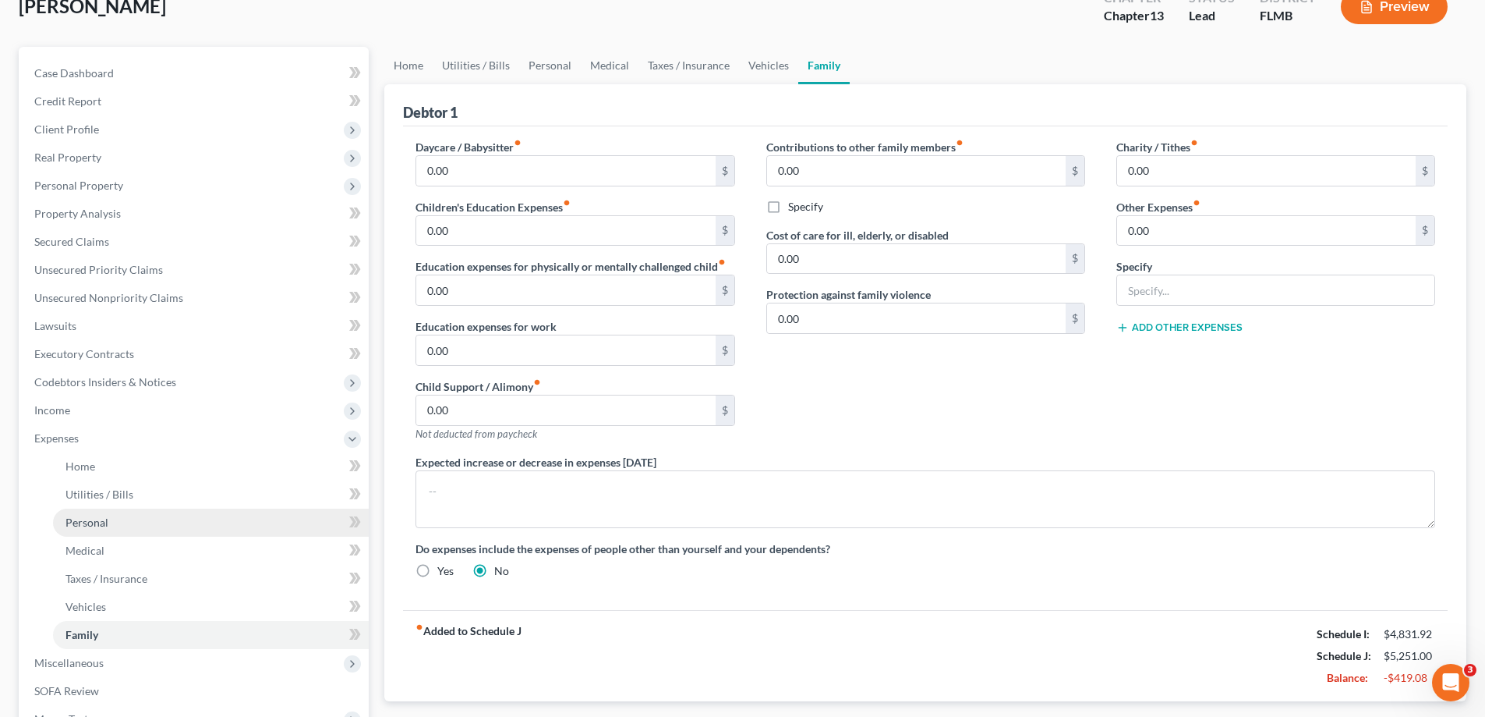
click at [104, 526] on span "Personal" at bounding box center [86, 521] width 43 height 13
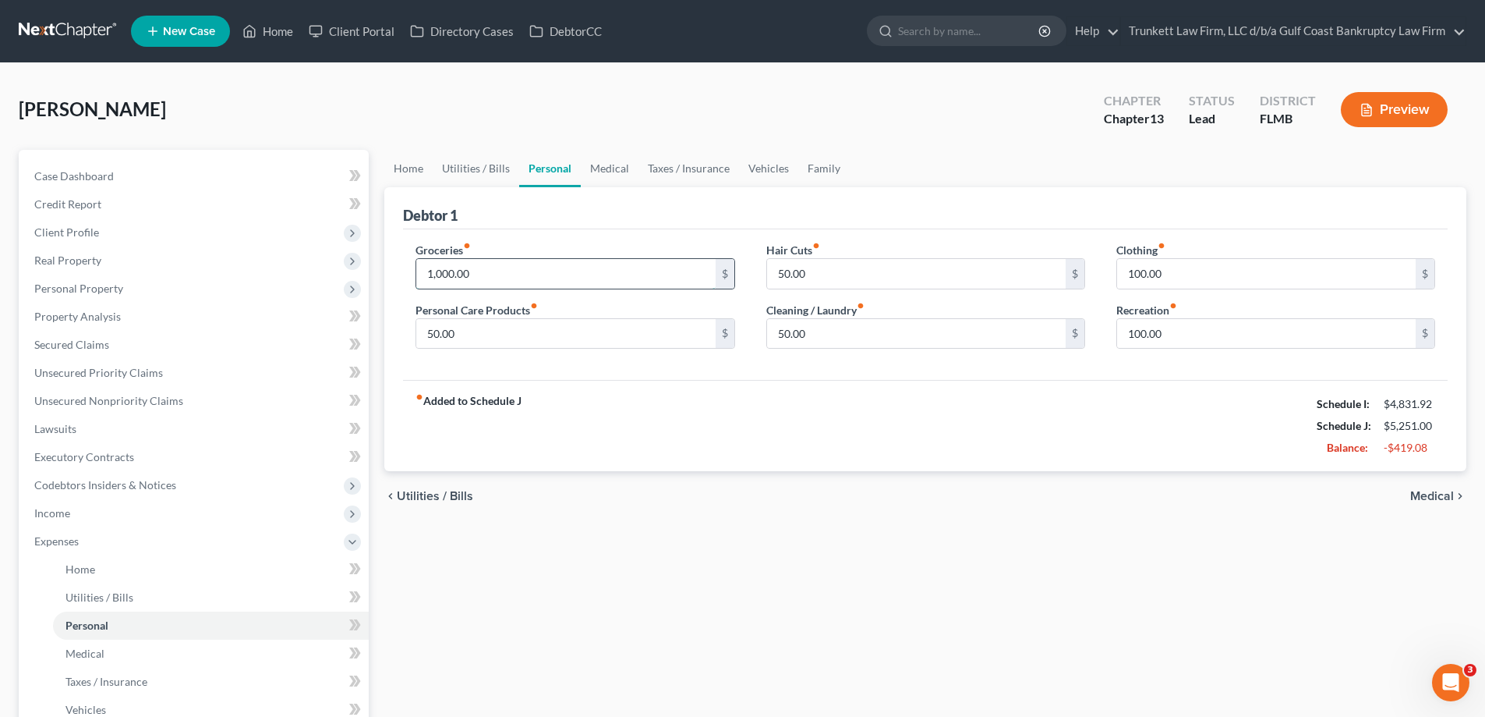
click at [474, 280] on input "1,000.00" at bounding box center [565, 274] width 299 height 30
click at [855, 272] on input "50.00" at bounding box center [916, 274] width 299 height 30
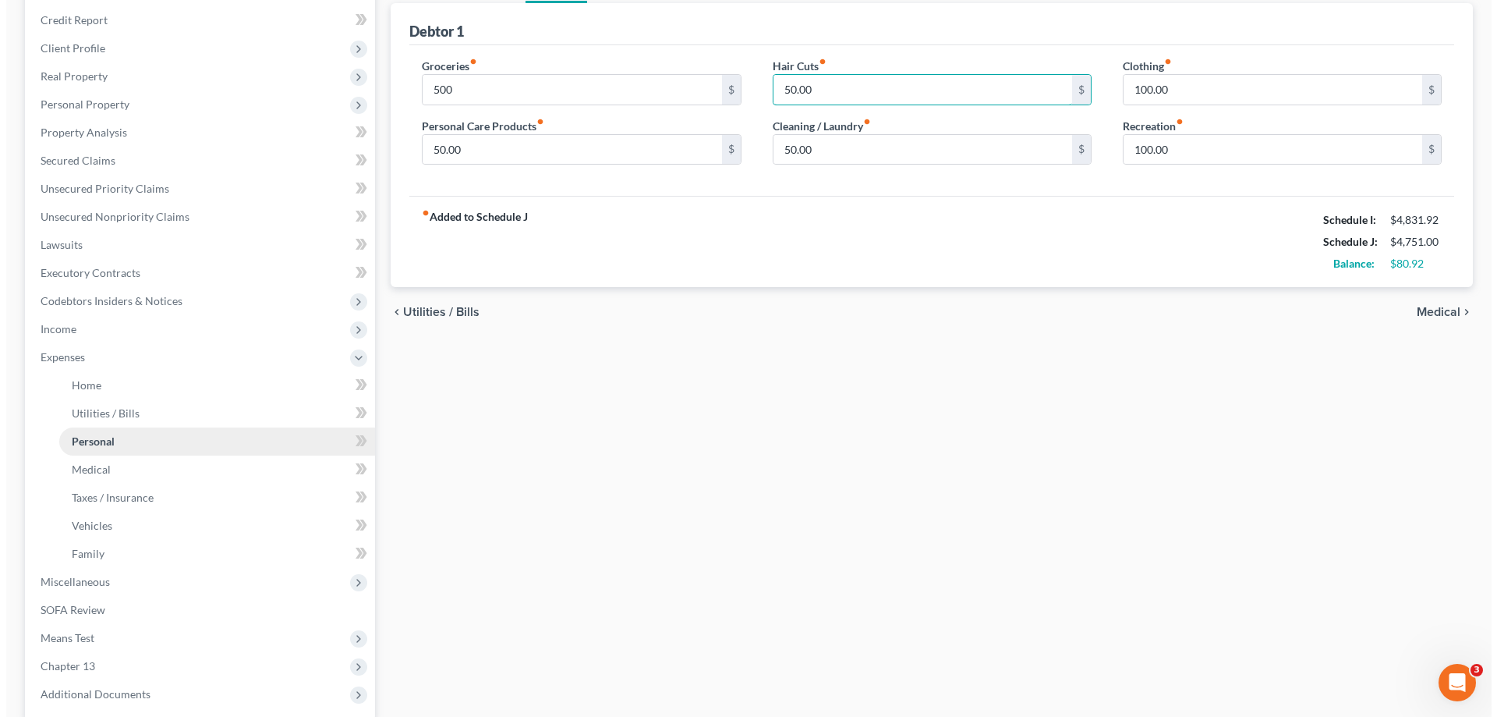
scroll to position [156, 0]
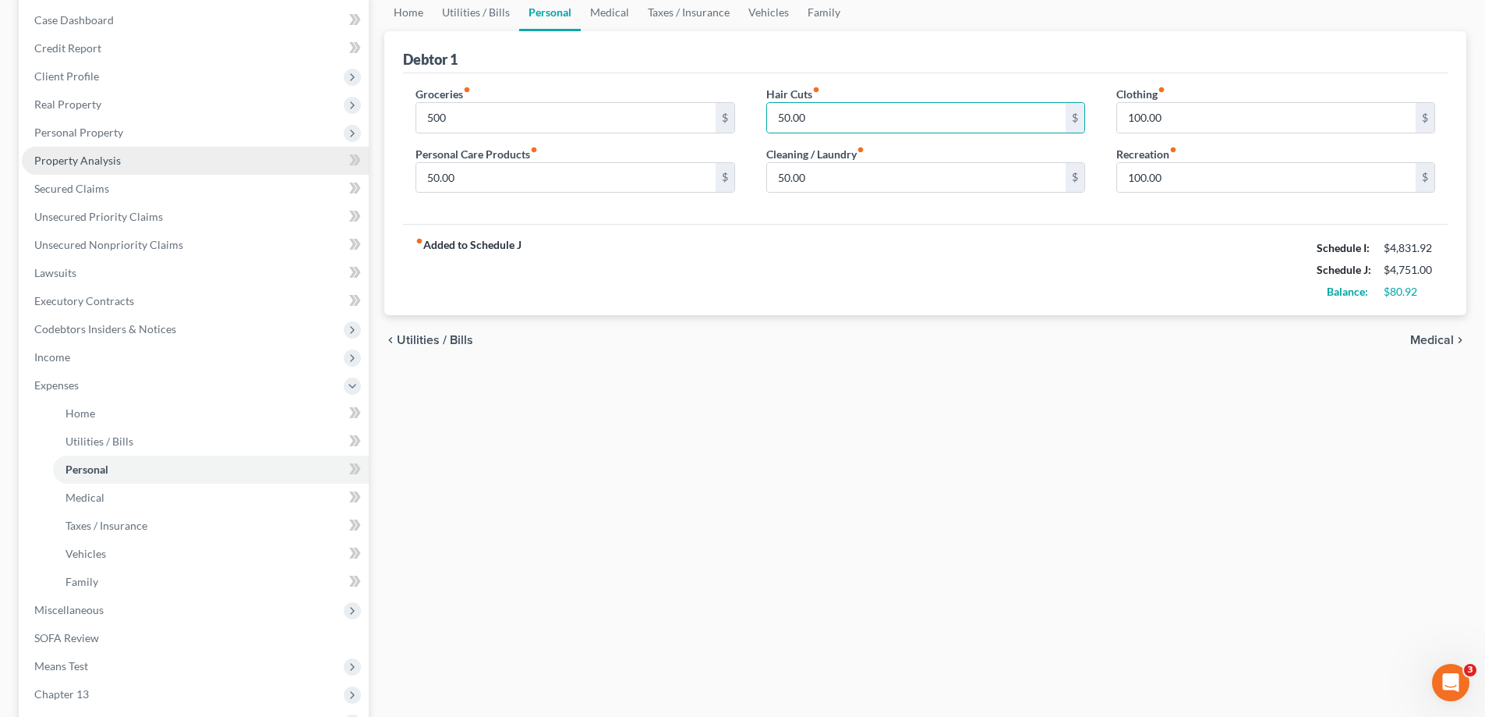
click at [102, 163] on span "Property Analysis" at bounding box center [77, 160] width 87 height 13
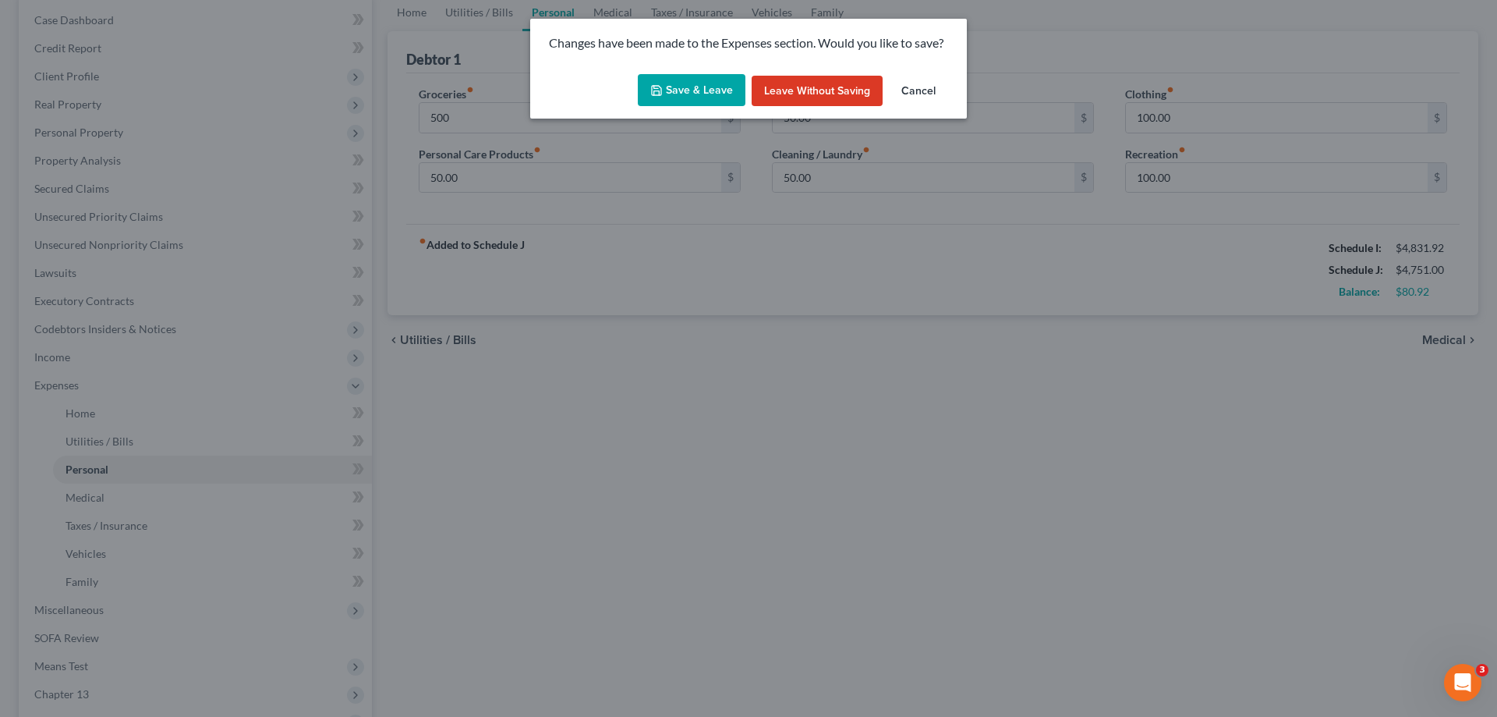
click at [695, 86] on button "Save & Leave" at bounding box center [692, 90] width 108 height 33
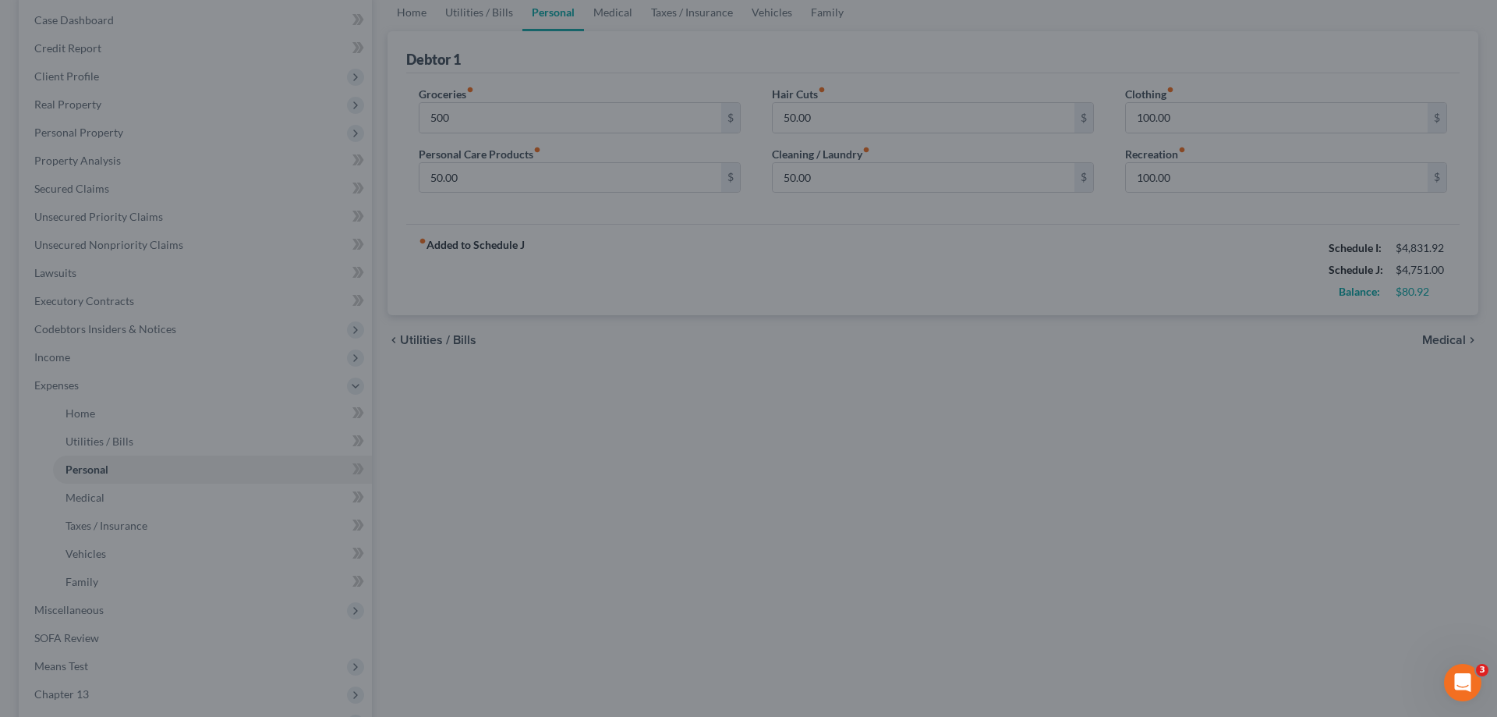
type input "500.00"
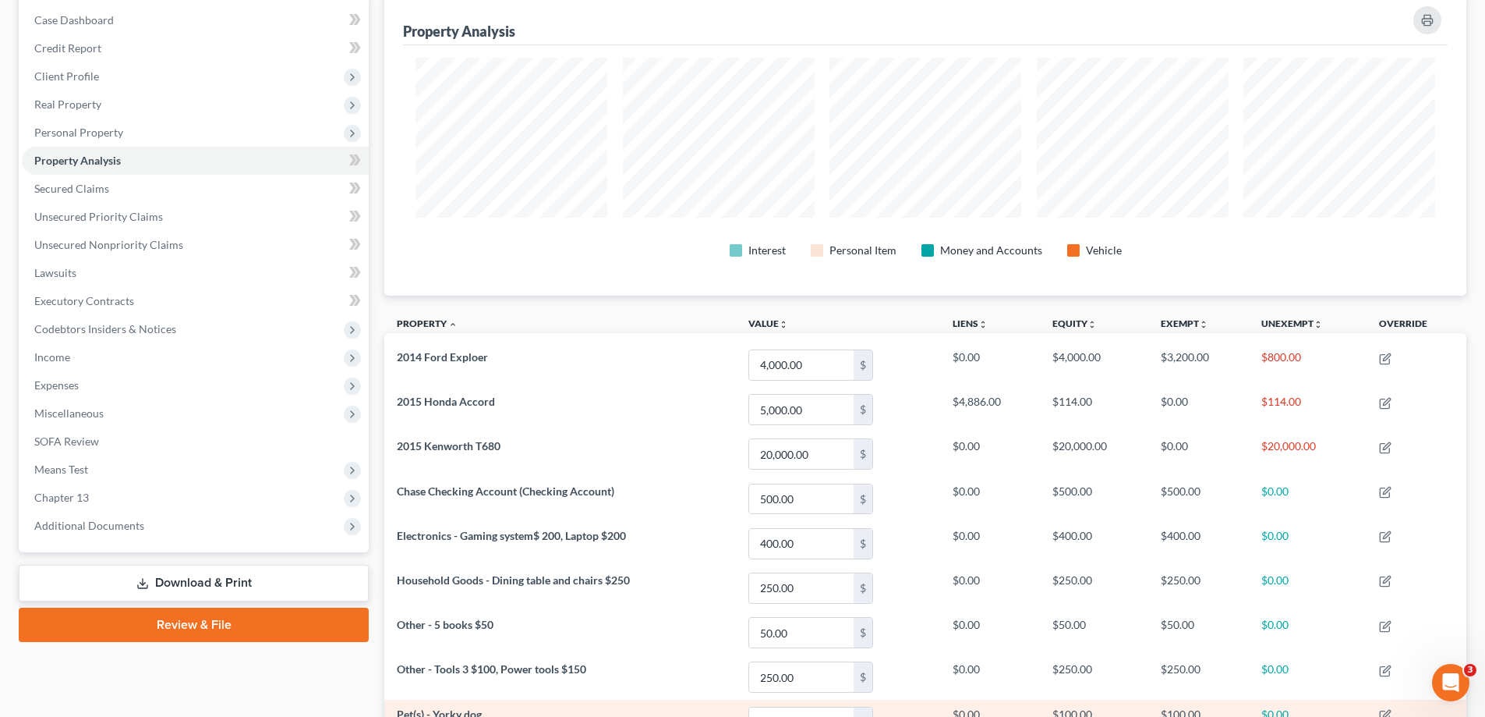
scroll to position [147, 0]
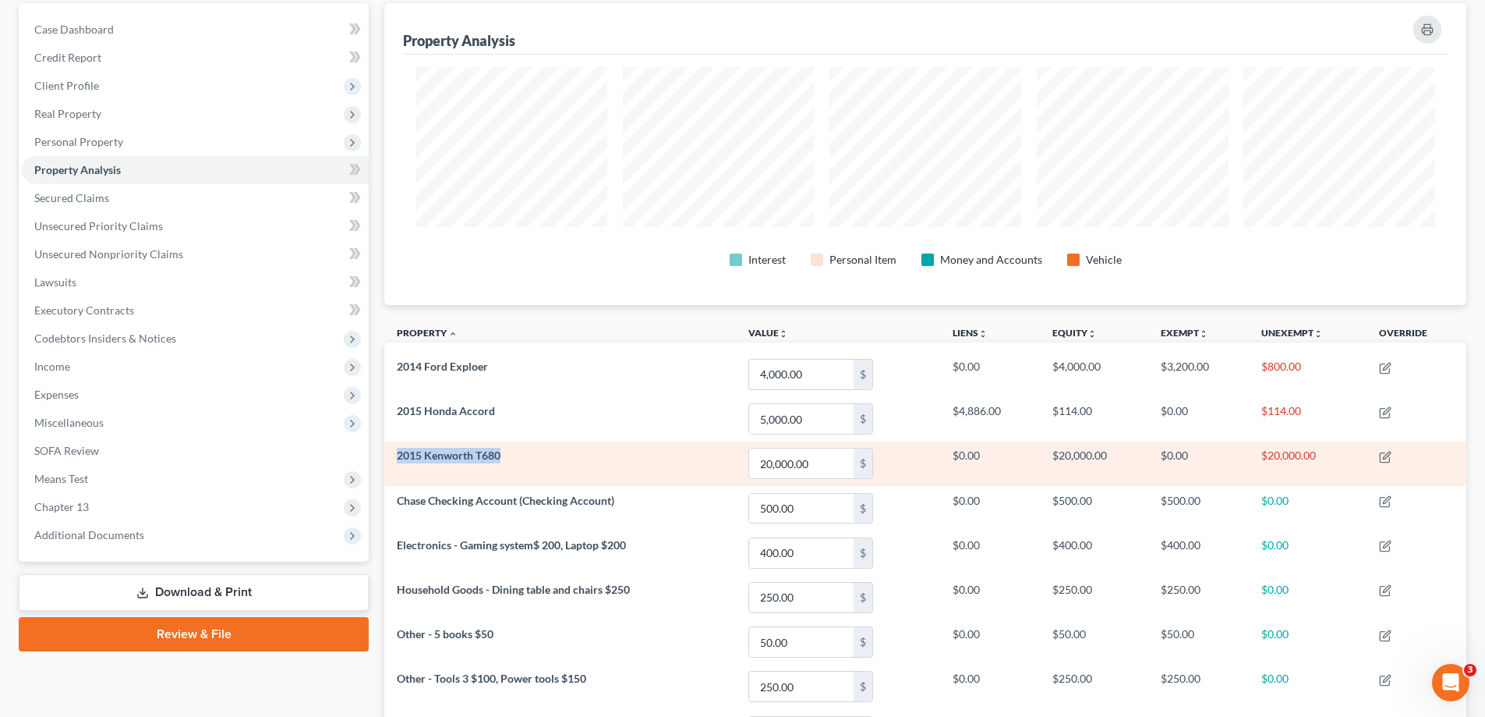
drag, startPoint x: 396, startPoint y: 458, endPoint x: 507, endPoint y: 458, distance: 110.7
click at [507, 458] on td "2015 Kenworth T680" at bounding box center [560, 463] width 352 height 44
copy span "2015 Kenworth T680"
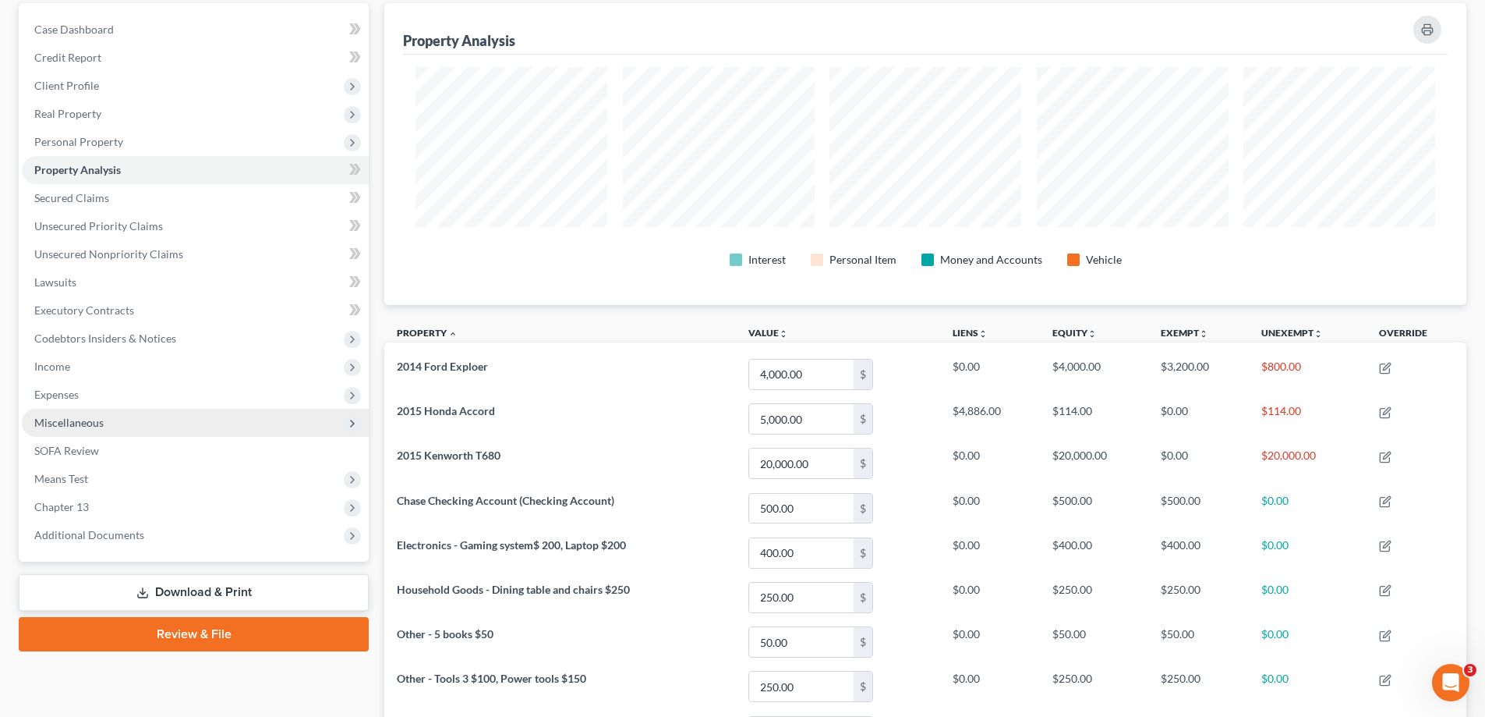
click at [65, 422] on span "Miscellaneous" at bounding box center [68, 422] width 69 height 13
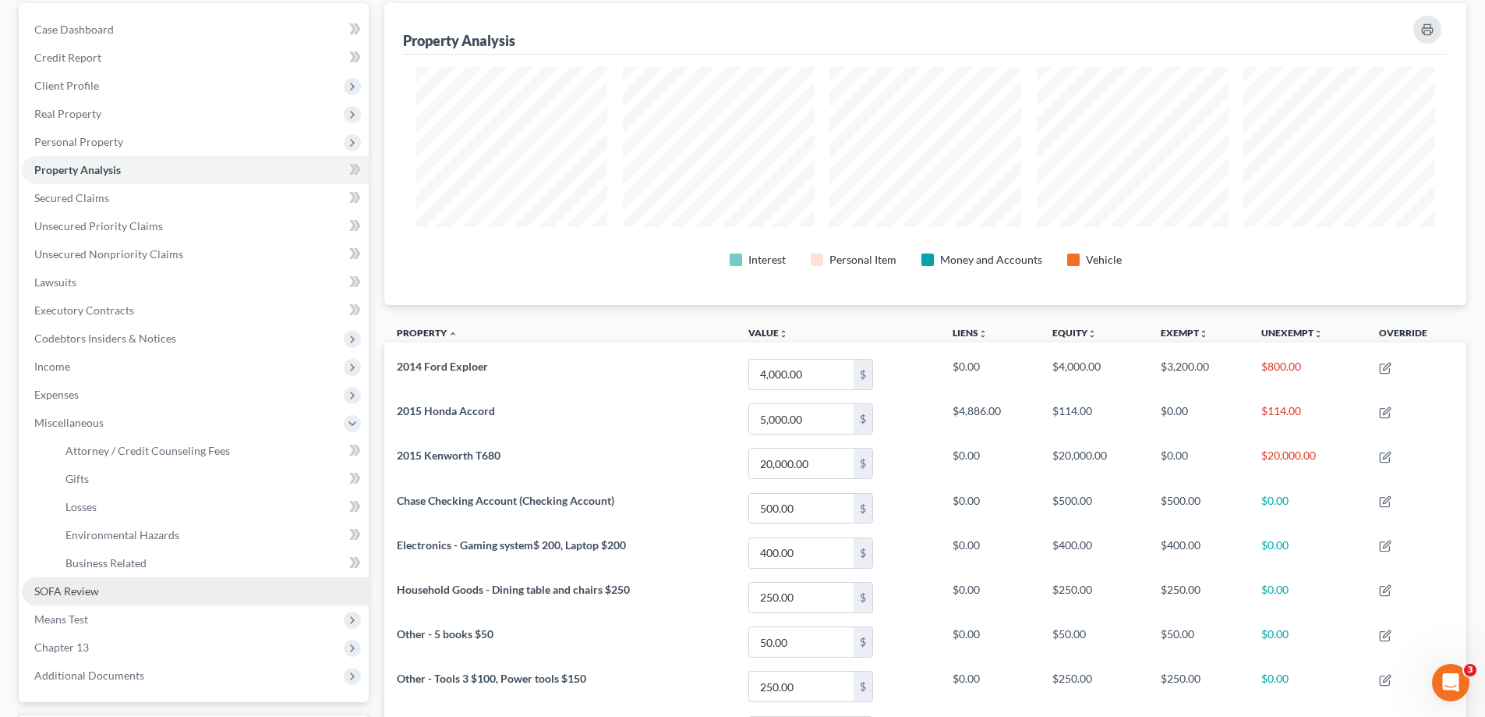
click at [106, 578] on link "SOFA Review" at bounding box center [195, 591] width 347 height 28
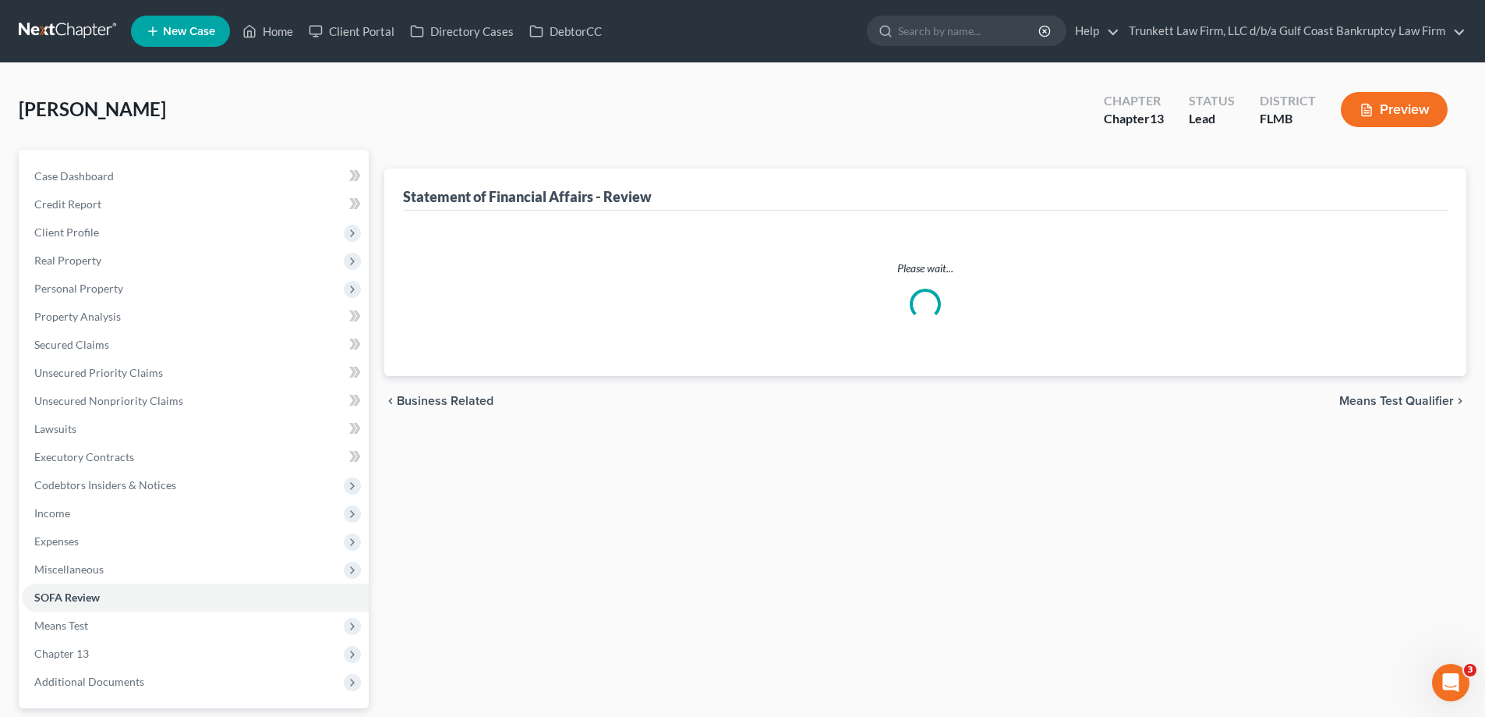
click at [122, 565] on li "Miscellaneous Attorney / Credit Counseling Fees Attorney / Bankruptcy Fees Gift…" at bounding box center [195, 569] width 347 height 28
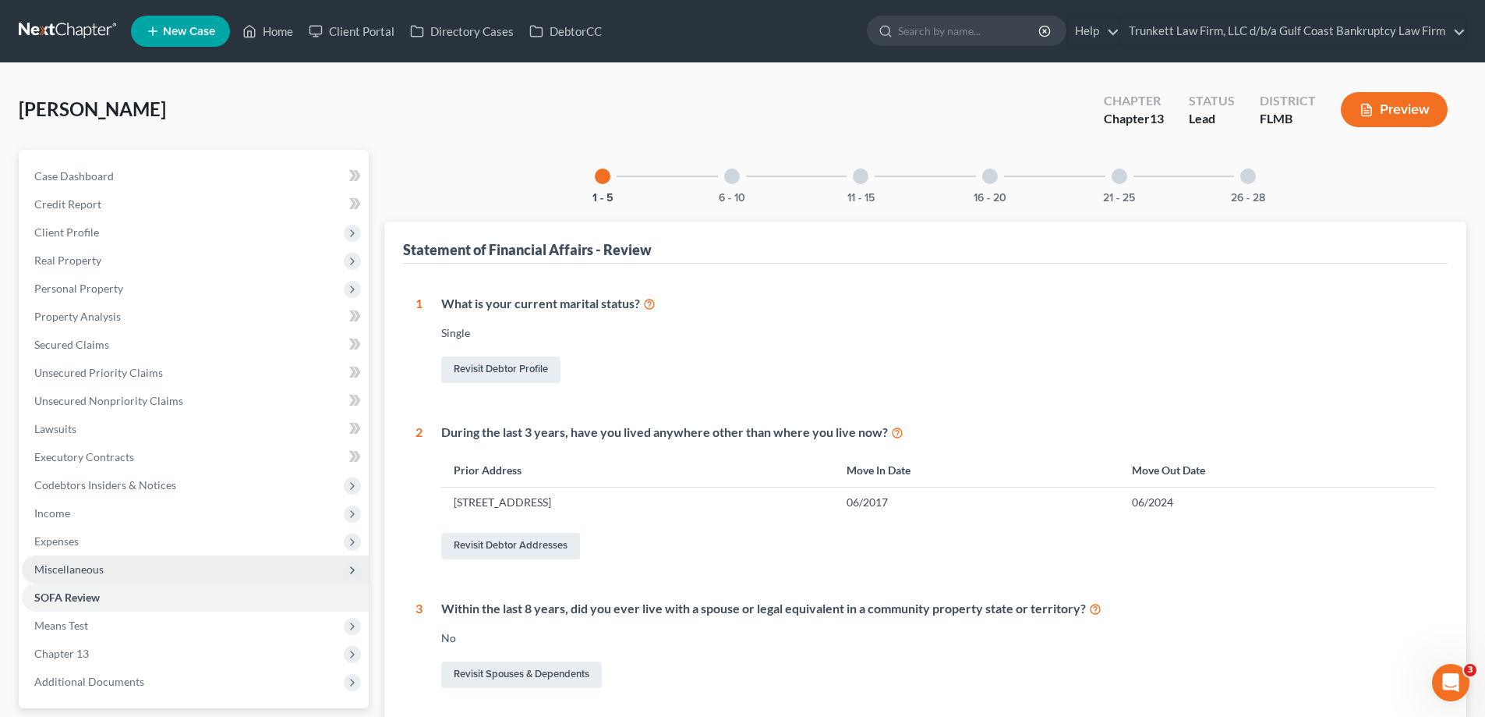
click at [84, 566] on span "Miscellaneous" at bounding box center [68, 568] width 69 height 13
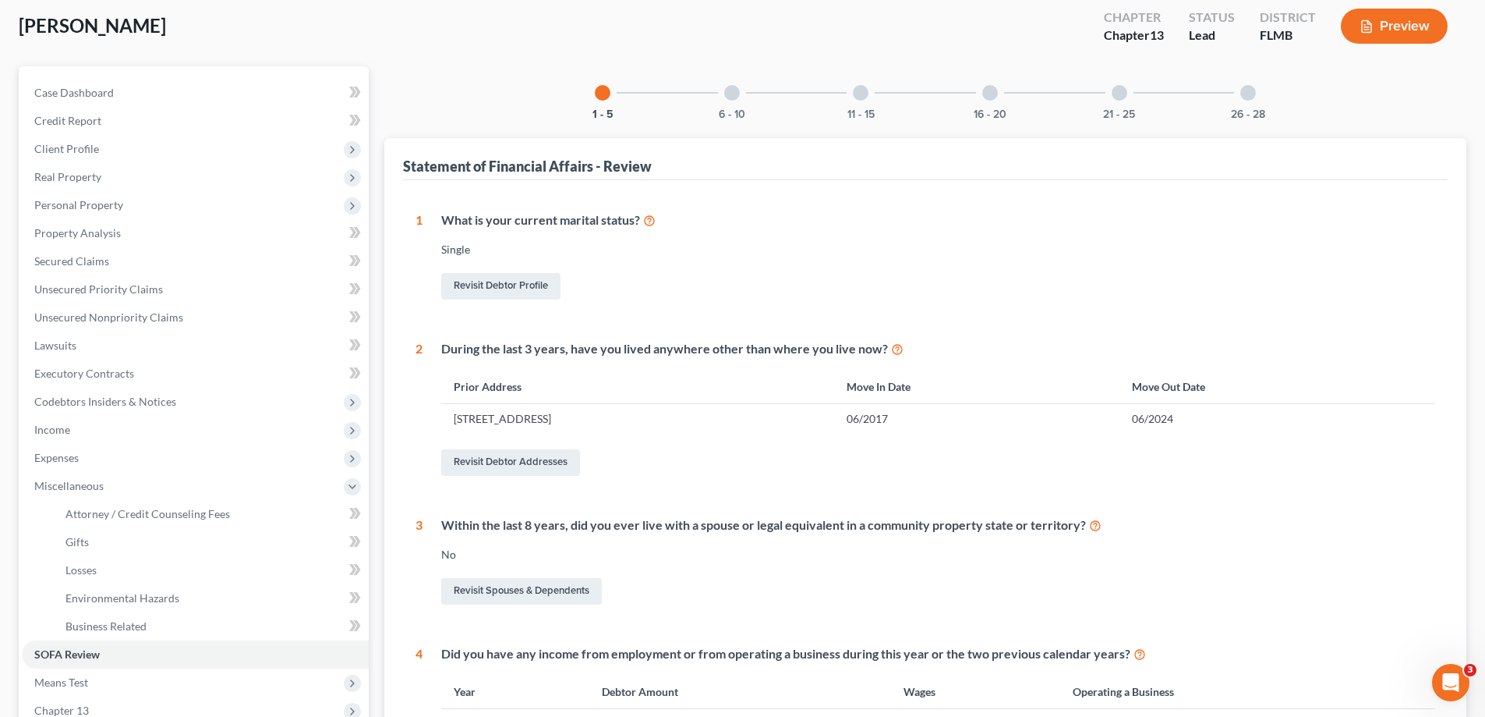
scroll to position [234, 0]
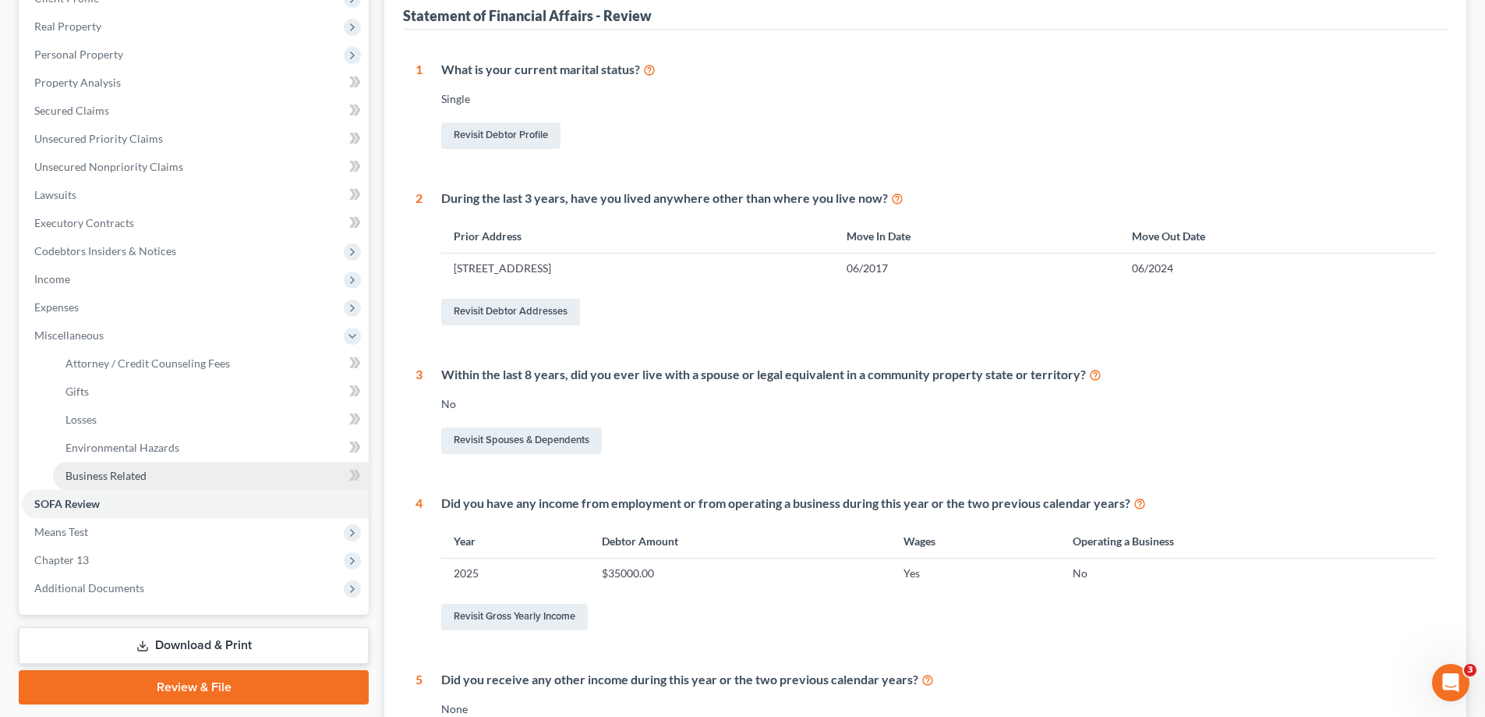
click at [128, 472] on span "Business Related" at bounding box center [105, 475] width 81 height 13
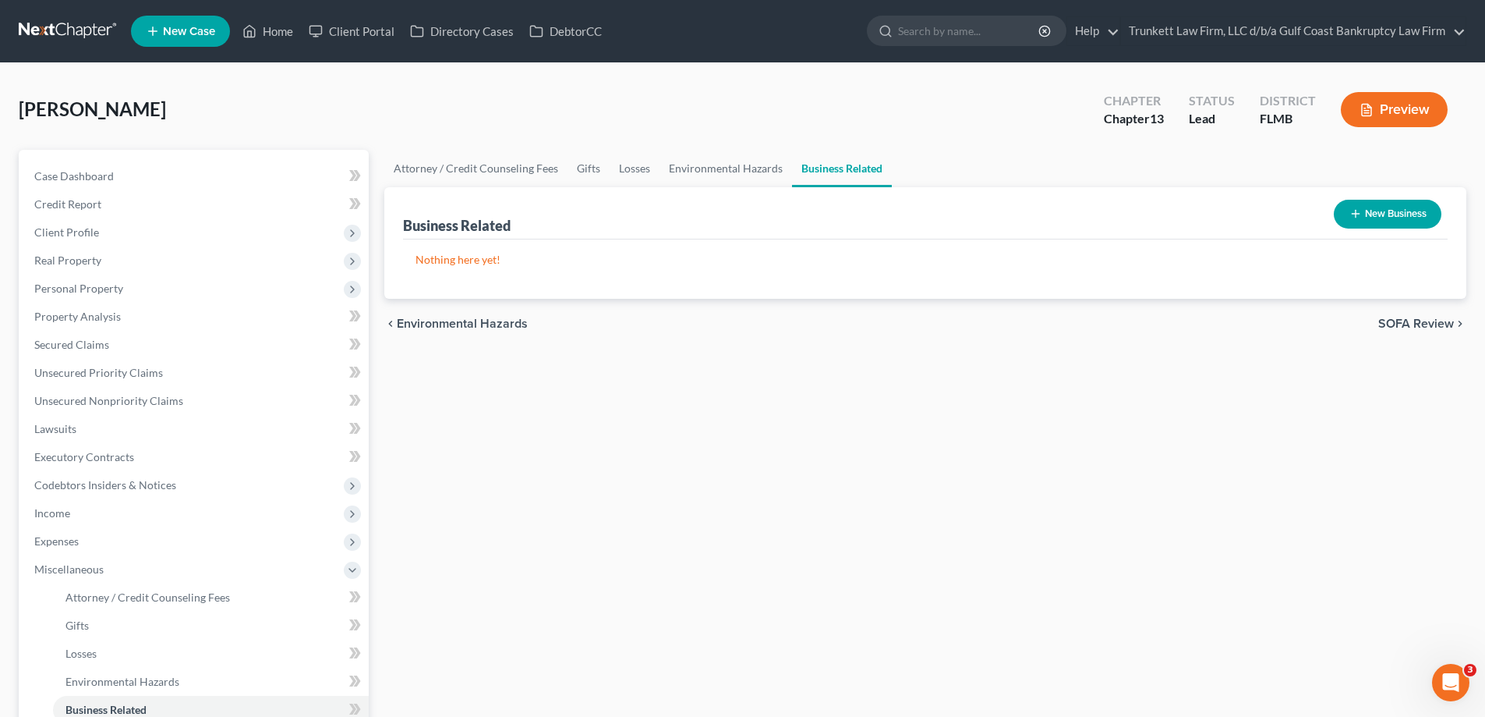
click at [1401, 211] on button "New Business" at bounding box center [1388, 214] width 108 height 29
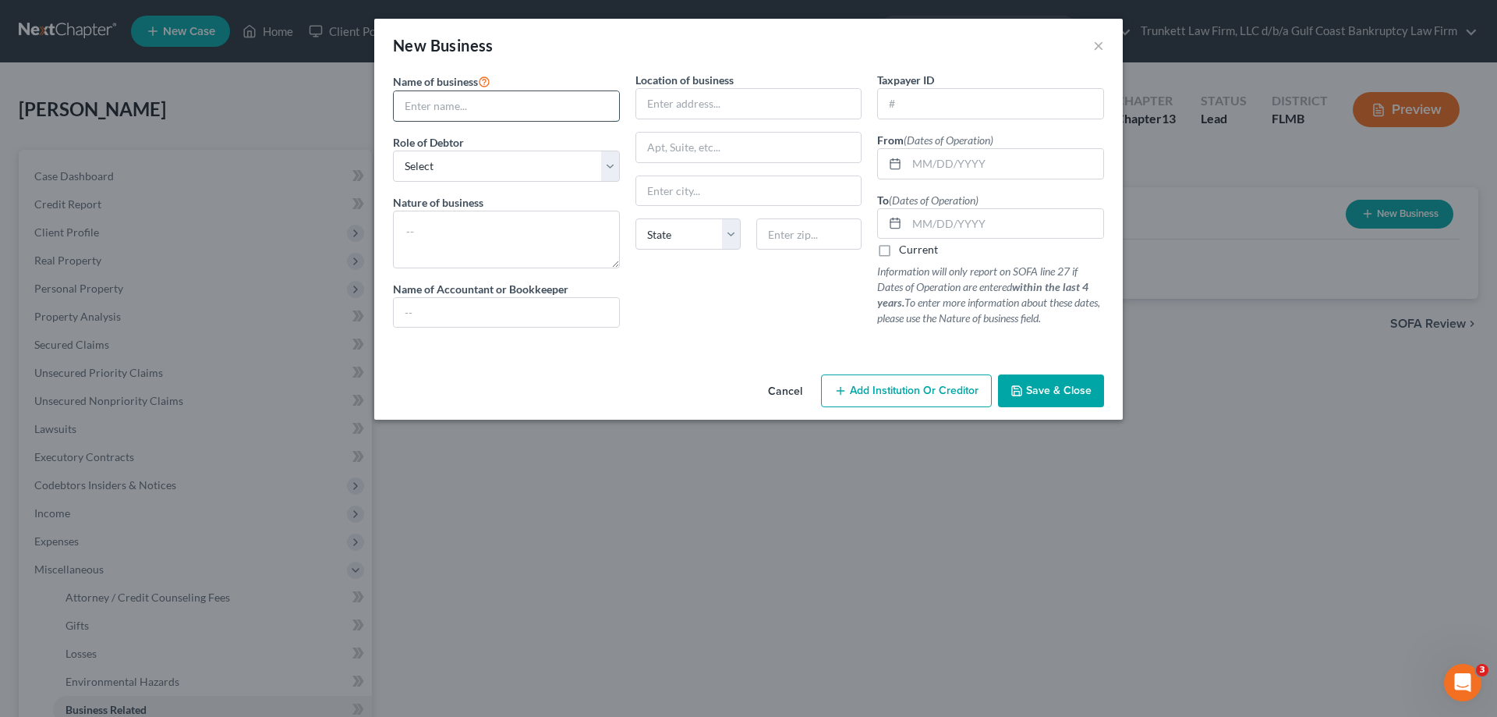
click at [480, 106] on input "text" at bounding box center [506, 106] width 225 height 30
type input "Slam J Inc"
click at [721, 108] on input "text" at bounding box center [748, 104] width 225 height 30
click at [460, 173] on select "Select A member of a limited liability company (LLC) or limited liability partn…" at bounding box center [506, 165] width 227 height 31
select select "sole_proprietor"
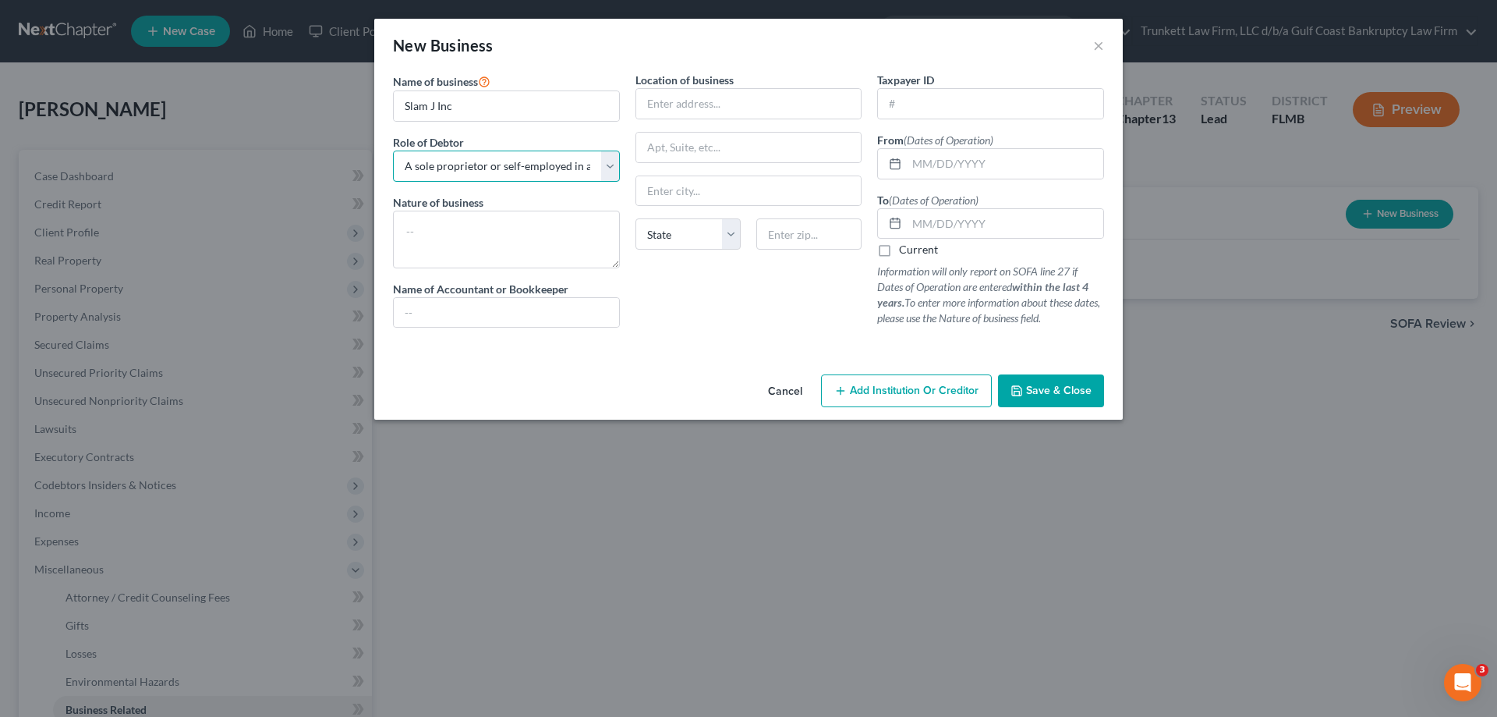
click at [393, 150] on select "Select A member of a limited liability company (LLC) or limited liability partn…" at bounding box center [506, 165] width 227 height 31
drag, startPoint x: 466, startPoint y: 232, endPoint x: 519, endPoint y: 234, distance: 53.0
click at [466, 232] on textarea at bounding box center [506, 240] width 227 height 58
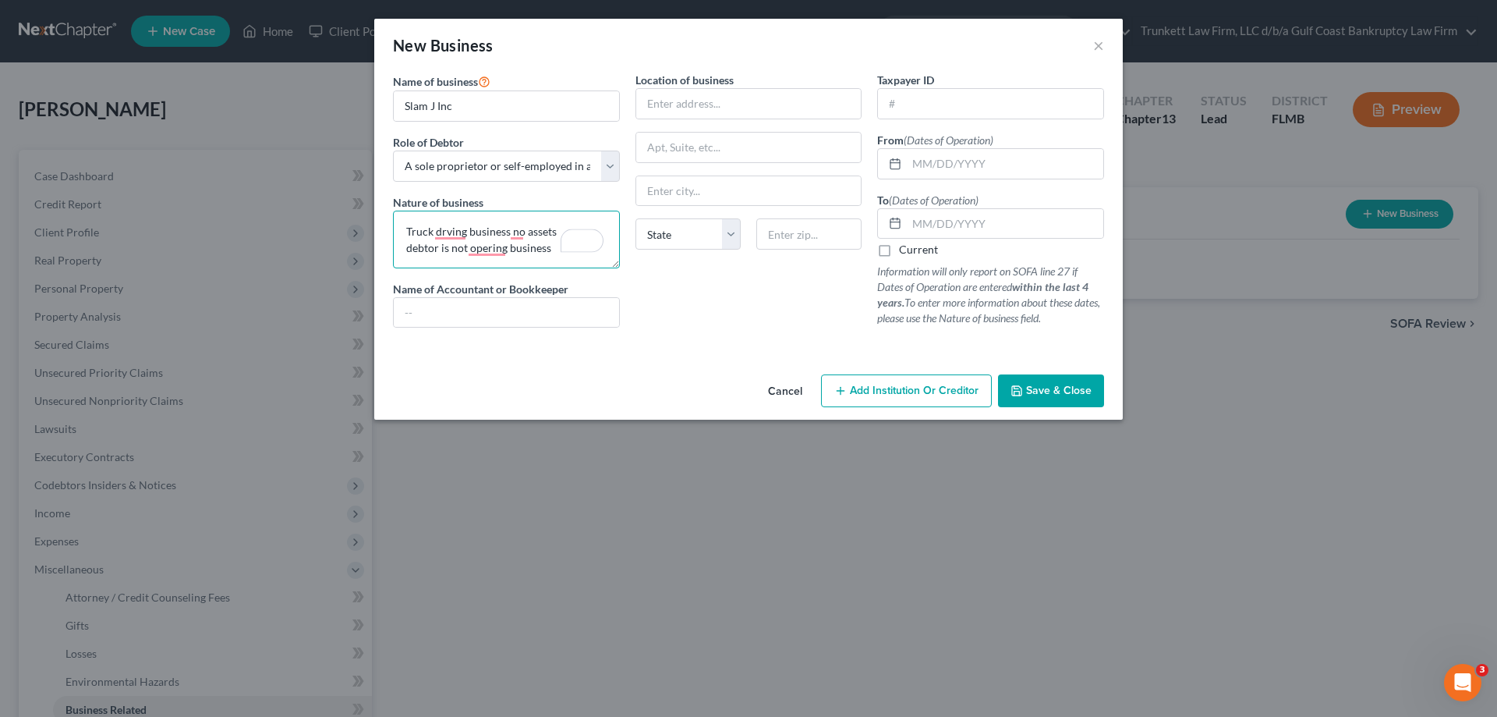
drag, startPoint x: 556, startPoint y: 228, endPoint x: 572, endPoint y: 232, distance: 16.3
click at [558, 228] on textarea "Truck drving business no assets debtor is not opering business" at bounding box center [506, 240] width 227 height 58
type textarea "Truck drving business no assets or income debtor is not opering business"
click at [1045, 382] on button "Save & Close" at bounding box center [1051, 390] width 106 height 33
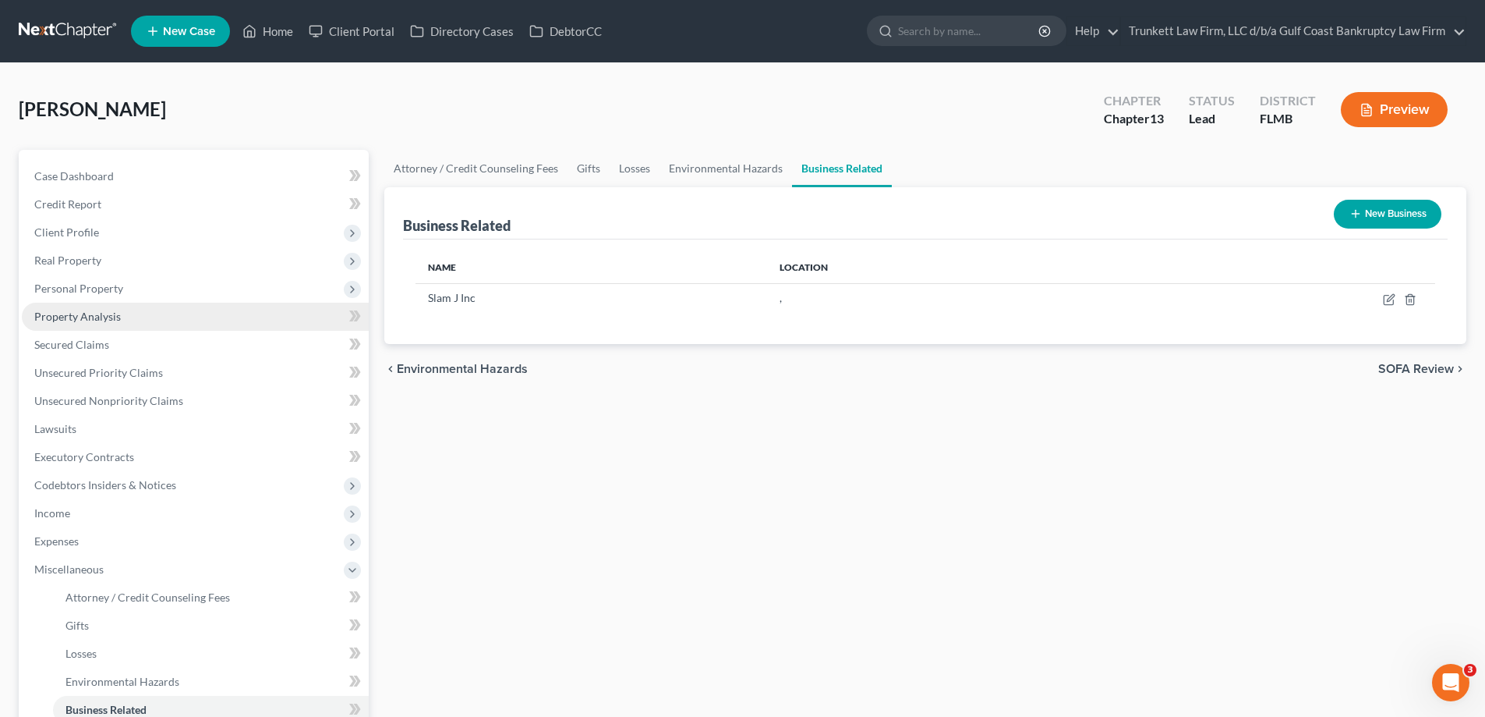
click at [94, 319] on span "Property Analysis" at bounding box center [77, 316] width 87 height 13
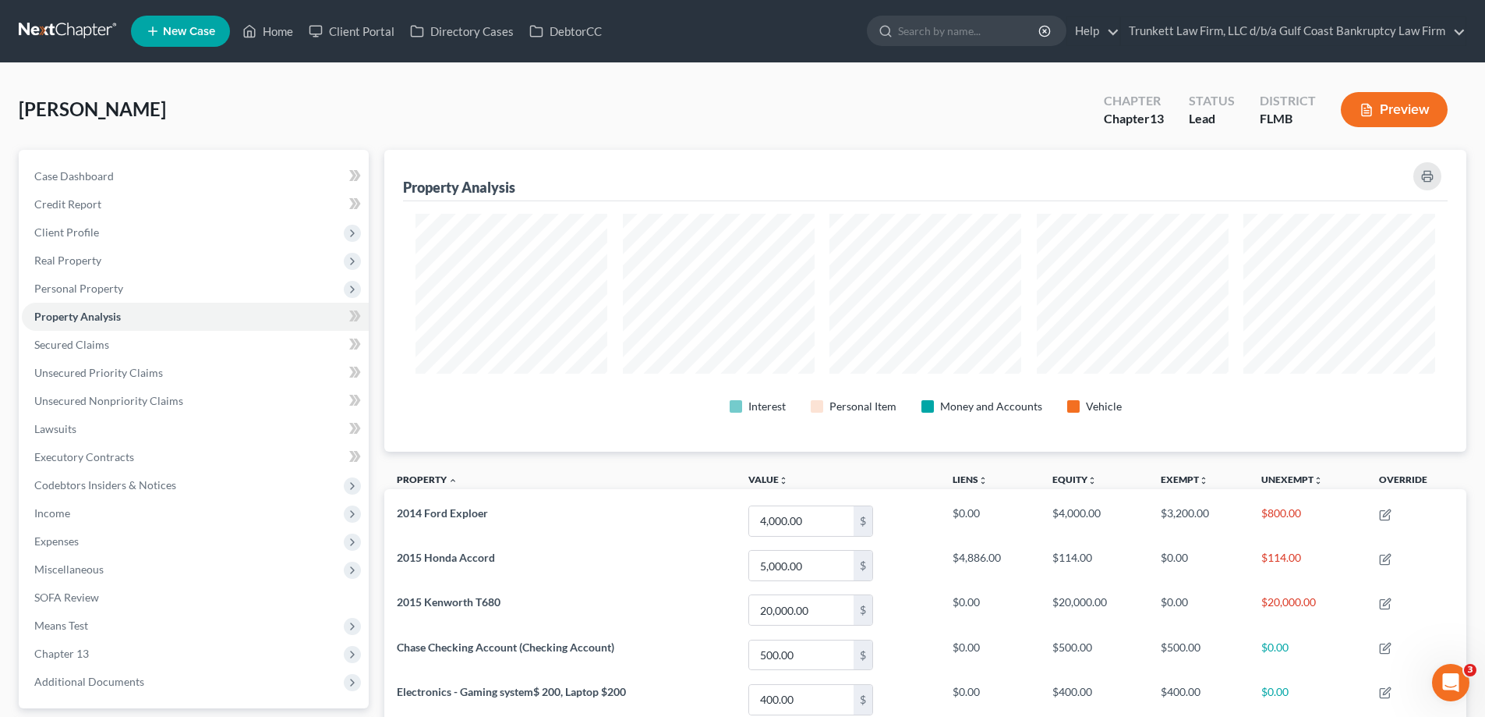
scroll to position [302, 1082]
click at [103, 264] on span "Real Property" at bounding box center [195, 260] width 347 height 28
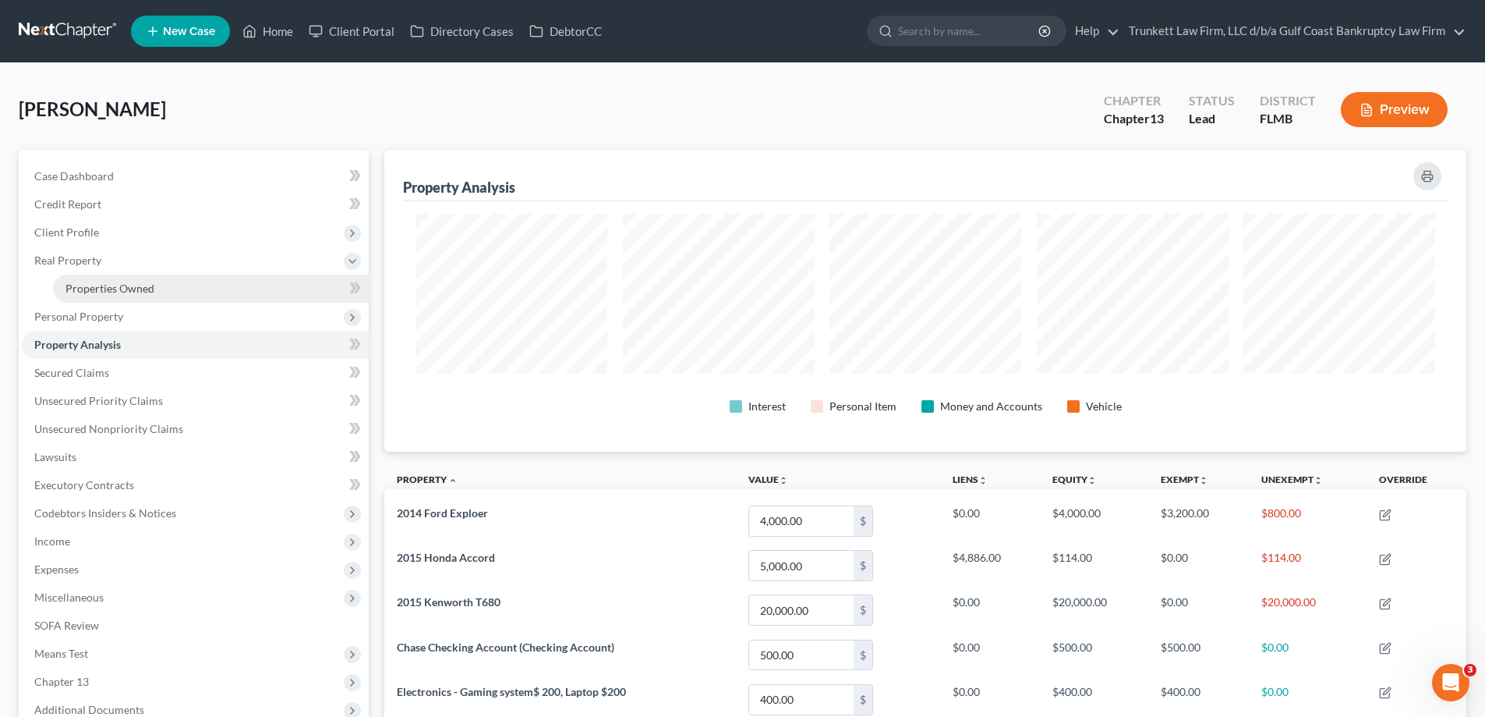
click at [123, 283] on span "Properties Owned" at bounding box center [109, 287] width 89 height 13
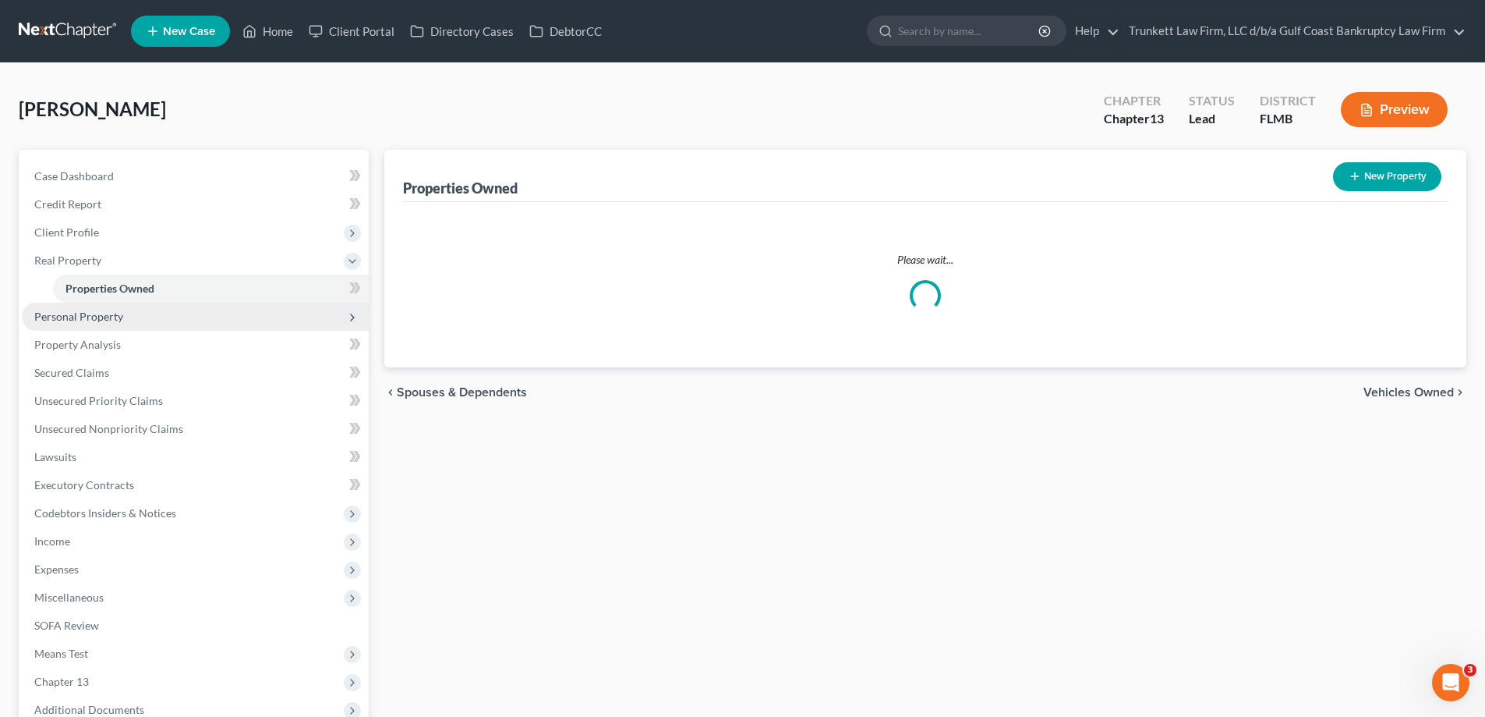
click at [113, 312] on span "Personal Property" at bounding box center [78, 316] width 89 height 13
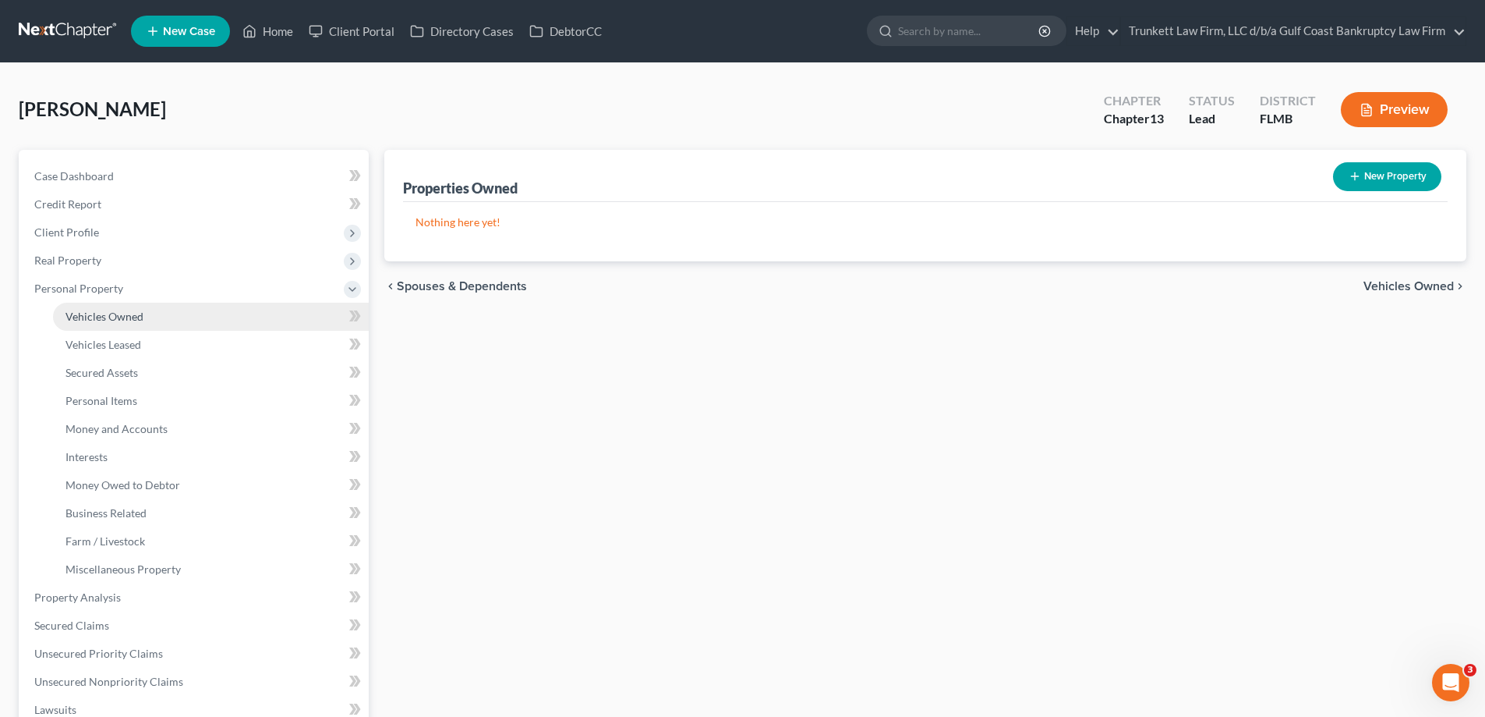
click at [112, 303] on link "Vehicles Owned" at bounding box center [211, 317] width 316 height 28
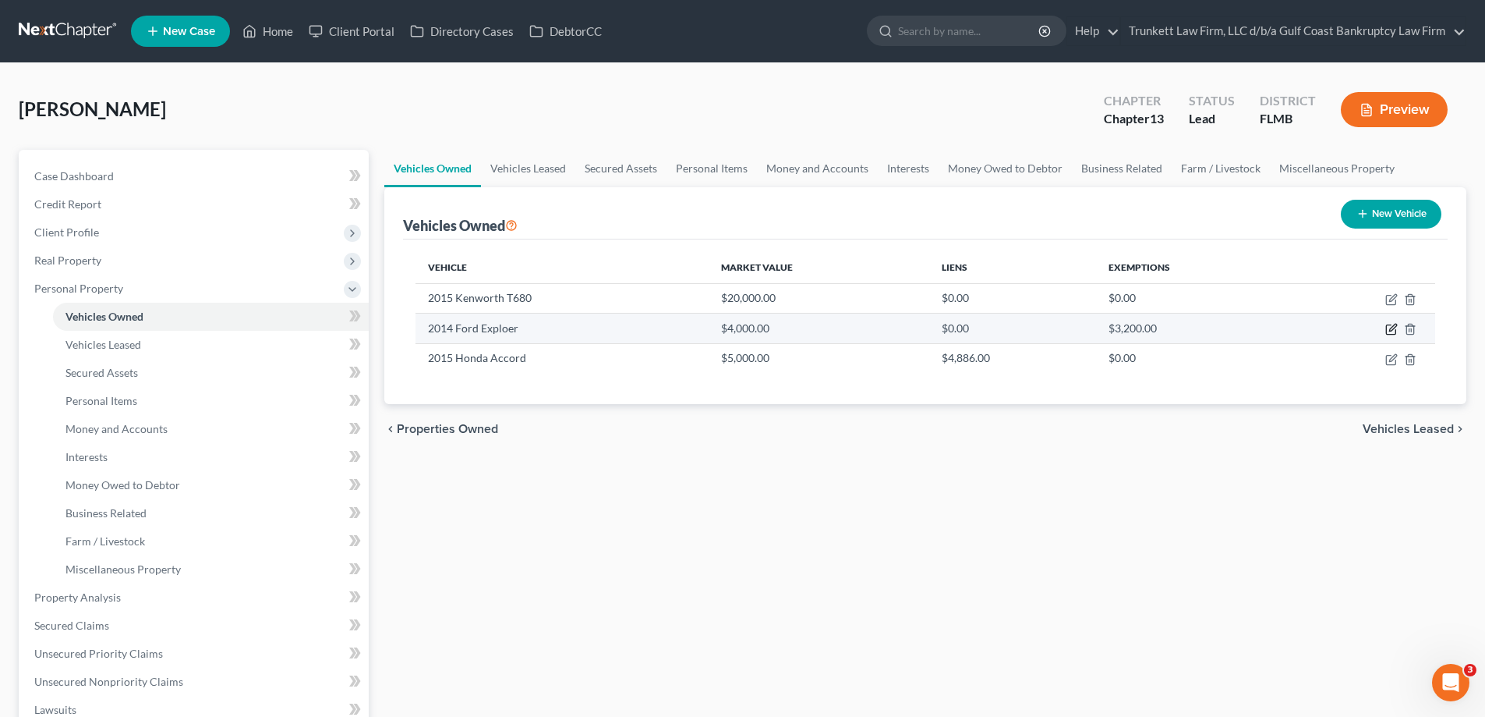
click at [1391, 330] on icon "button" at bounding box center [1392, 329] width 12 height 12
select select "0"
select select "12"
select select "4"
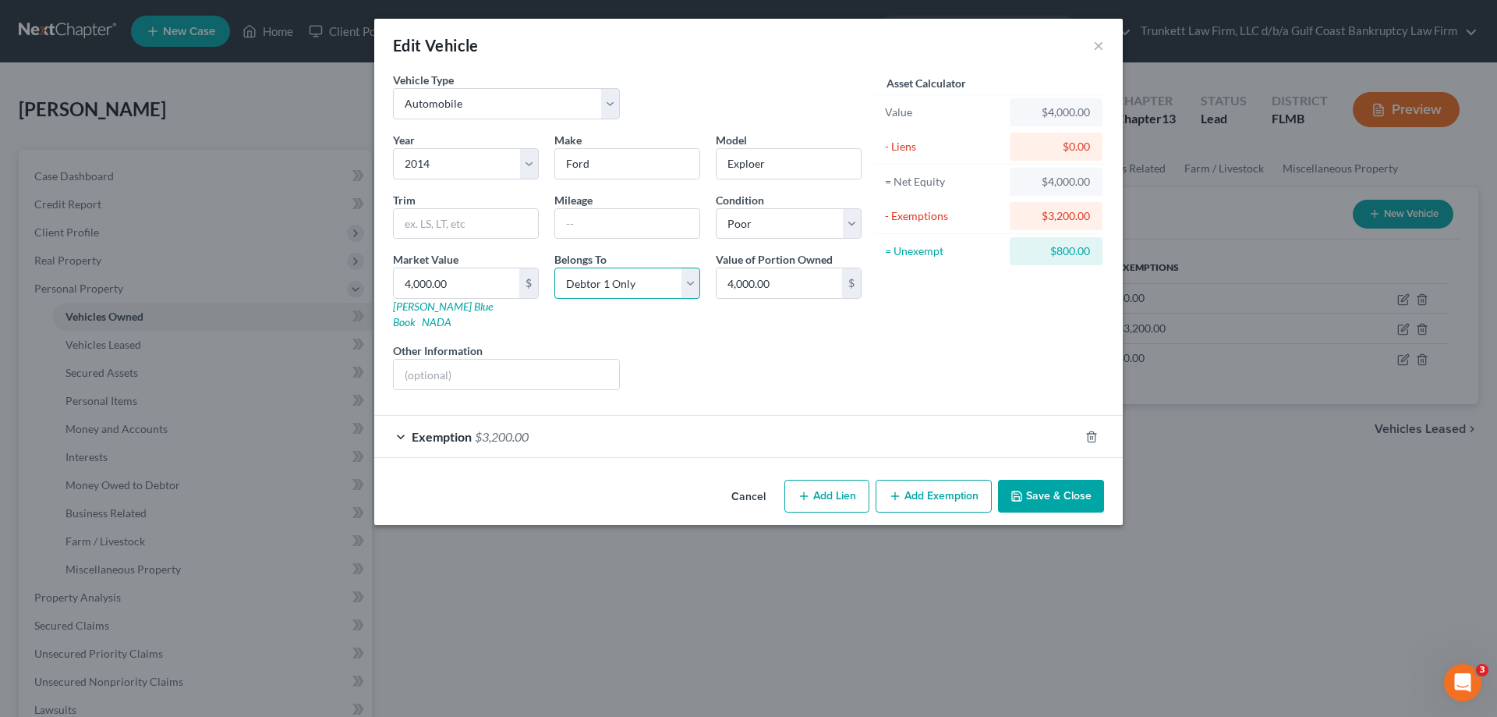
click at [597, 287] on select "Select Debtor 1 Only Debtor 2 Only Debtor 1 And Debtor 2 Only At Least One Of T…" at bounding box center [627, 282] width 146 height 31
select select "3"
click at [554, 267] on select "Select Debtor 1 Only Debtor 2 Only Debtor 1 And Debtor 2 Only At Least One Of T…" at bounding box center [627, 282] width 146 height 31
click at [524, 359] on input "text" at bounding box center [506, 374] width 225 height 30
type input "Joint with ex wife"
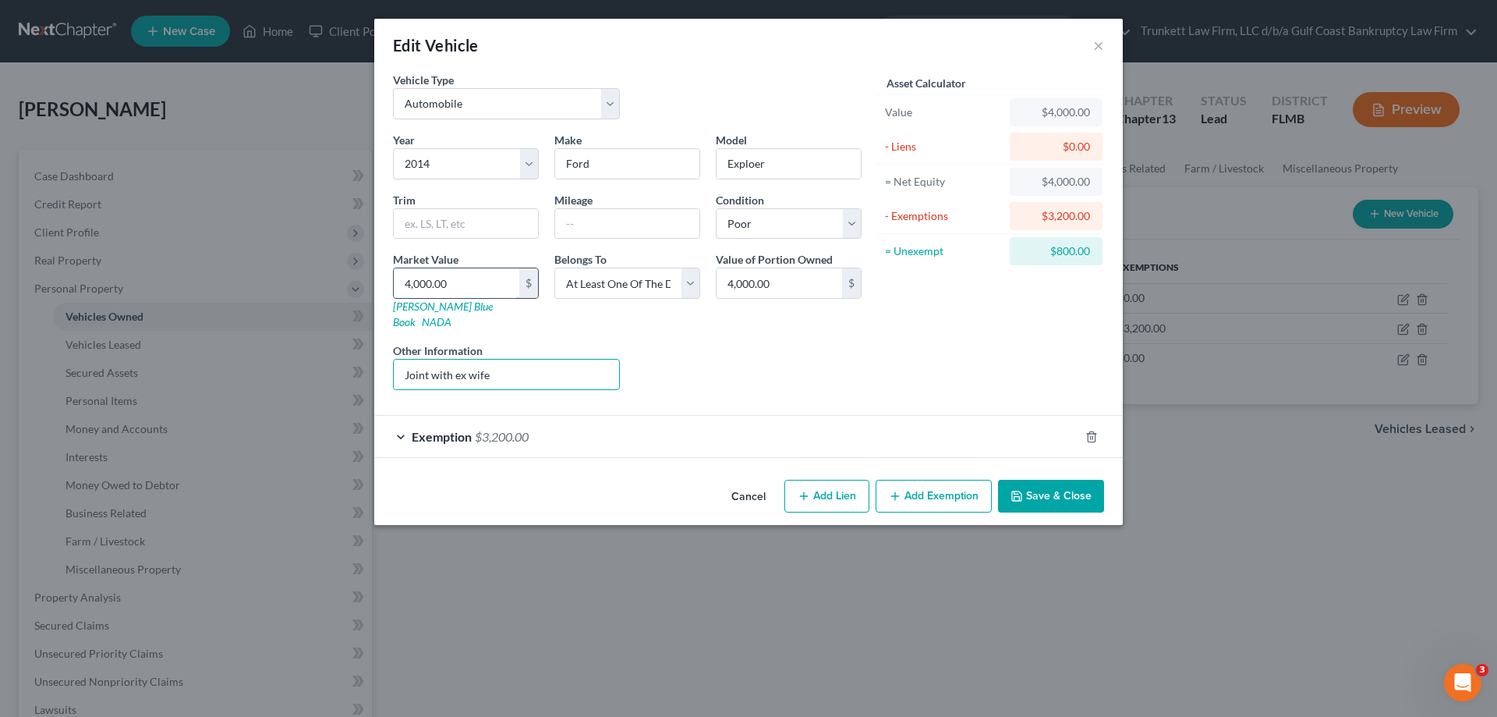
click at [499, 278] on input "4,000.00" at bounding box center [457, 283] width 126 height 30
type input "2"
type input "2.00"
type input "20"
type input "20.00"
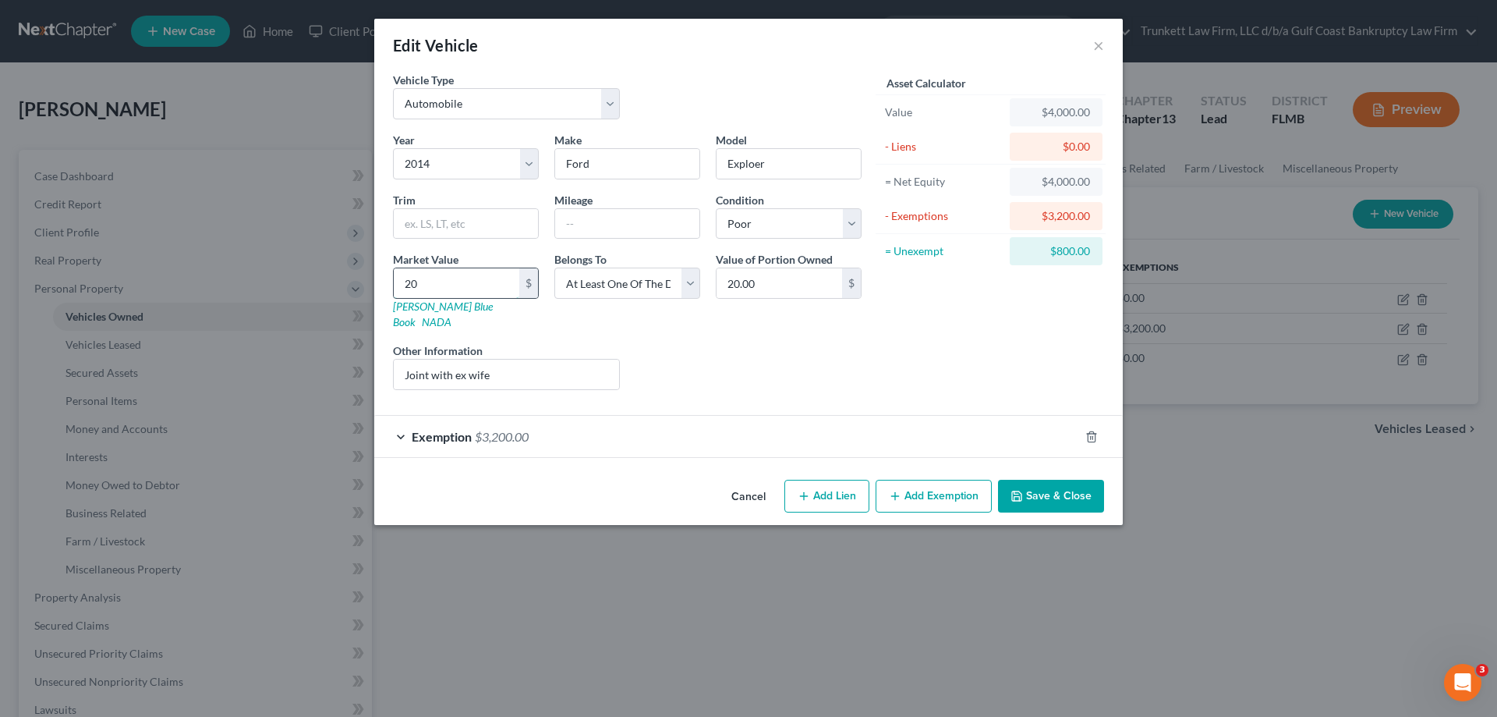
type input "200"
type input "200.00"
type input "2000"
type input "2,000.00"
type input "2,000"
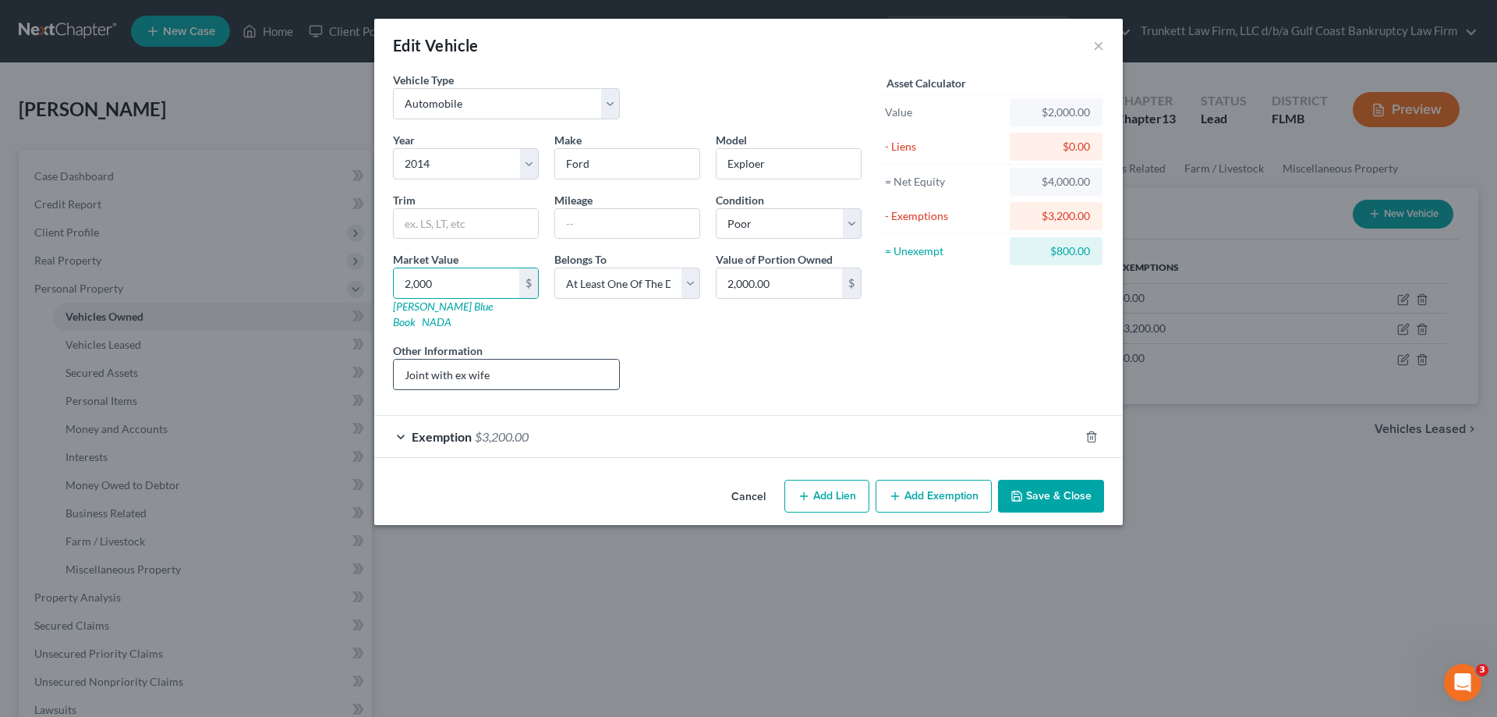
click at [561, 359] on input "Joint with ex wife" at bounding box center [506, 374] width 225 height 30
type input "Joint with ex wife half value shown"
click at [1045, 480] on button "Save & Close" at bounding box center [1051, 496] width 106 height 33
